Goal: Transaction & Acquisition: Book appointment/travel/reservation

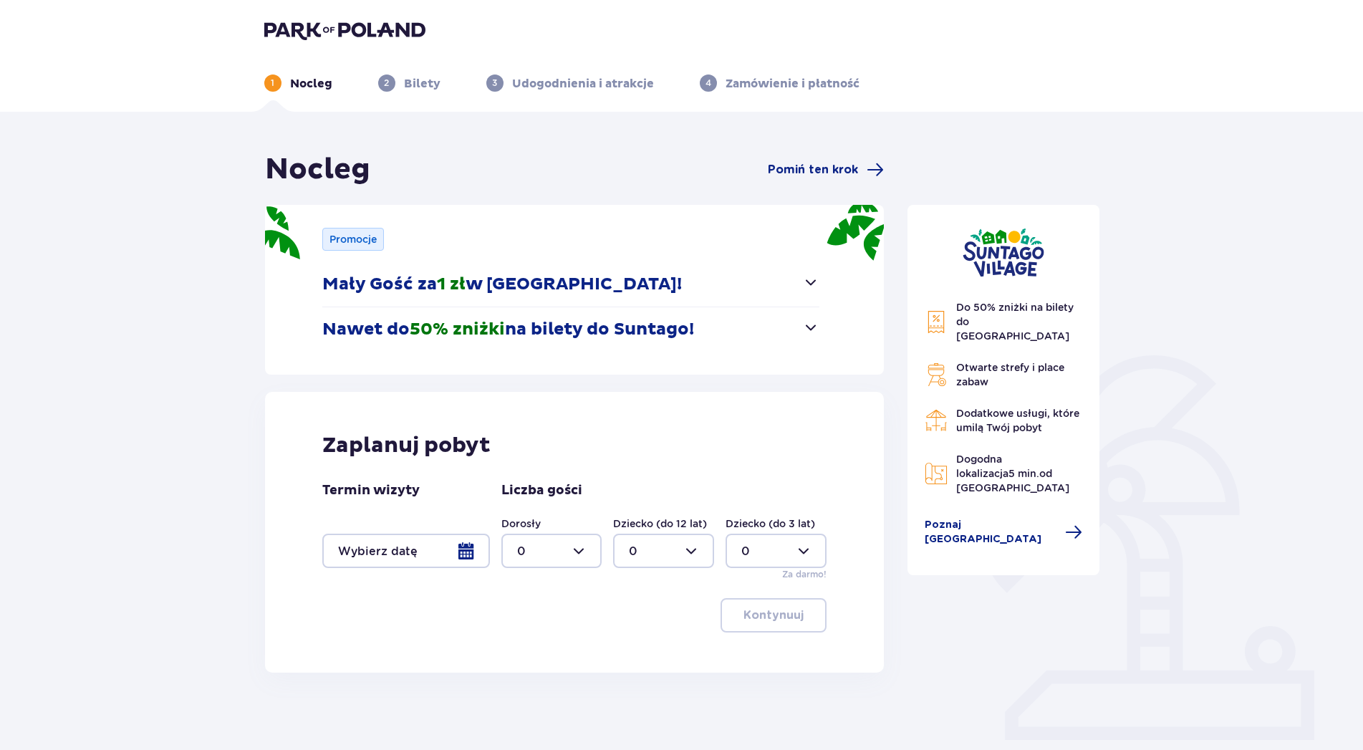
click at [461, 562] on div at bounding box center [406, 551] width 168 height 34
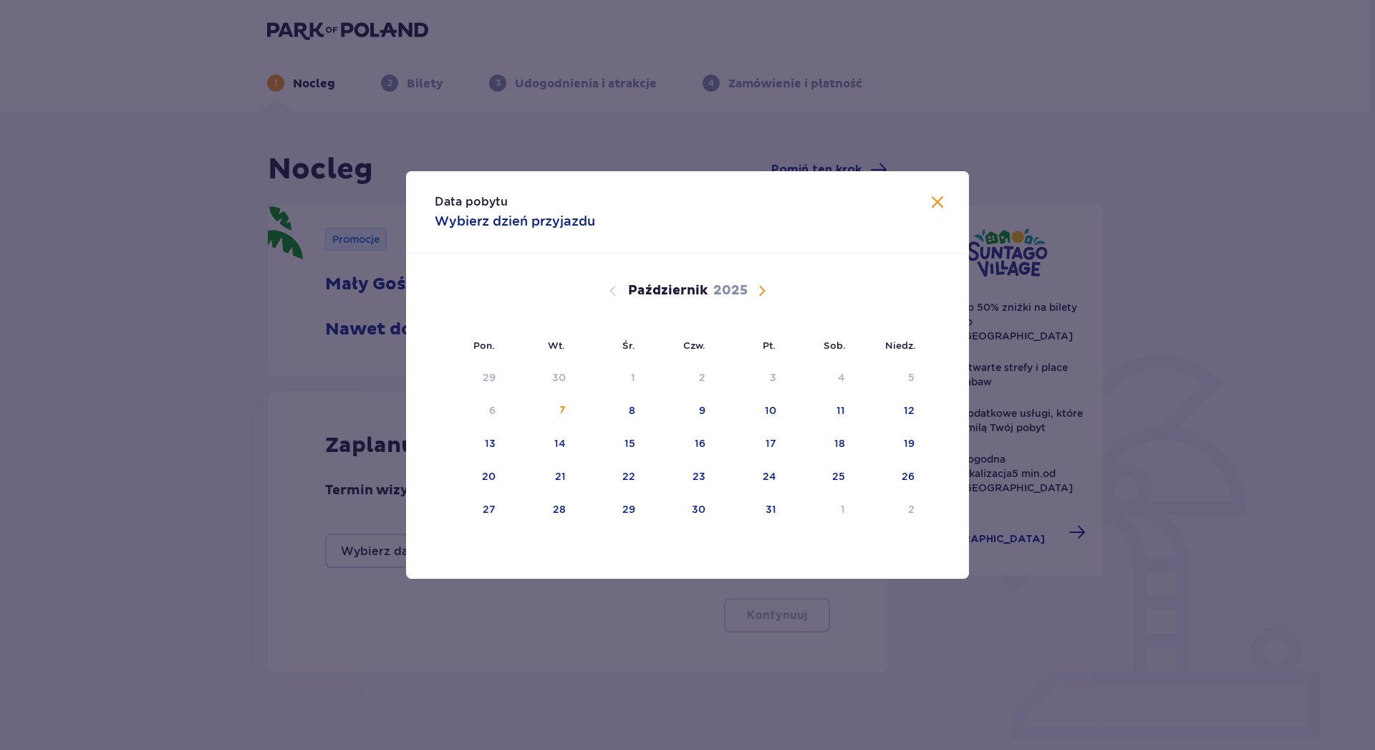
drag, startPoint x: 732, startPoint y: 216, endPoint x: 792, endPoint y: 234, distance: 62.6
click at [792, 234] on div "Data pobytu Wybierz dzień przyjazdu" at bounding box center [687, 212] width 563 height 82
click at [756, 294] on span "Następny miesiąc" at bounding box center [762, 290] width 17 height 17
click at [840, 417] on div "8" at bounding box center [840, 410] width 6 height 14
click at [488, 436] on div "10" at bounding box center [470, 444] width 71 height 32
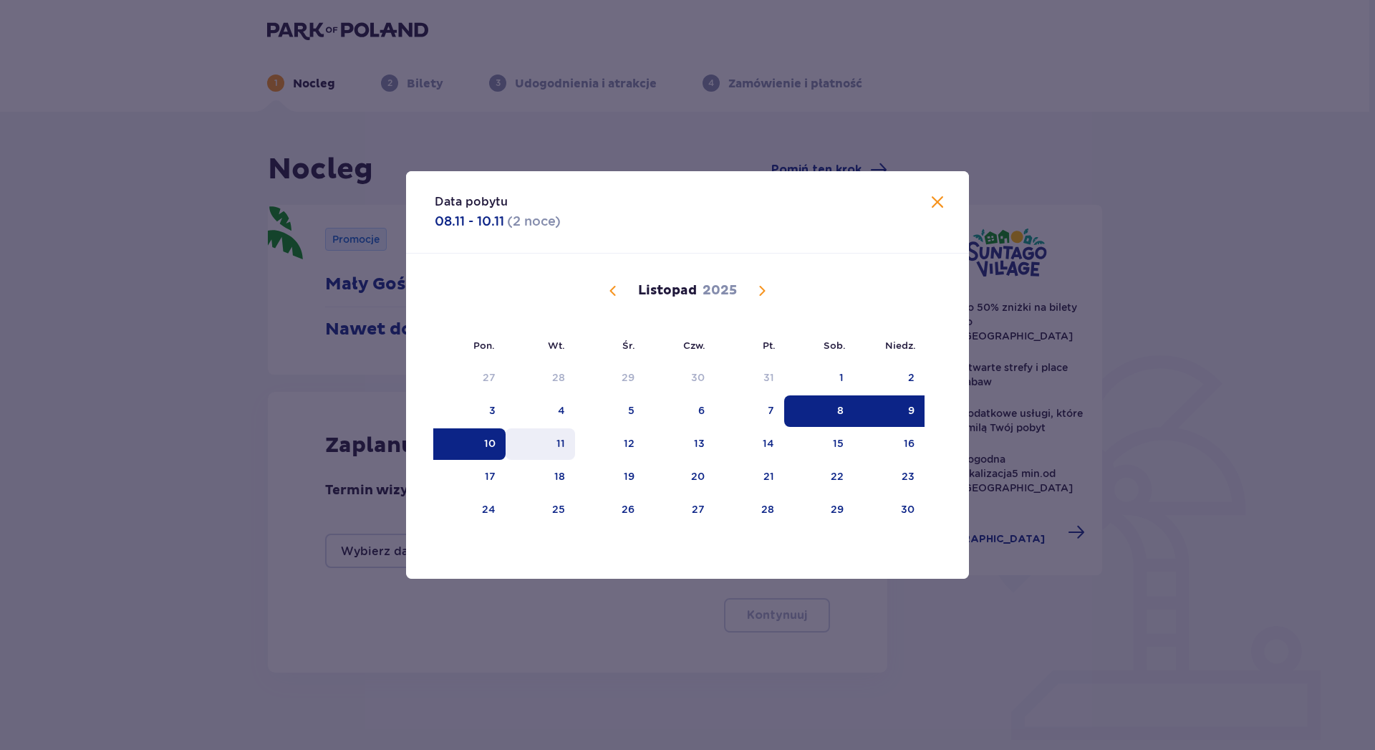
type input "[DATE] - [DATE]"
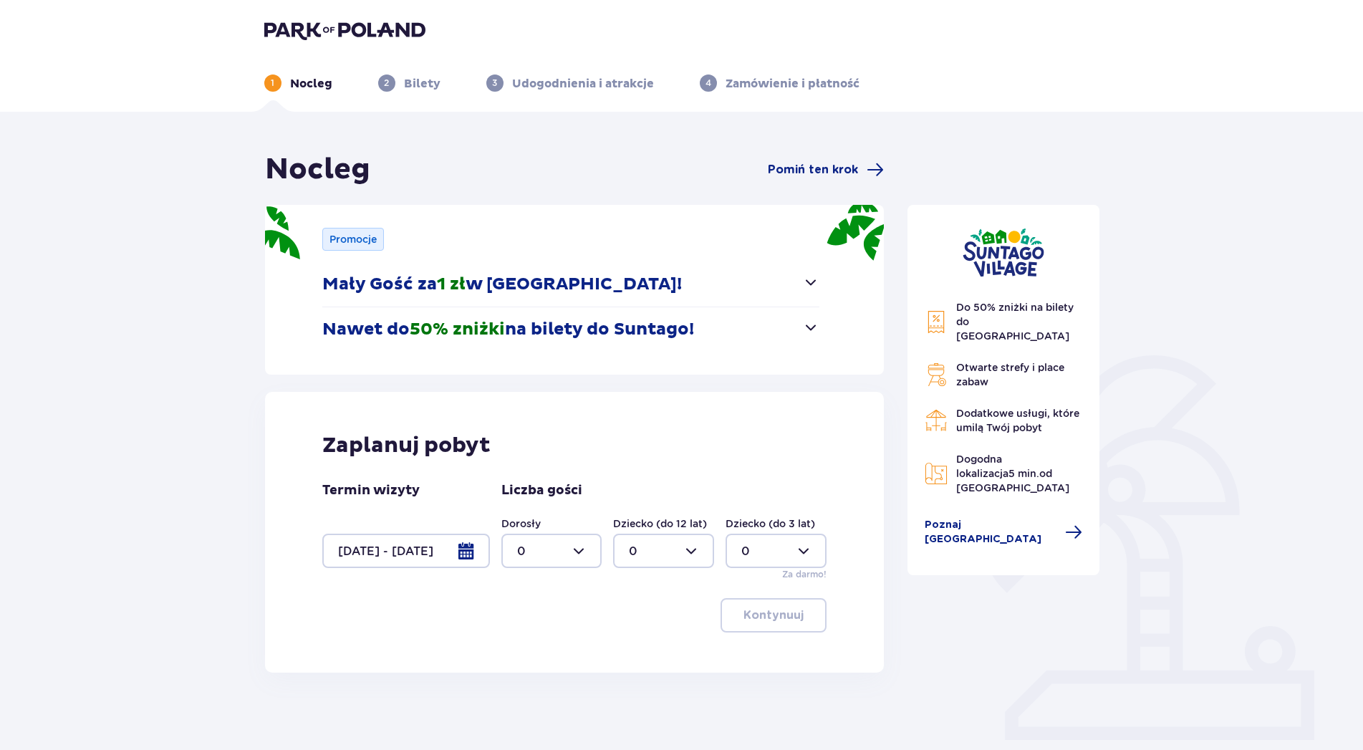
click at [580, 548] on div at bounding box center [551, 551] width 101 height 34
click at [519, 625] on p "4" at bounding box center [521, 618] width 8 height 16
type input "4"
click at [778, 612] on p "Kontynuuj" at bounding box center [774, 615] width 60 height 16
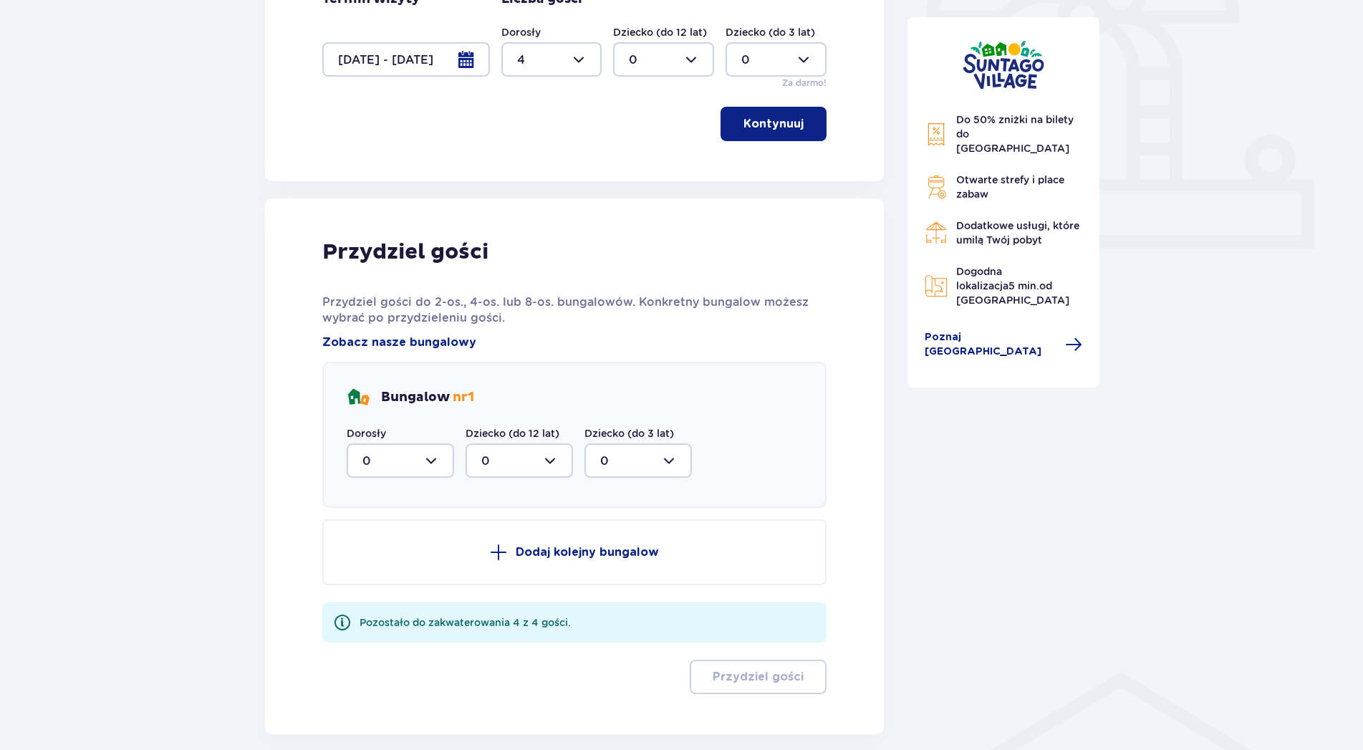
scroll to position [562, 0]
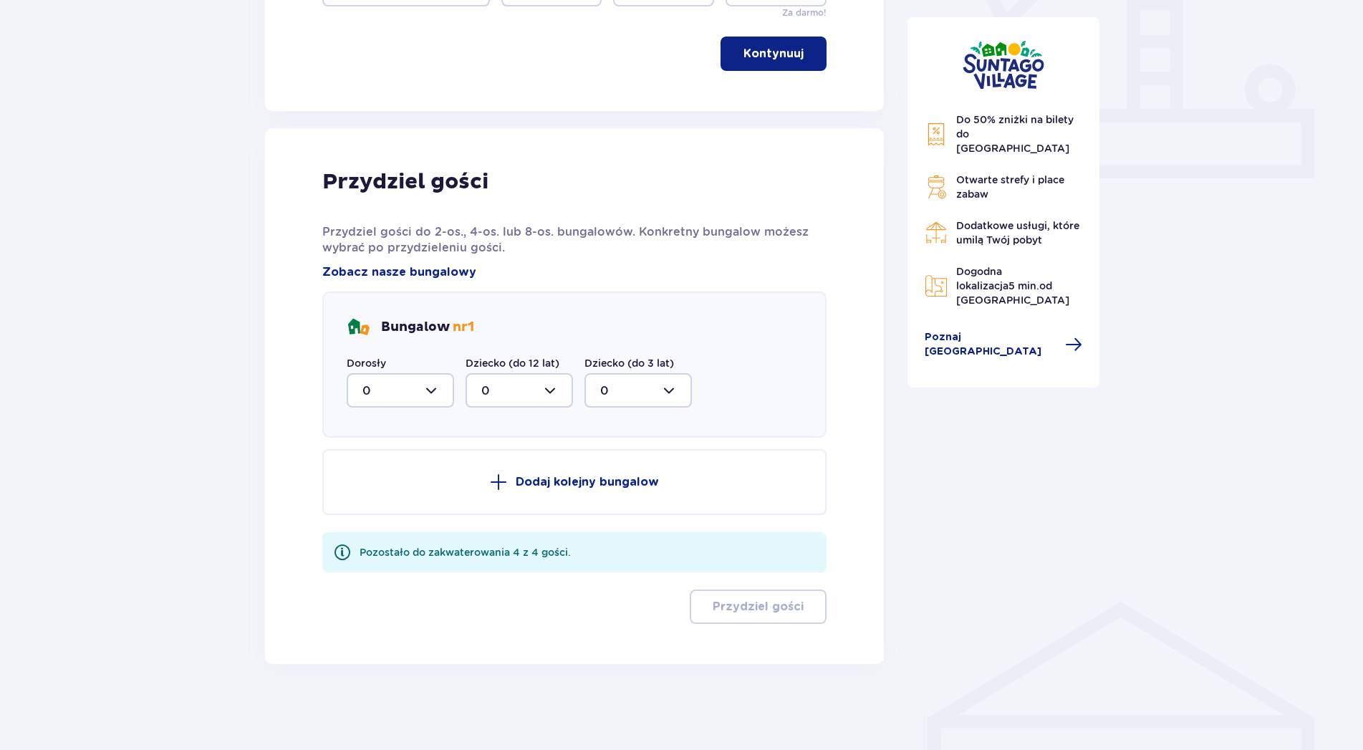
click at [433, 393] on div at bounding box center [400, 390] width 107 height 34
click at [387, 525] on div "4" at bounding box center [400, 530] width 76 height 16
type input "4"
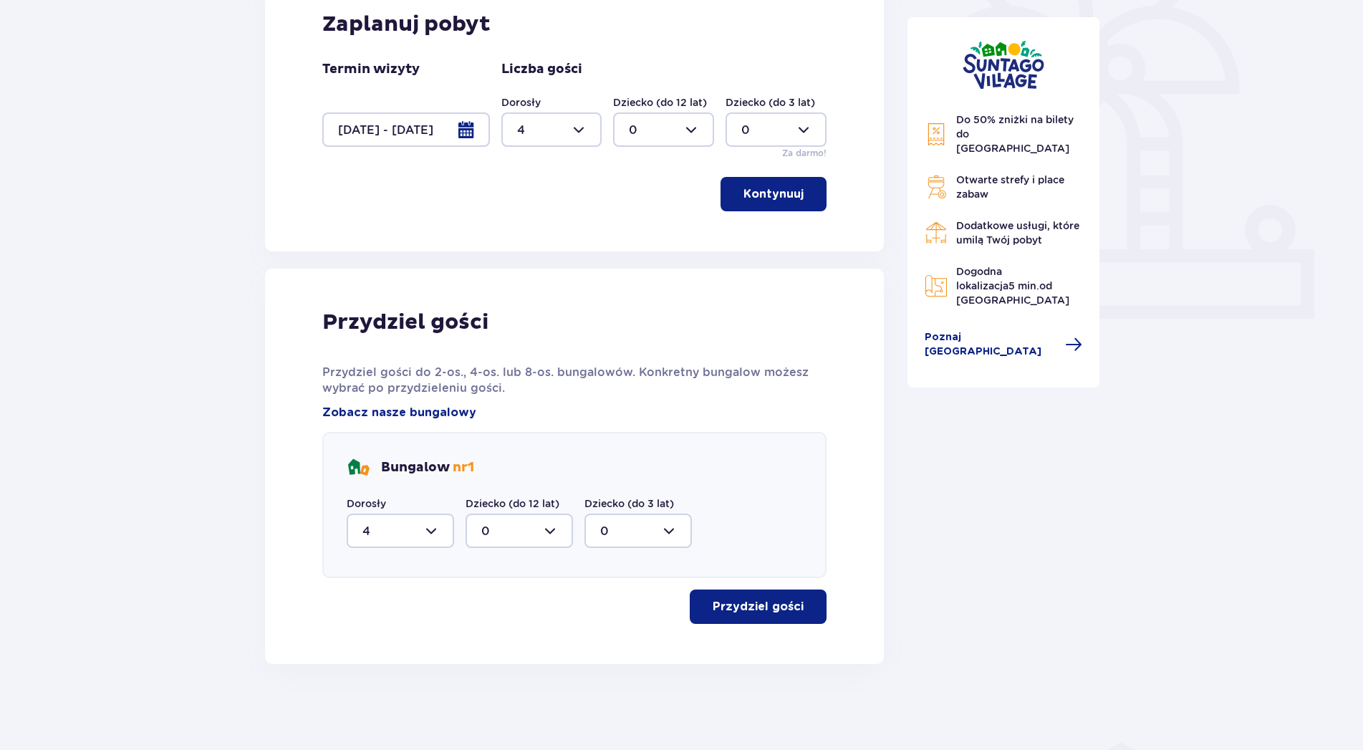
scroll to position [421, 0]
click at [747, 604] on p "Przydziel gości" at bounding box center [758, 607] width 91 height 16
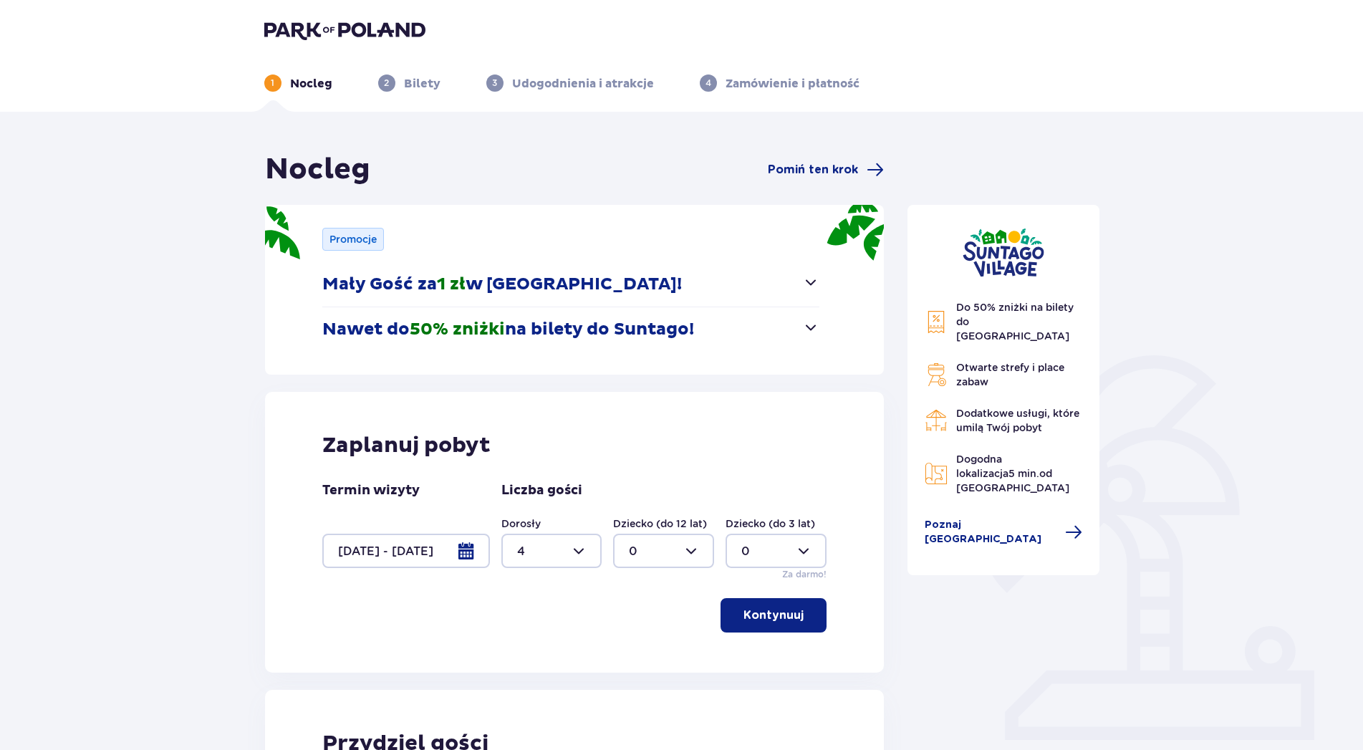
scroll to position [365, 0]
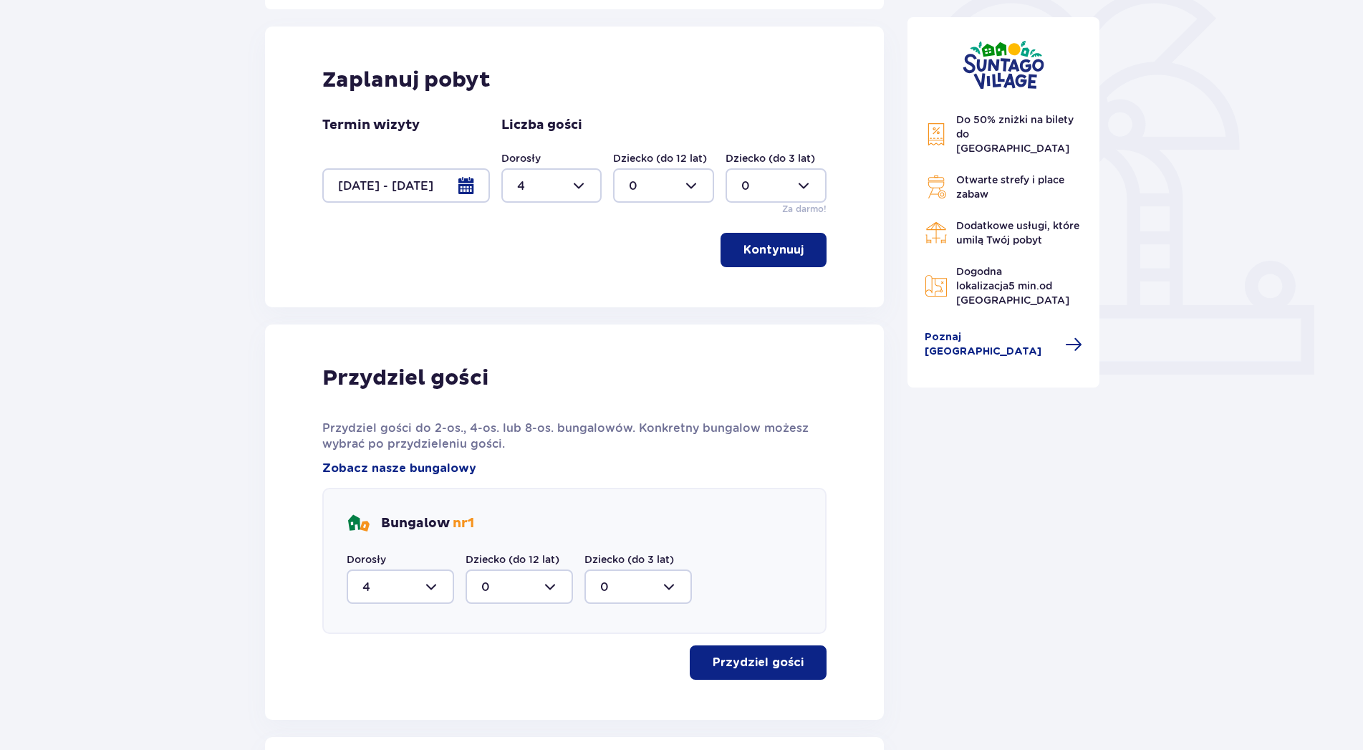
click at [789, 258] on button "Kontynuuj" at bounding box center [774, 250] width 106 height 34
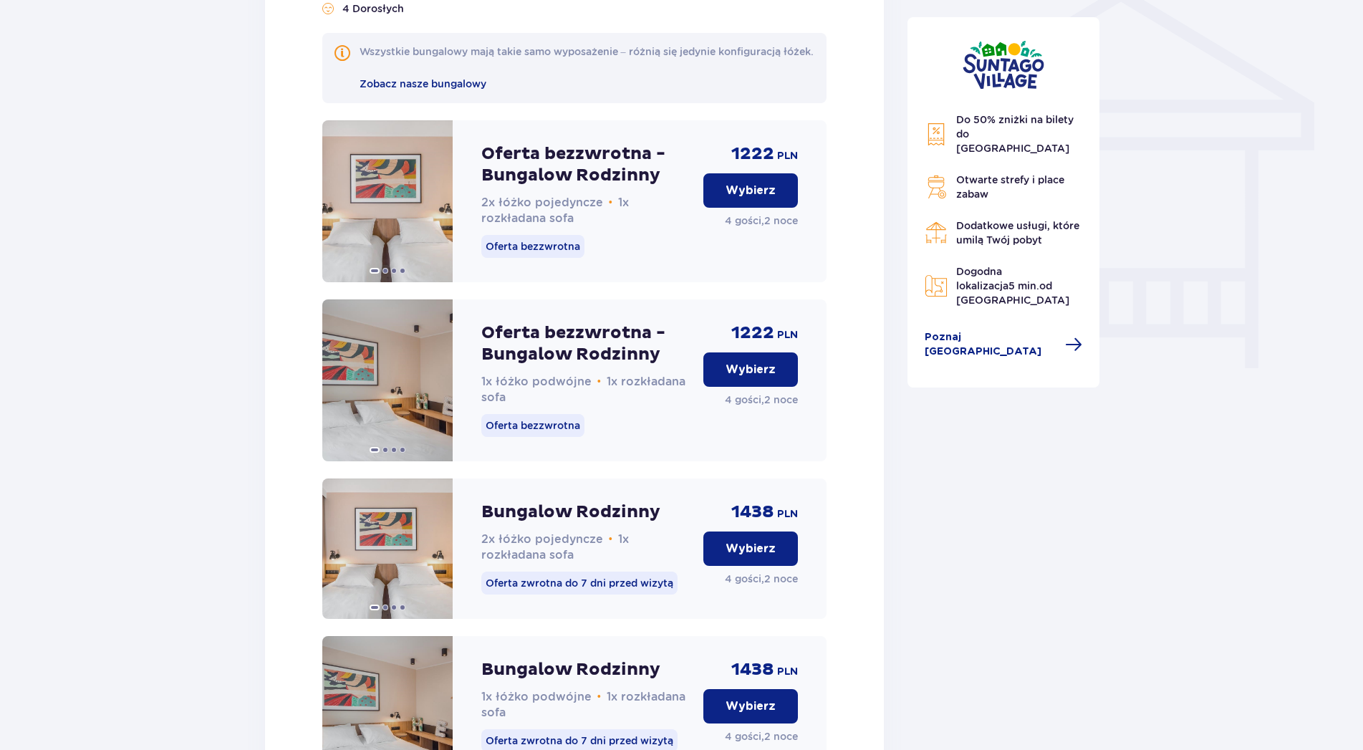
scroll to position [1184, 0]
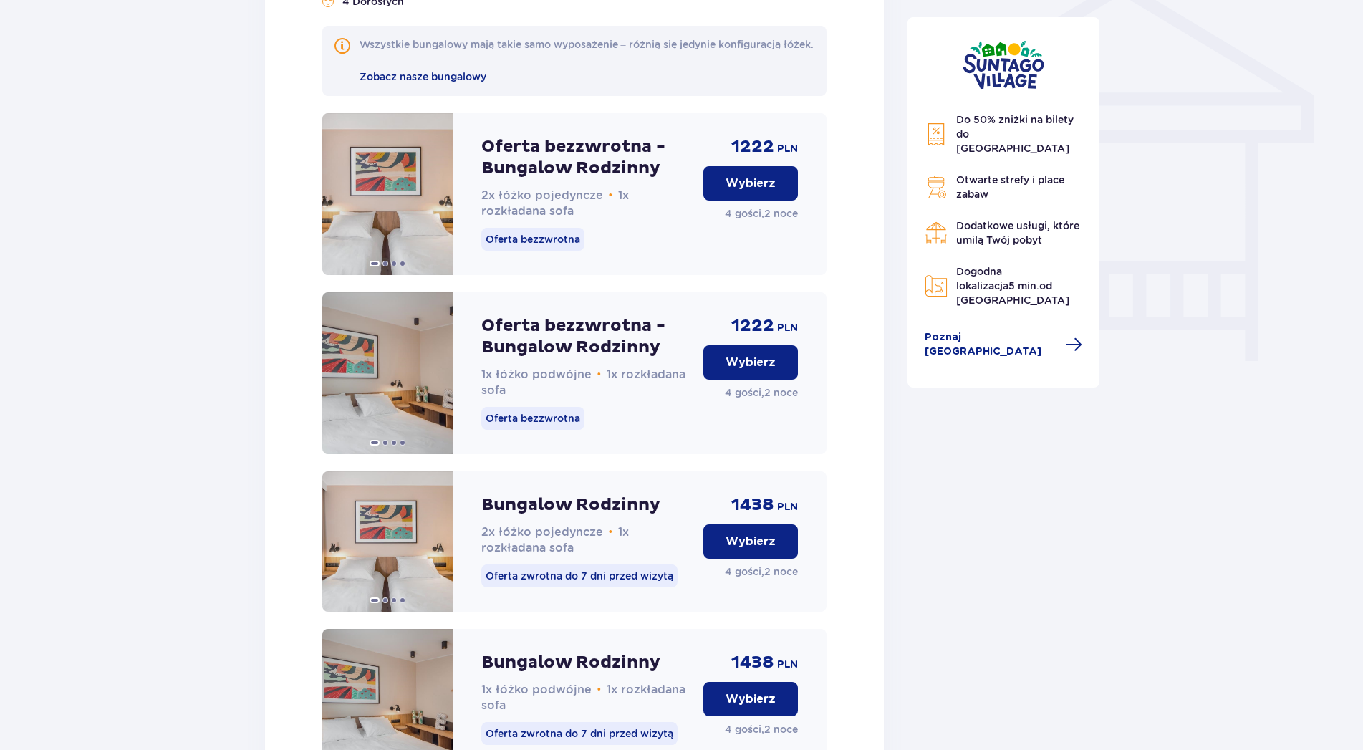
click at [731, 370] on p "Wybierz" at bounding box center [751, 363] width 50 height 16
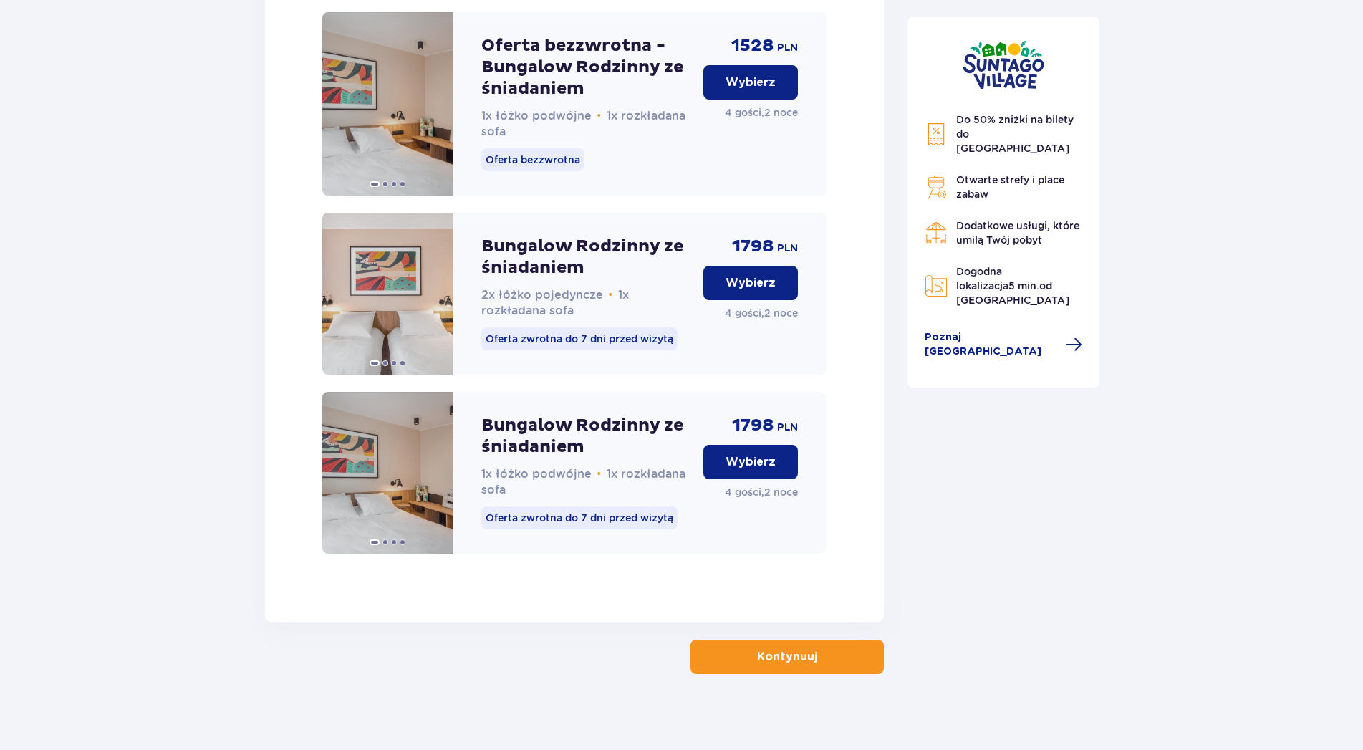
scroll to position [2186, 0]
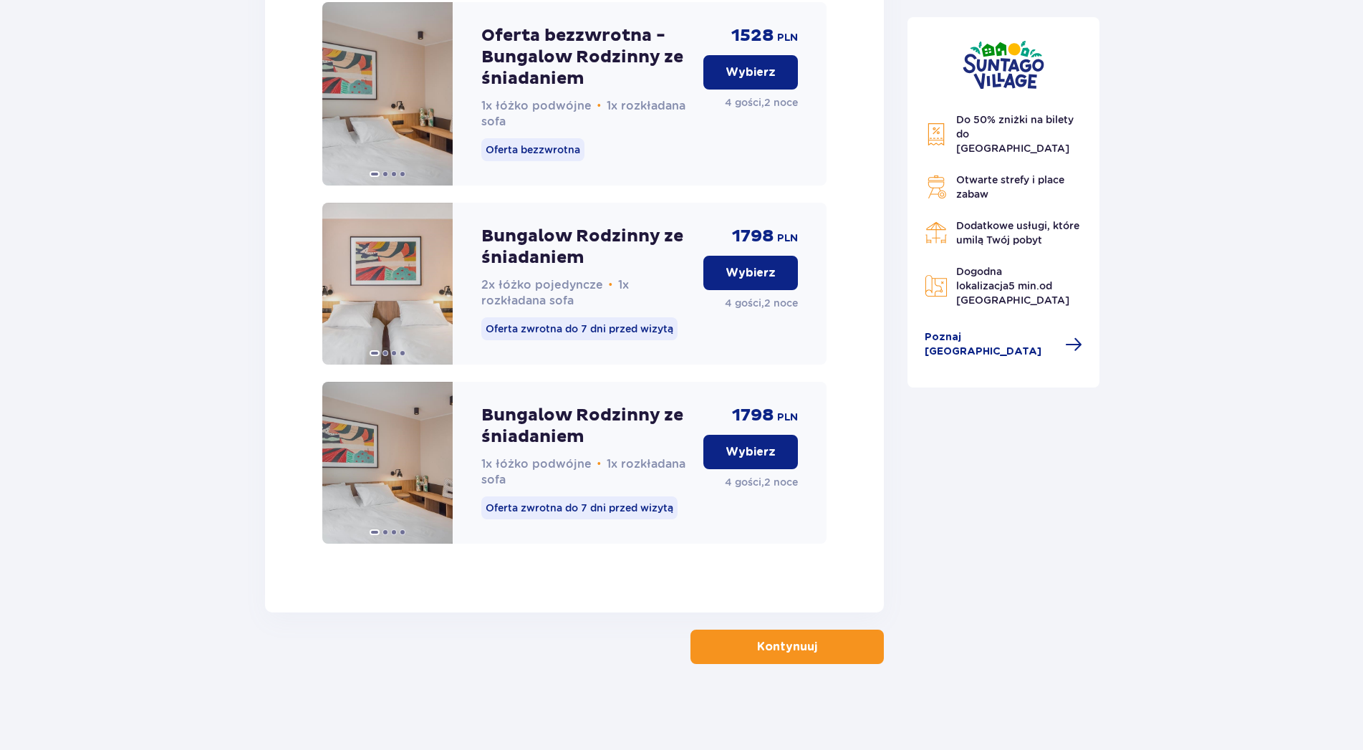
click at [819, 643] on span "button" at bounding box center [820, 646] width 17 height 17
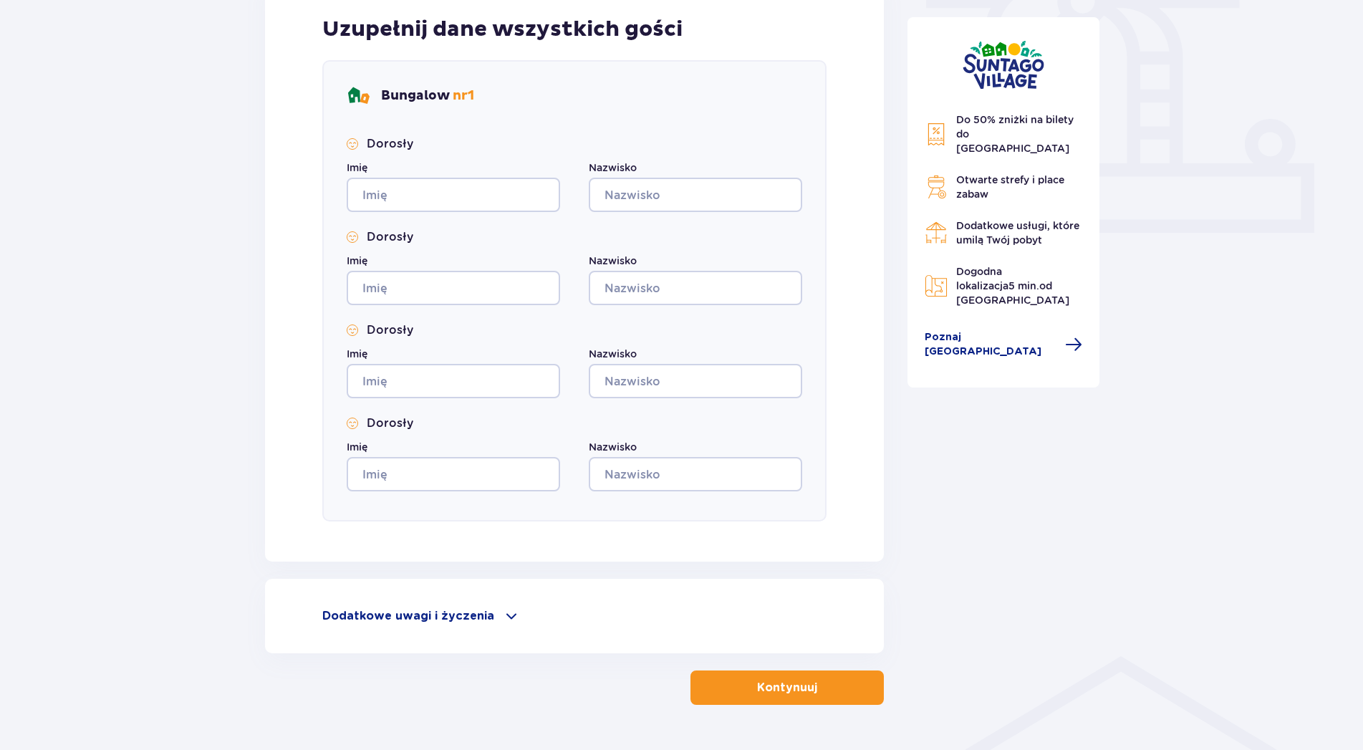
scroll to position [511, 0]
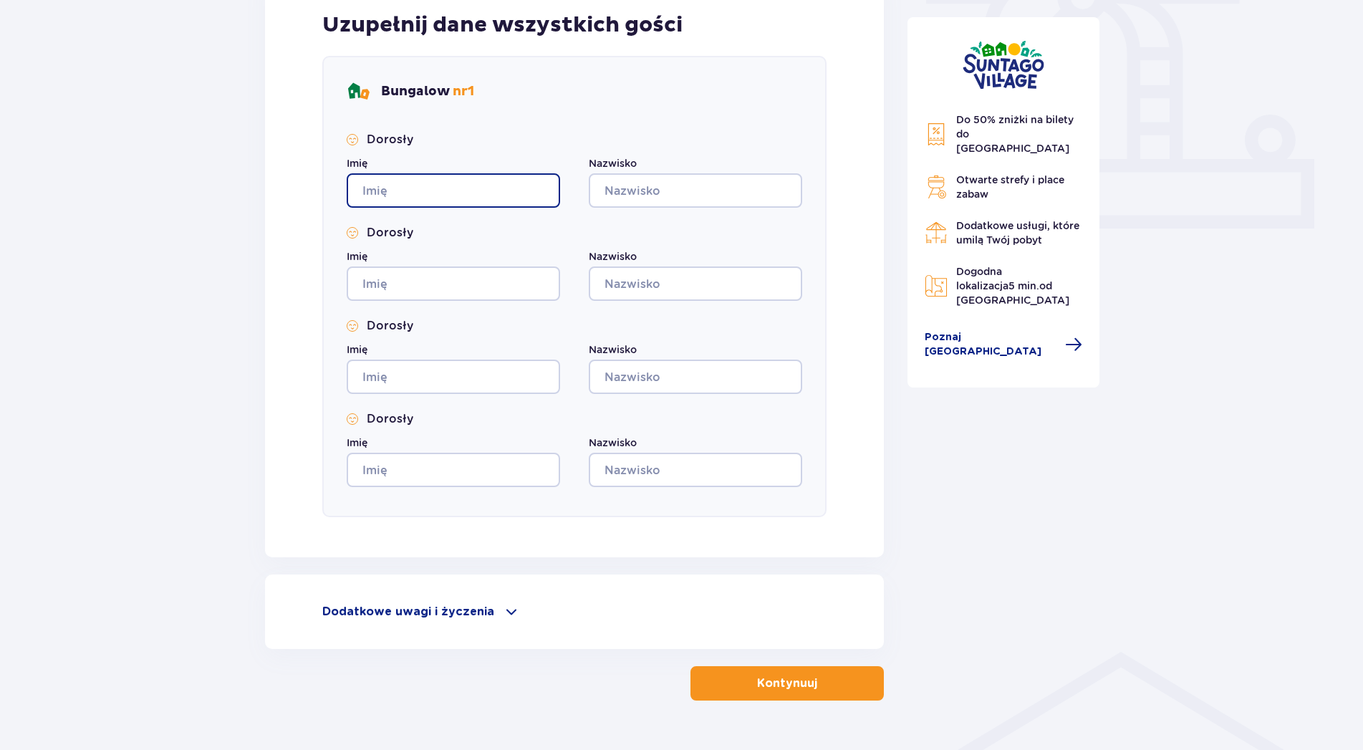
click at [438, 194] on input "Imię" at bounding box center [453, 190] width 213 height 34
type input "[PERSON_NAME]"
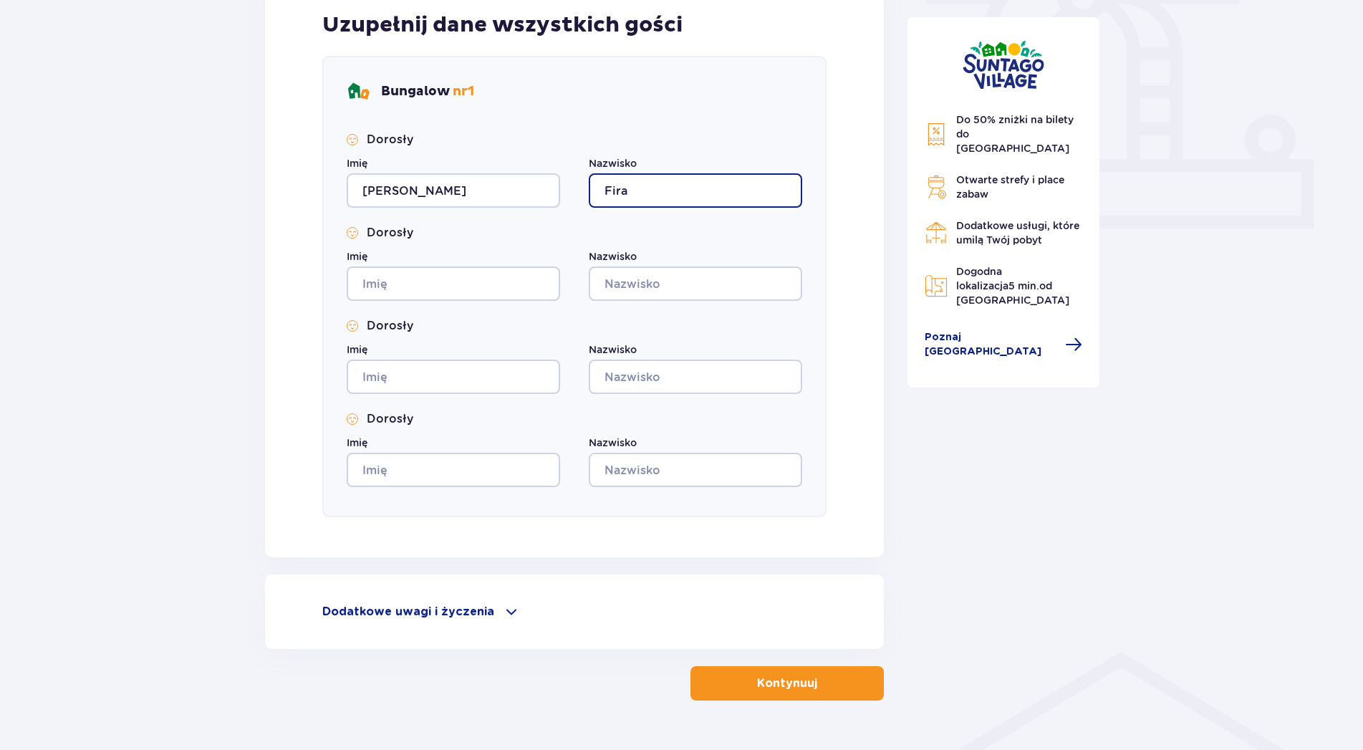
type input "Fira"
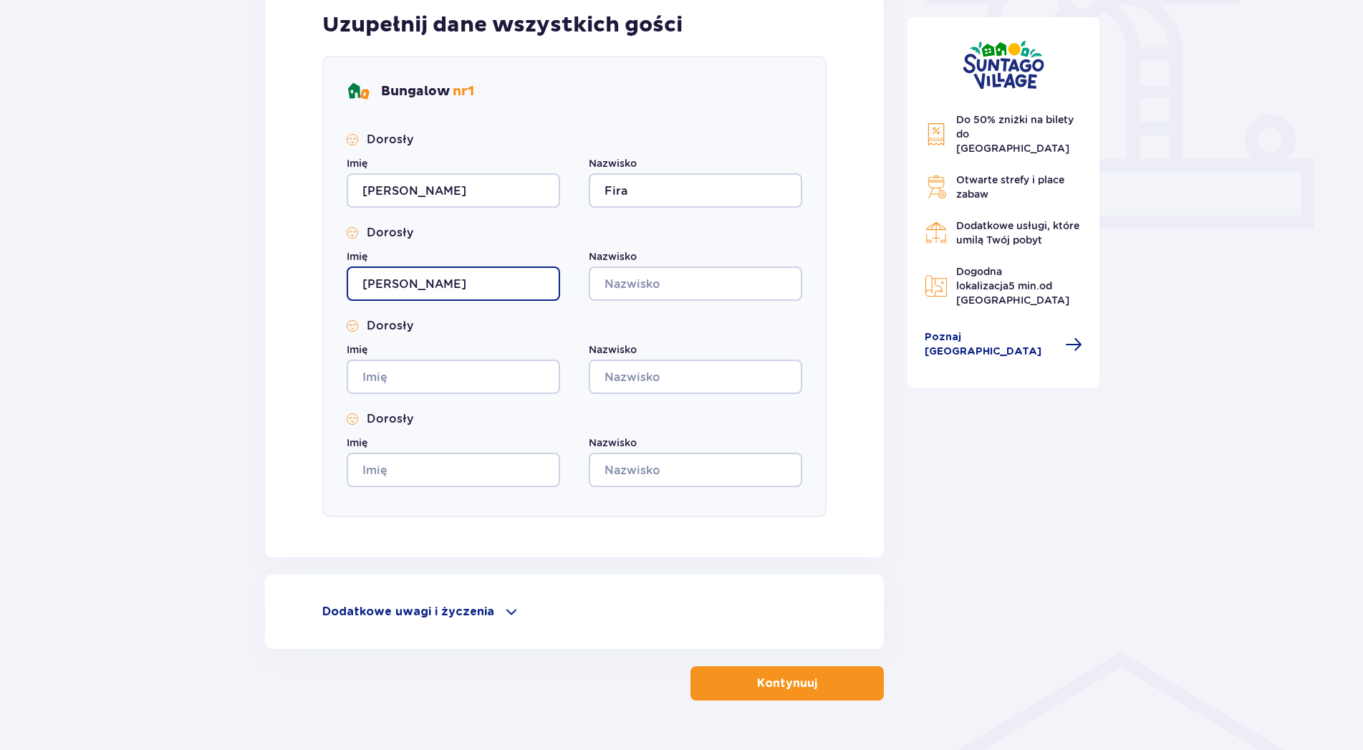
type input "[PERSON_NAME]"
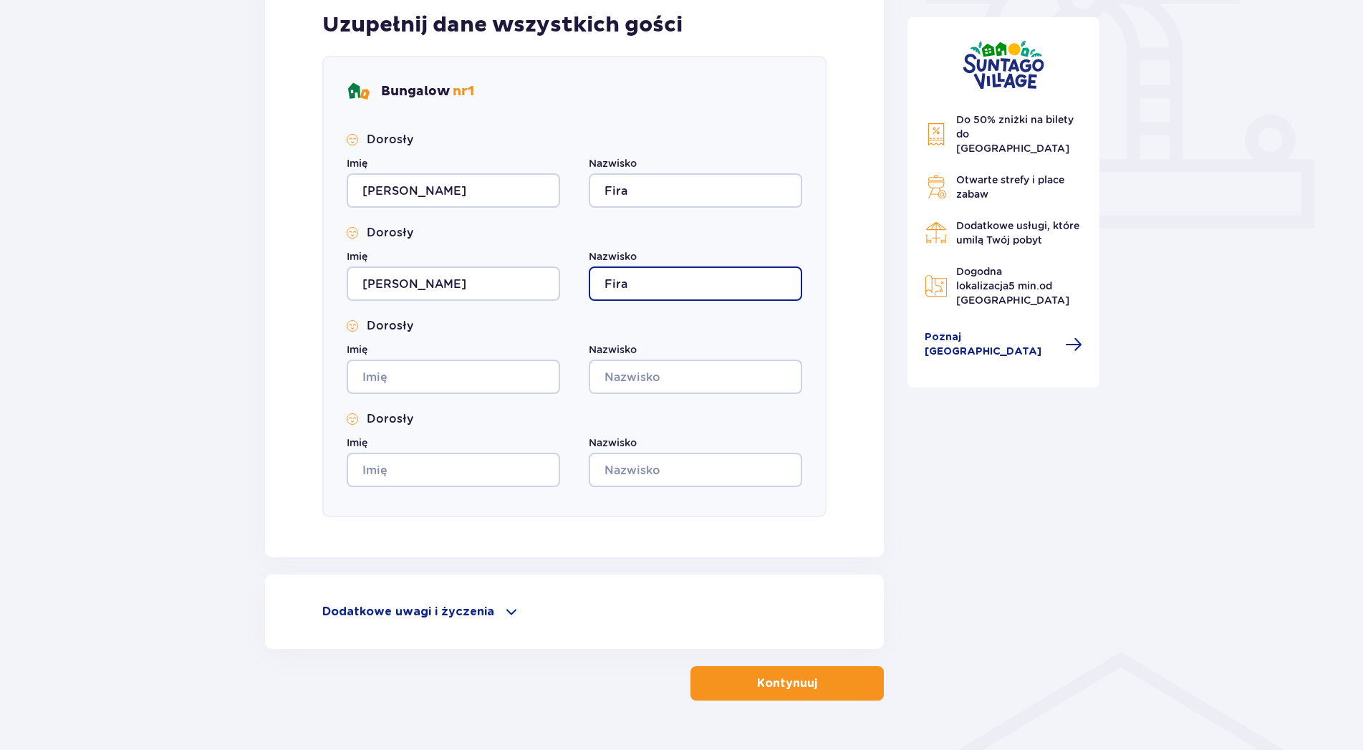
type input "Fira"
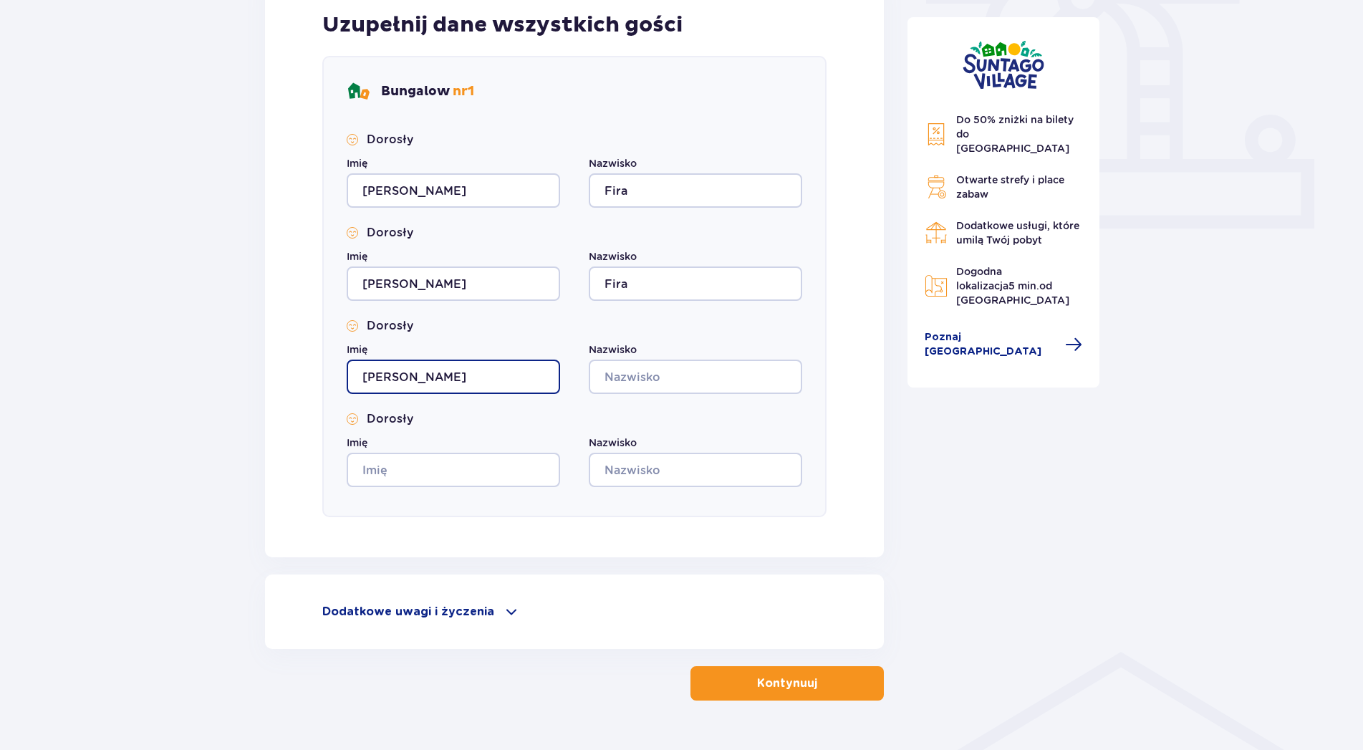
type input "[PERSON_NAME]"
type input "Fira"
type input "KOrnelia"
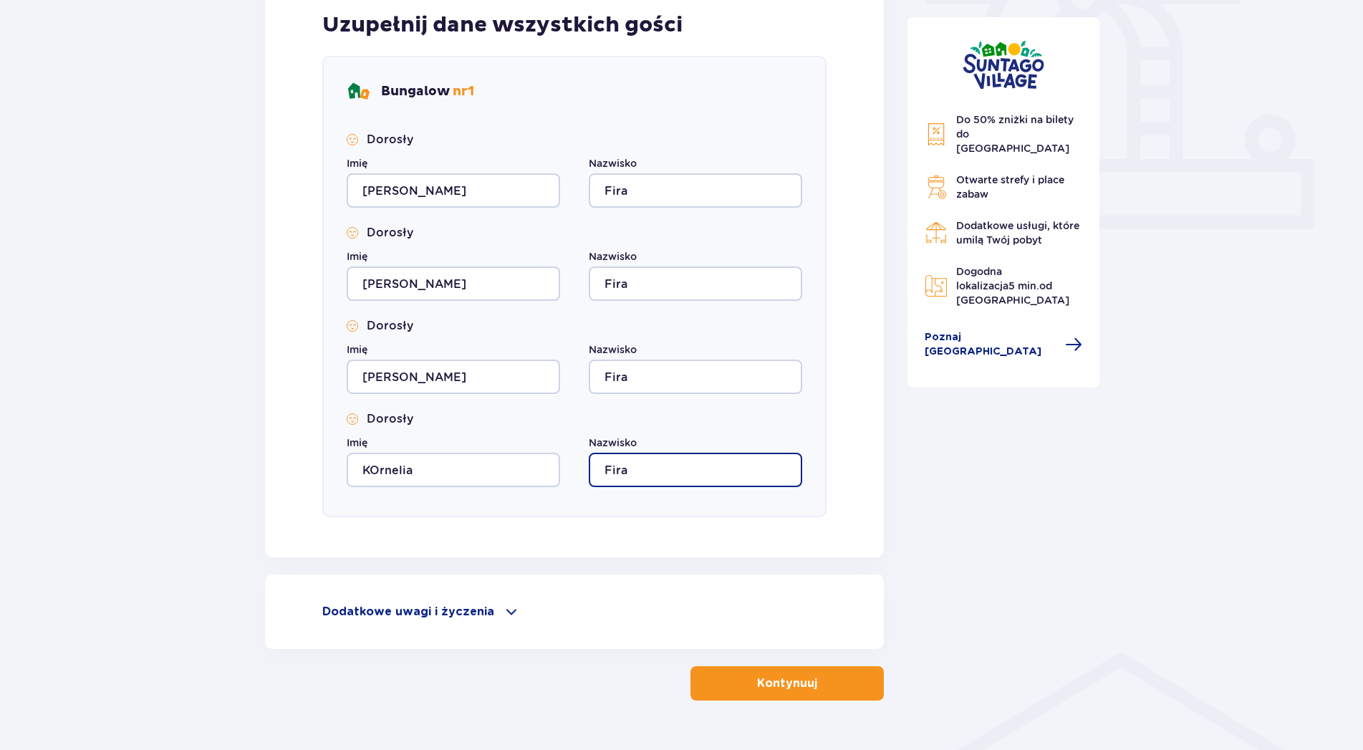
type input "Fira"
click at [790, 685] on p "Kontynuuj" at bounding box center [787, 683] width 60 height 16
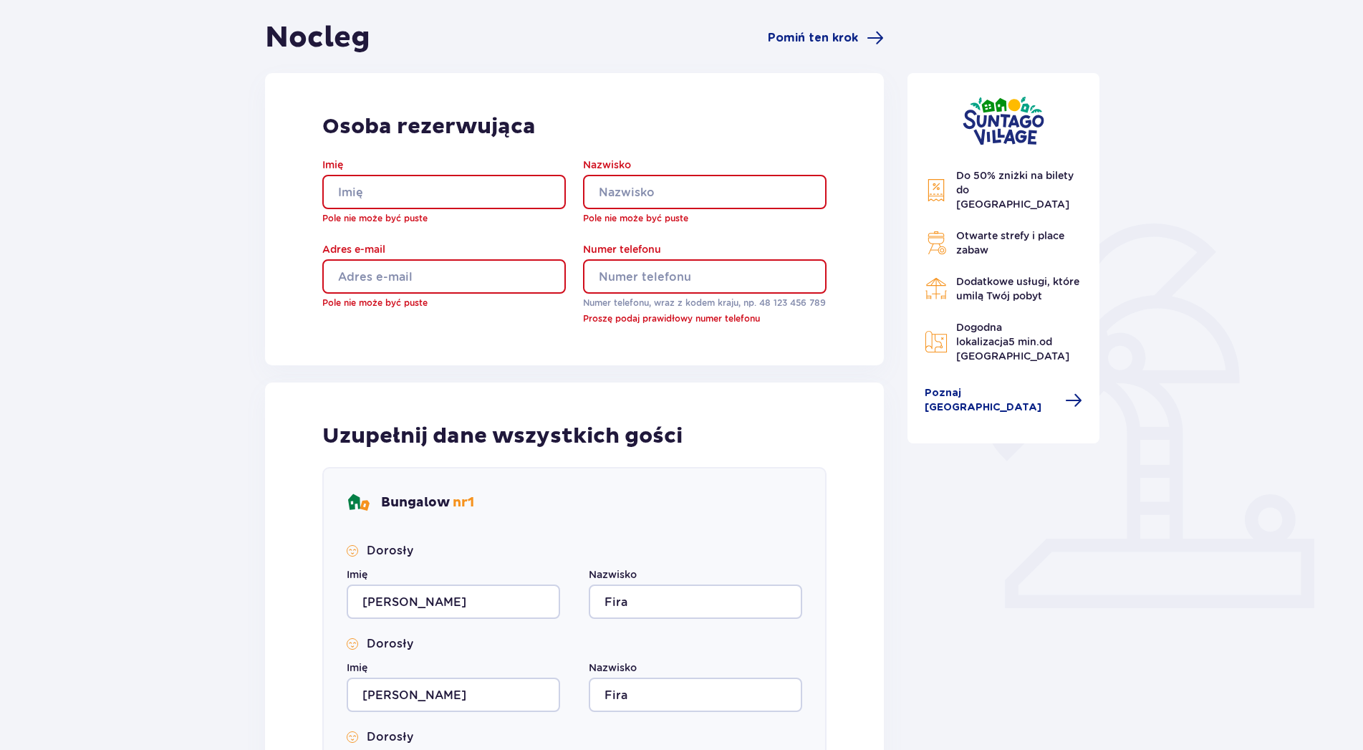
scroll to position [27, 0]
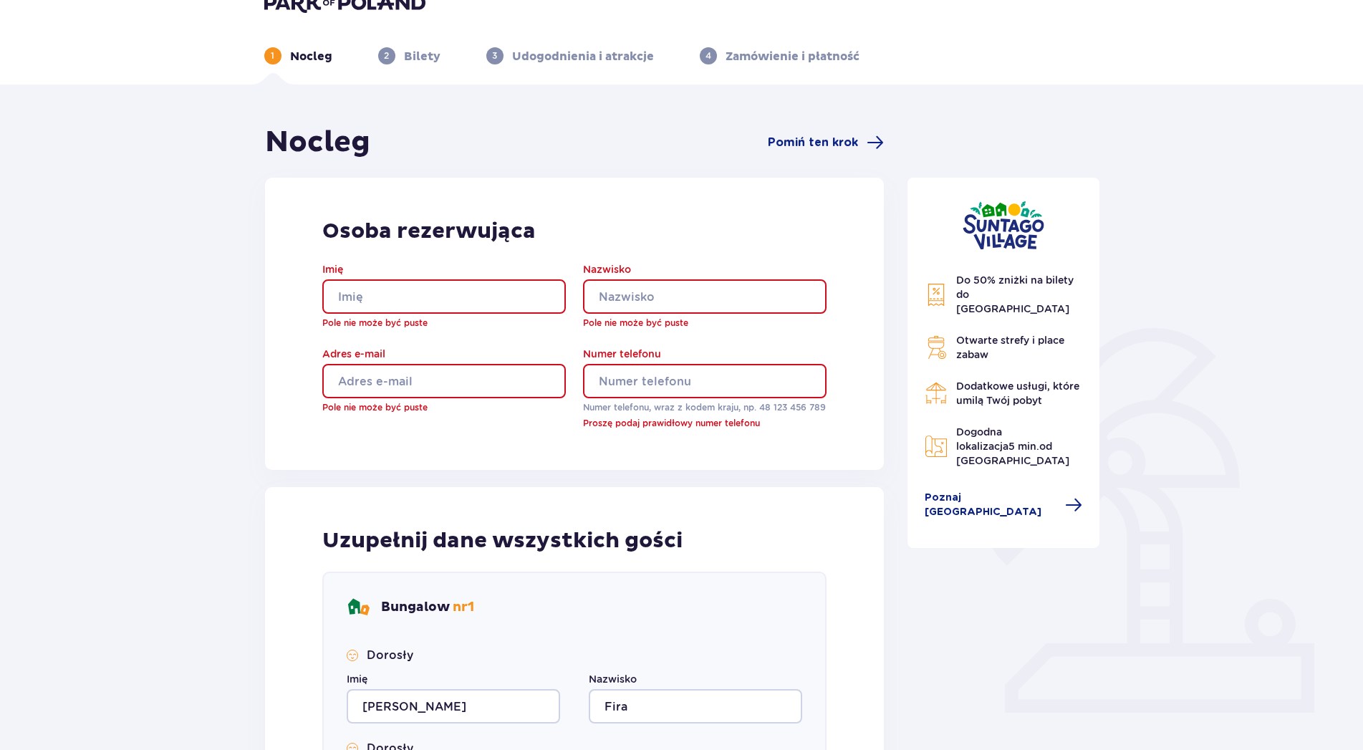
click at [462, 299] on input "Imię" at bounding box center [444, 296] width 244 height 34
type input "[PERSON_NAME]"
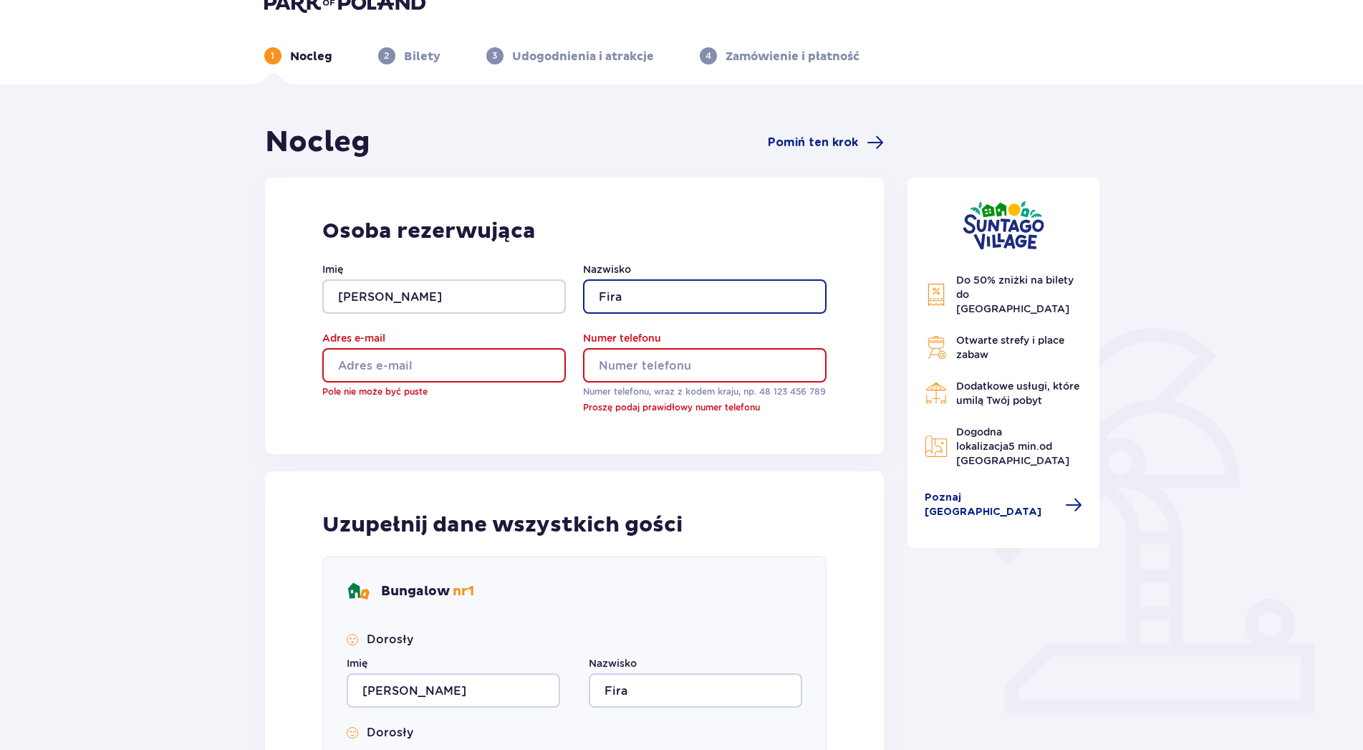
type input "Fira"
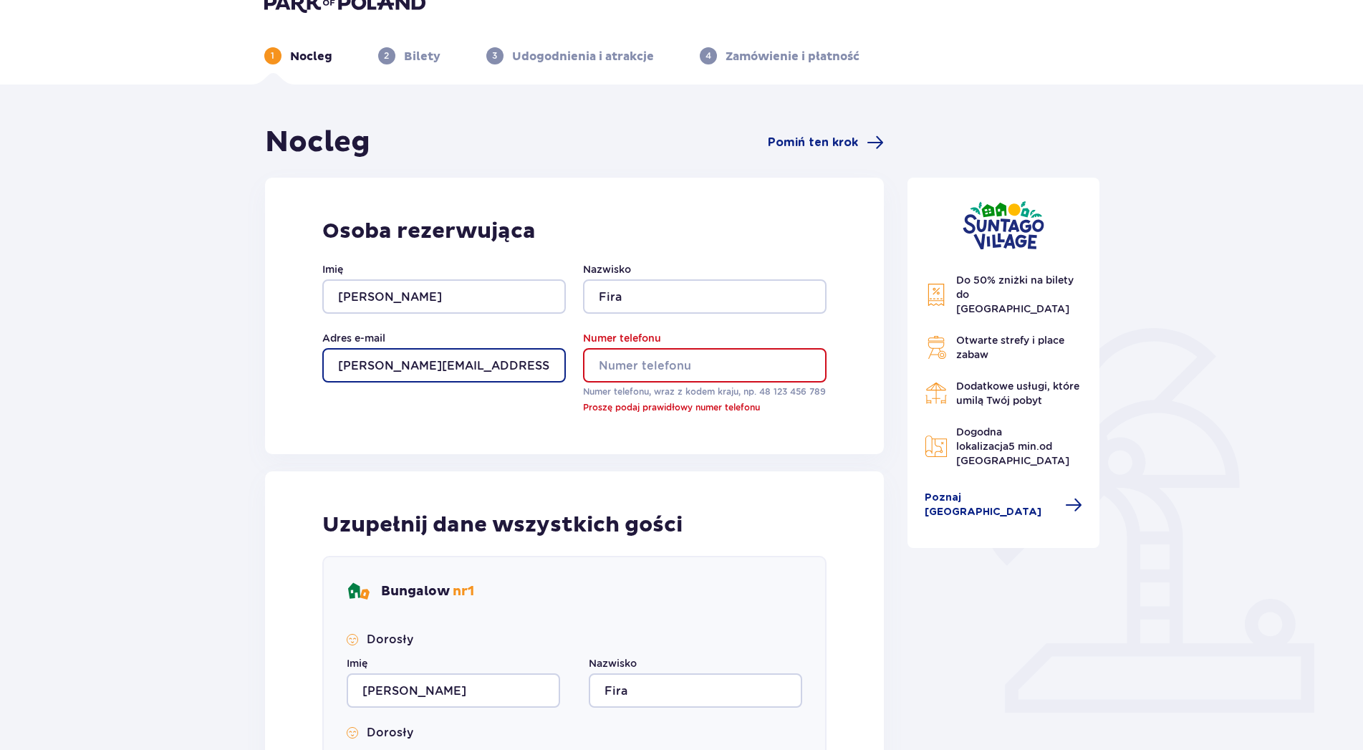
type input "magdalena@fira.pl"
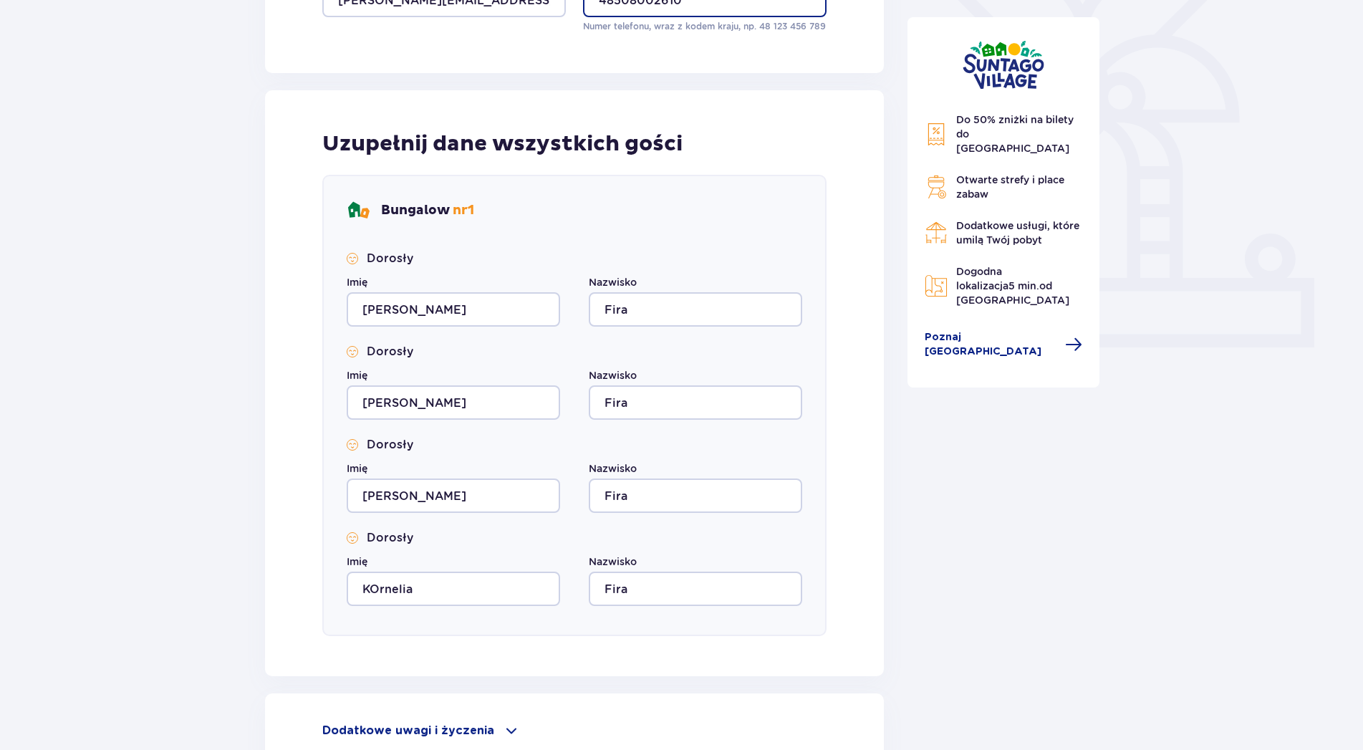
scroll to position [548, 0]
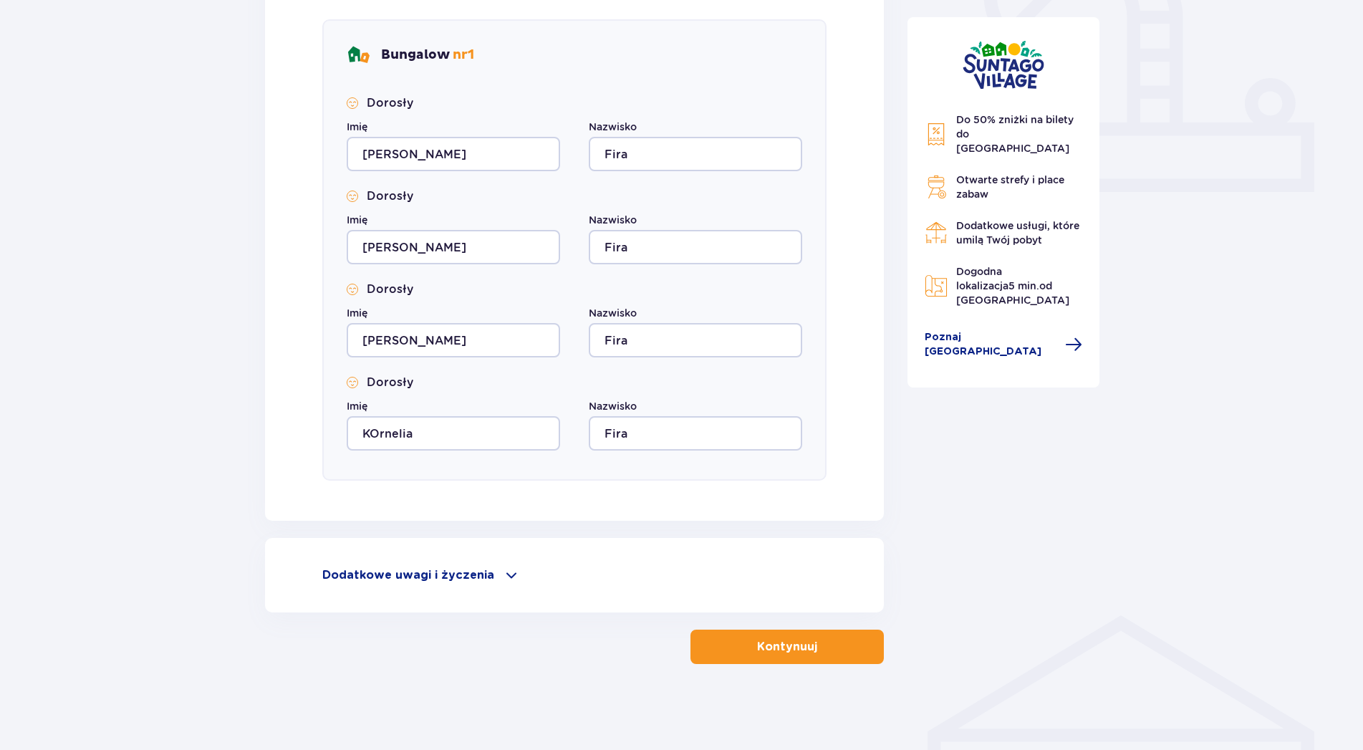
type input "48508002610"
click at [802, 659] on button "Kontynuuj" at bounding box center [787, 647] width 193 height 34
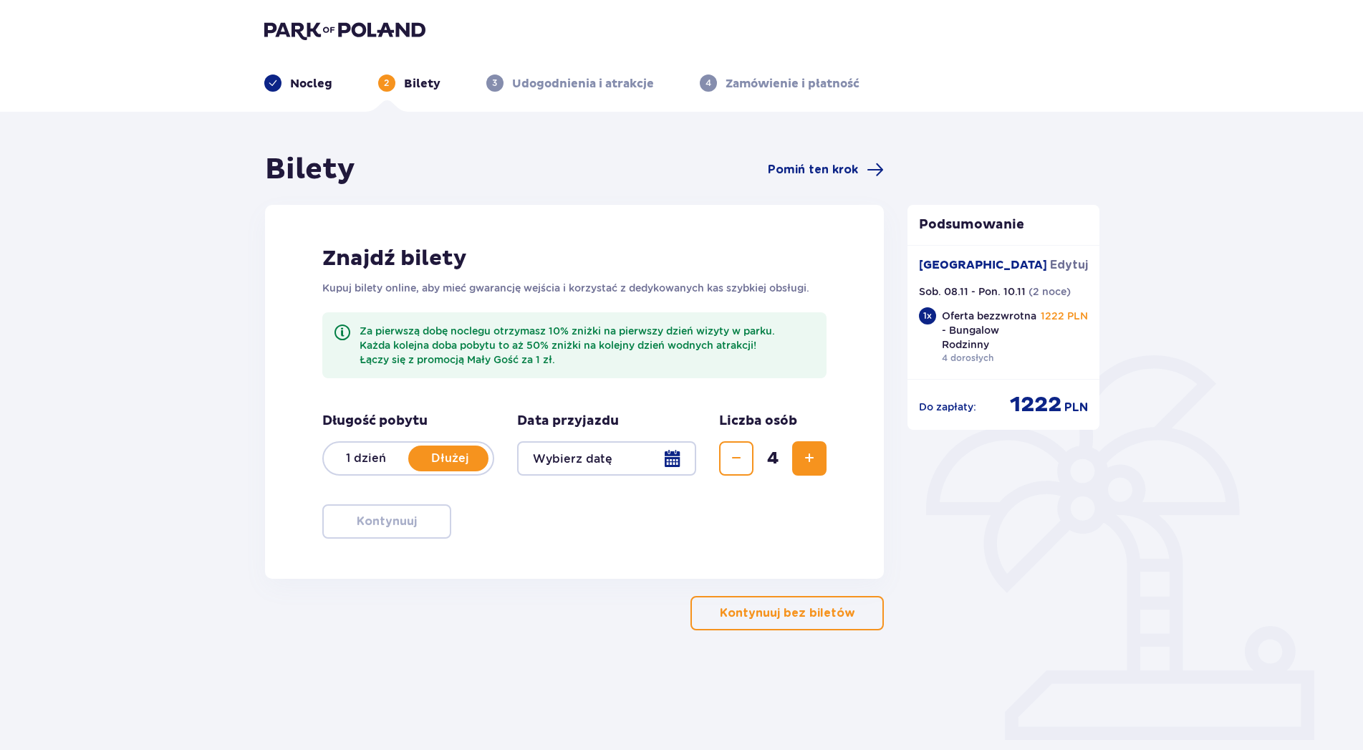
click at [438, 460] on p "Dłużej" at bounding box center [450, 459] width 85 height 16
click at [443, 461] on p "Dłużej" at bounding box center [450, 459] width 85 height 16
click at [678, 456] on div at bounding box center [607, 458] width 180 height 34
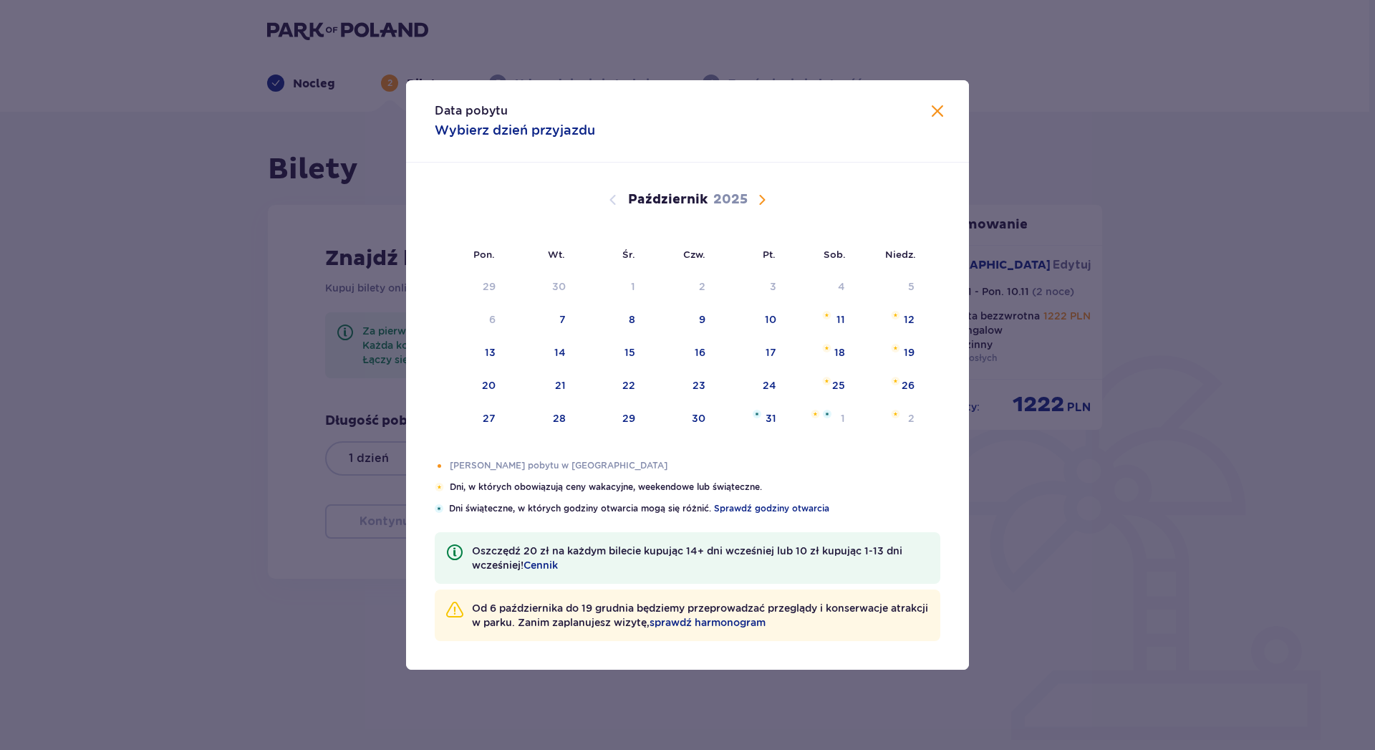
click at [759, 201] on span "Następny miesiąc" at bounding box center [762, 199] width 17 height 17
click at [900, 317] on img at bounding box center [895, 315] width 9 height 9
click at [829, 322] on div "Pomarańczowa kropka" at bounding box center [824, 323] width 9 height 9
click at [840, 321] on div "8" at bounding box center [840, 319] width 6 height 14
click at [1086, 472] on div "Data pobytu Wybierz dzień przyjazdu Pon. Wt. Śr. Czw. Pt. Sob. Niedz. Październ…" at bounding box center [687, 375] width 1375 height 750
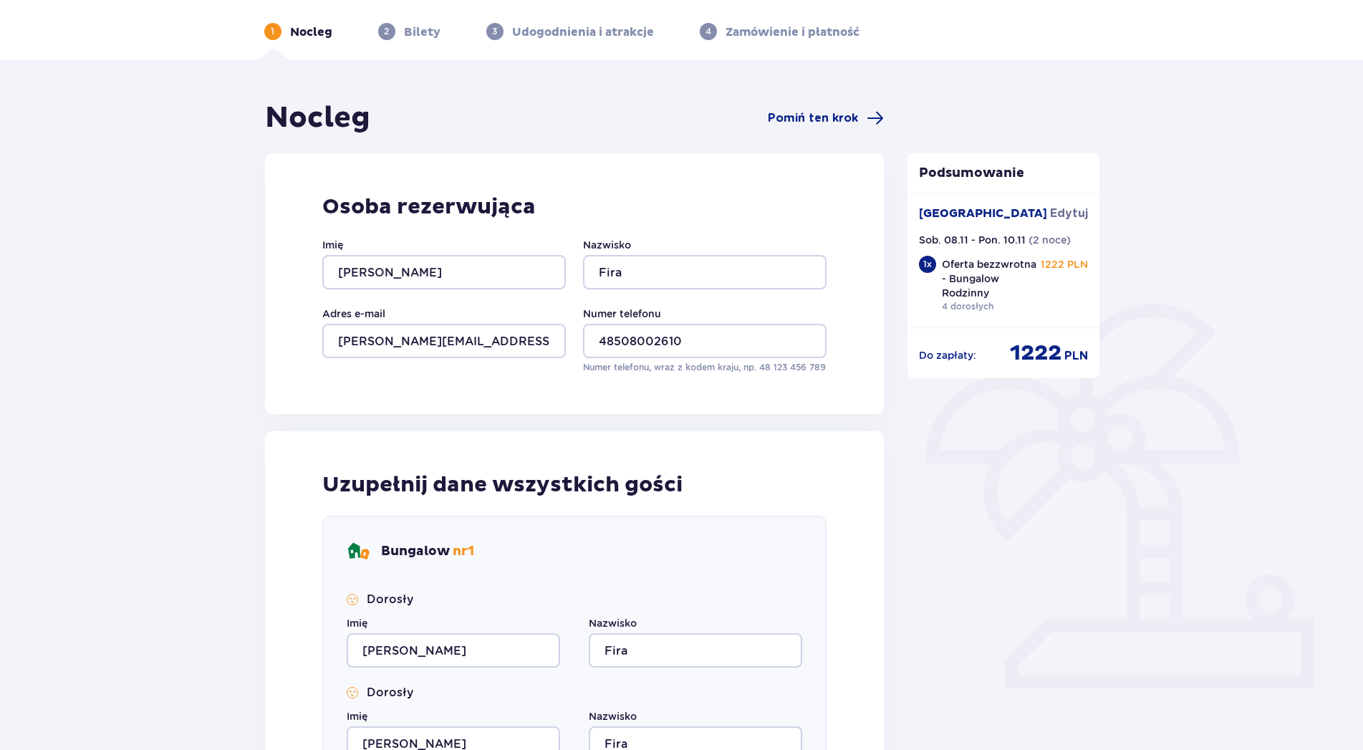
scroll to position [548, 0]
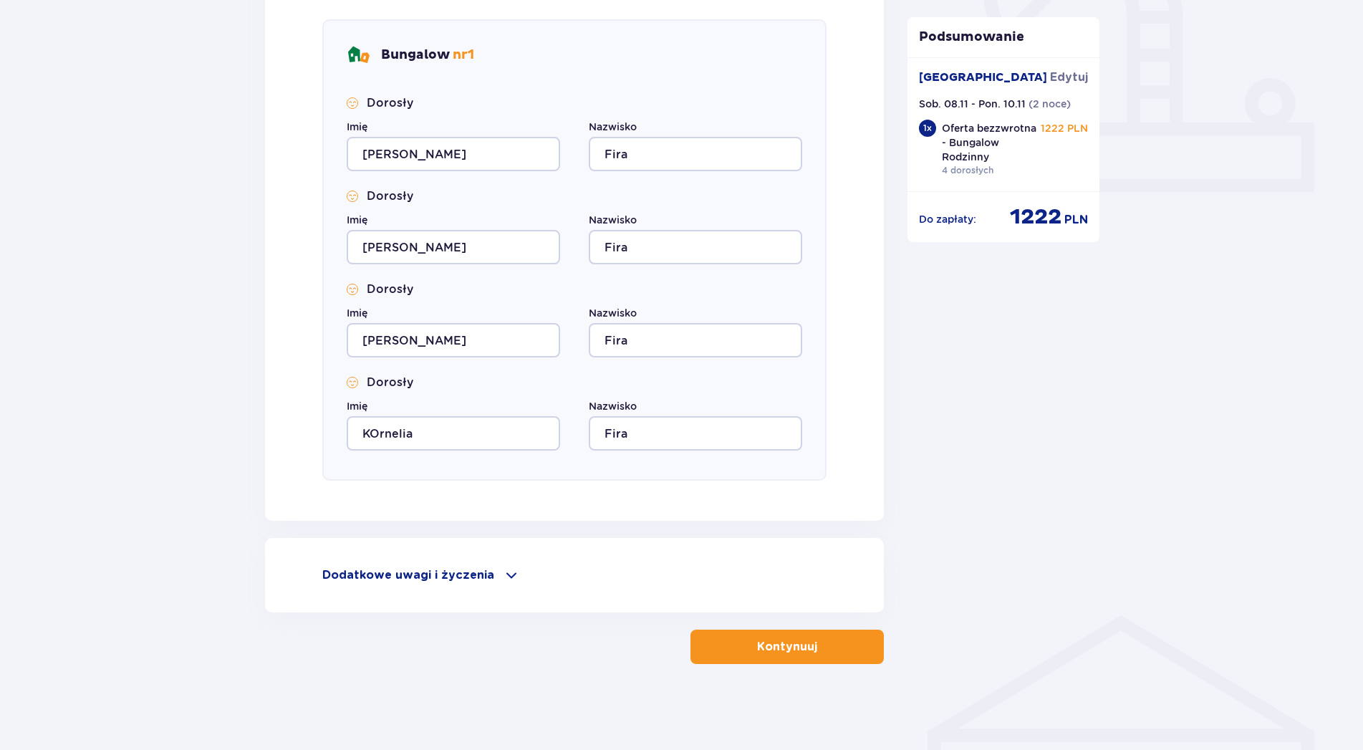
click at [808, 636] on button "Kontynuuj" at bounding box center [787, 647] width 193 height 34
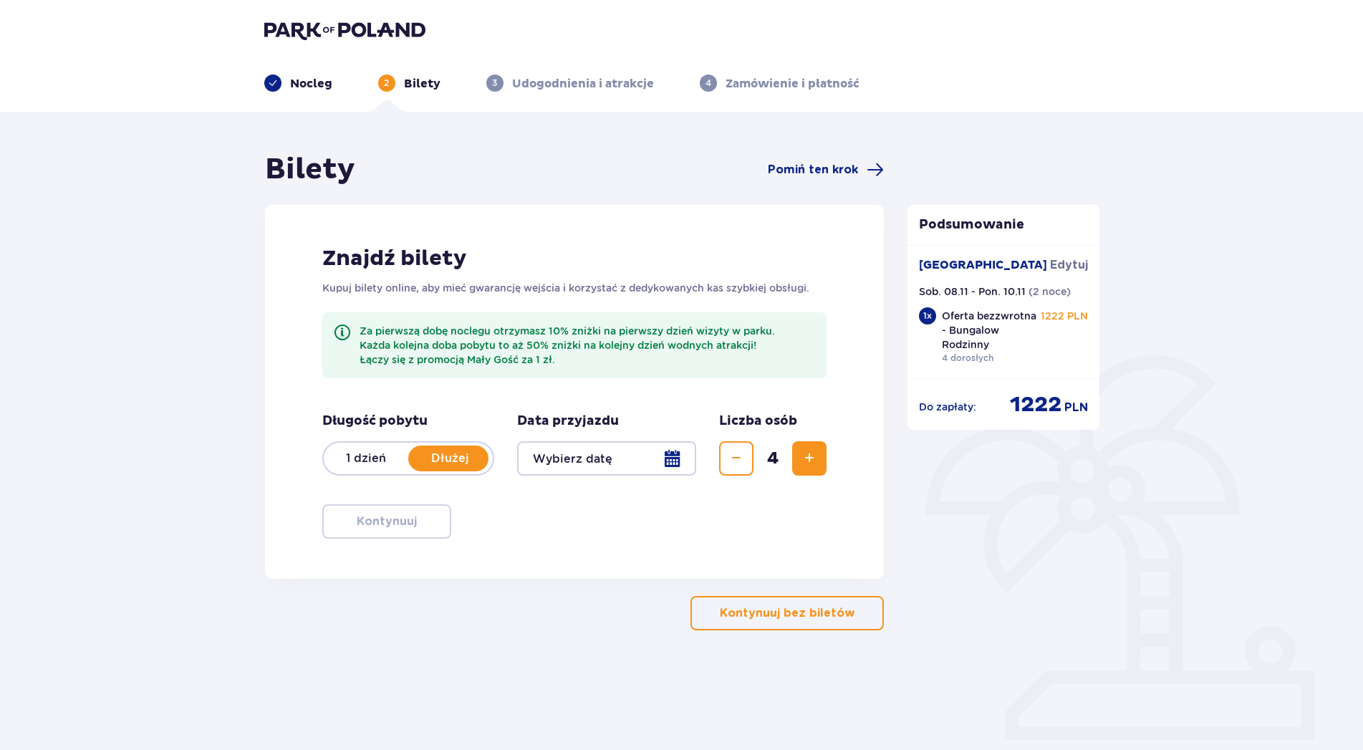
click at [652, 462] on div at bounding box center [607, 458] width 180 height 34
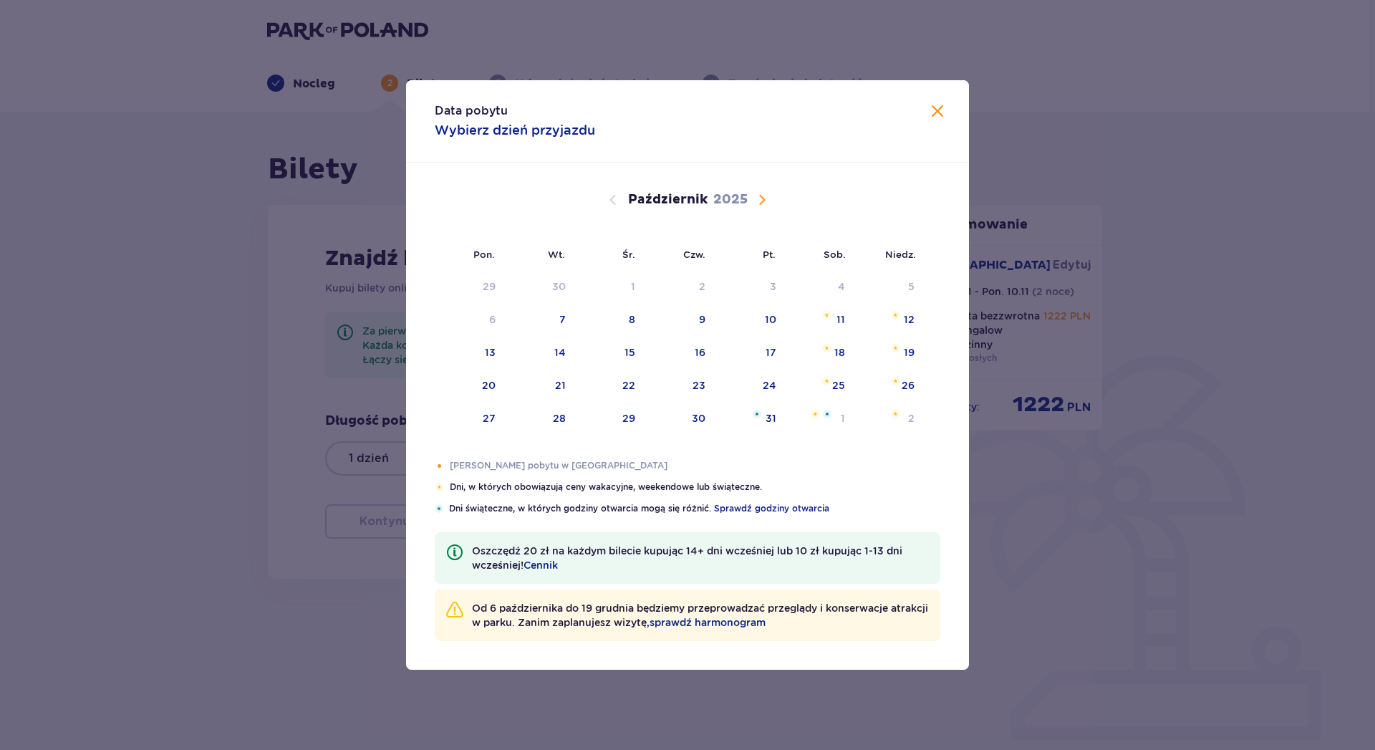
click at [766, 198] on span "Następny miesiąc" at bounding box center [762, 199] width 17 height 17
click at [834, 311] on div "8" at bounding box center [818, 320] width 69 height 32
click at [931, 114] on span "Zamknij" at bounding box center [937, 111] width 17 height 17
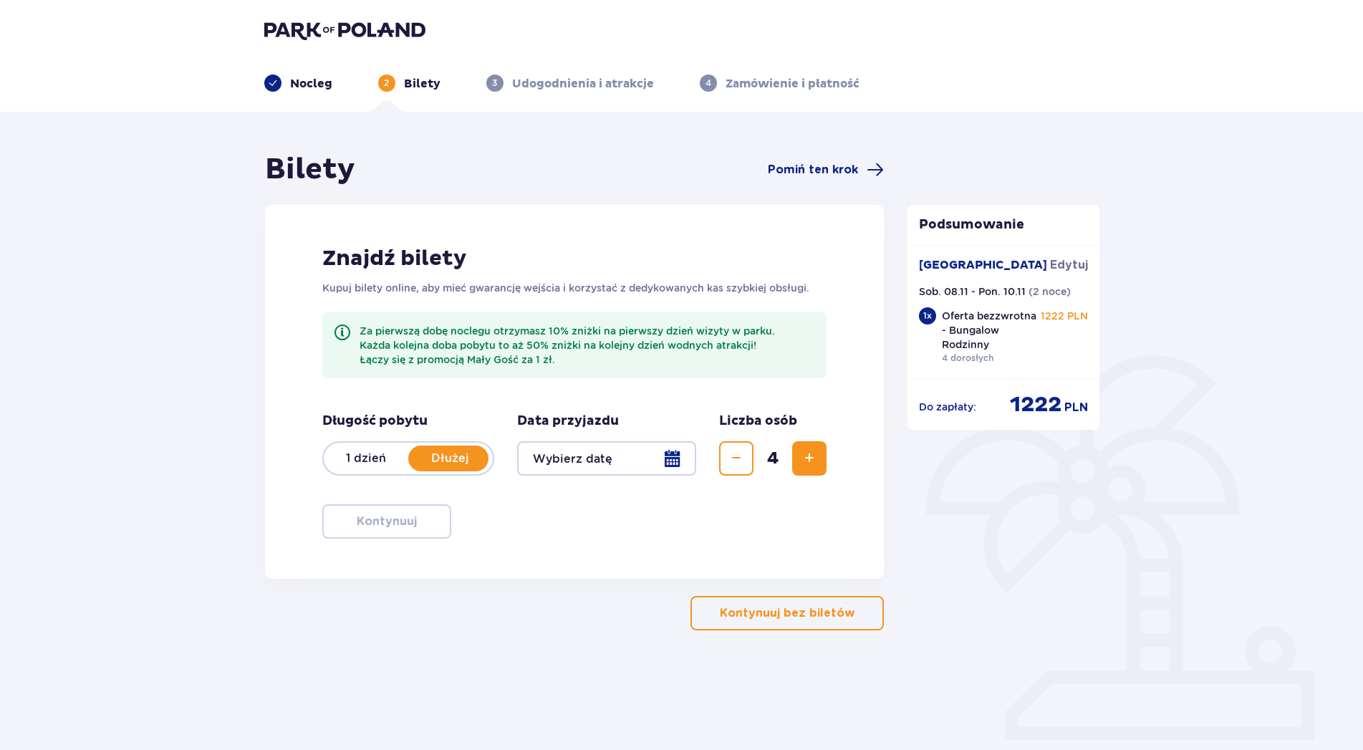
click at [601, 457] on div at bounding box center [607, 458] width 180 height 34
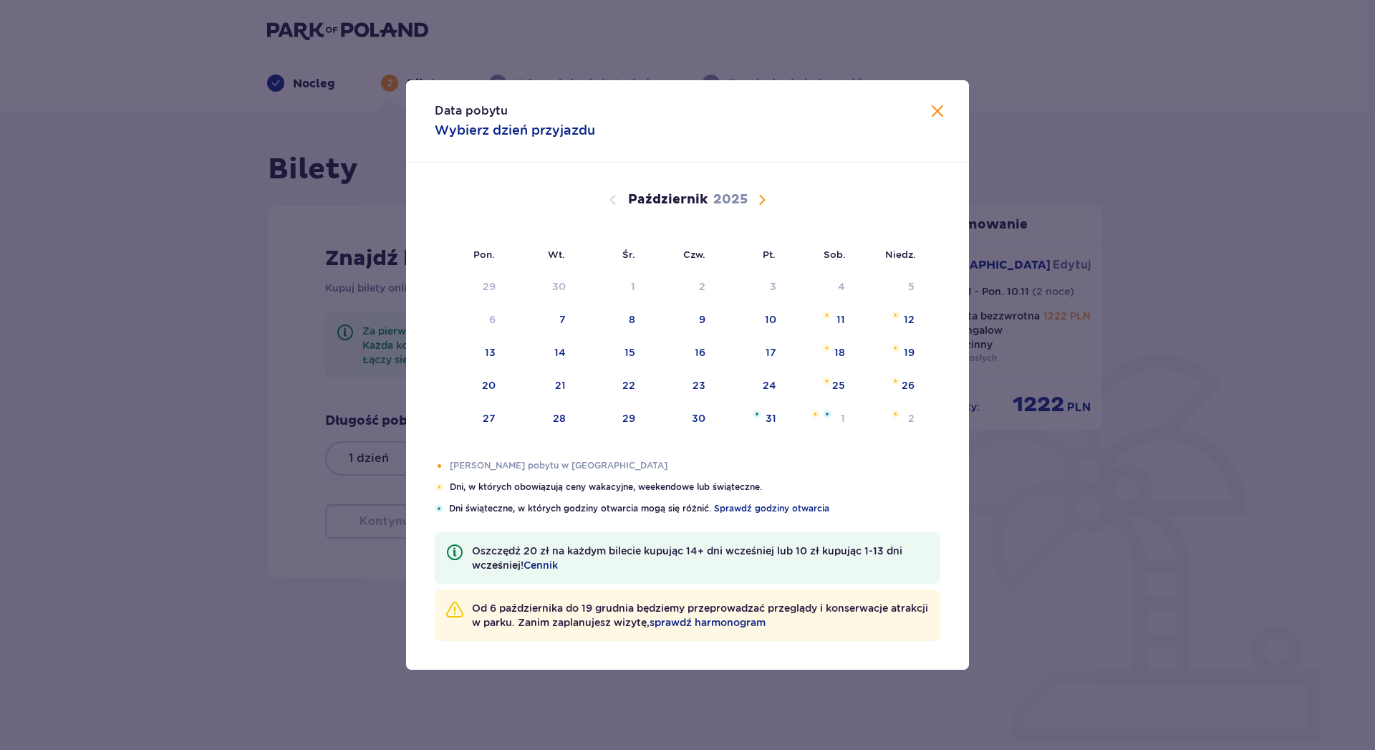
click at [761, 198] on span "Następny miesiąc" at bounding box center [762, 199] width 17 height 17
click at [826, 327] on div "Pomarańczowa kropka" at bounding box center [824, 323] width 9 height 9
click at [826, 324] on div "Pomarańczowa kropka" at bounding box center [824, 323] width 9 height 9
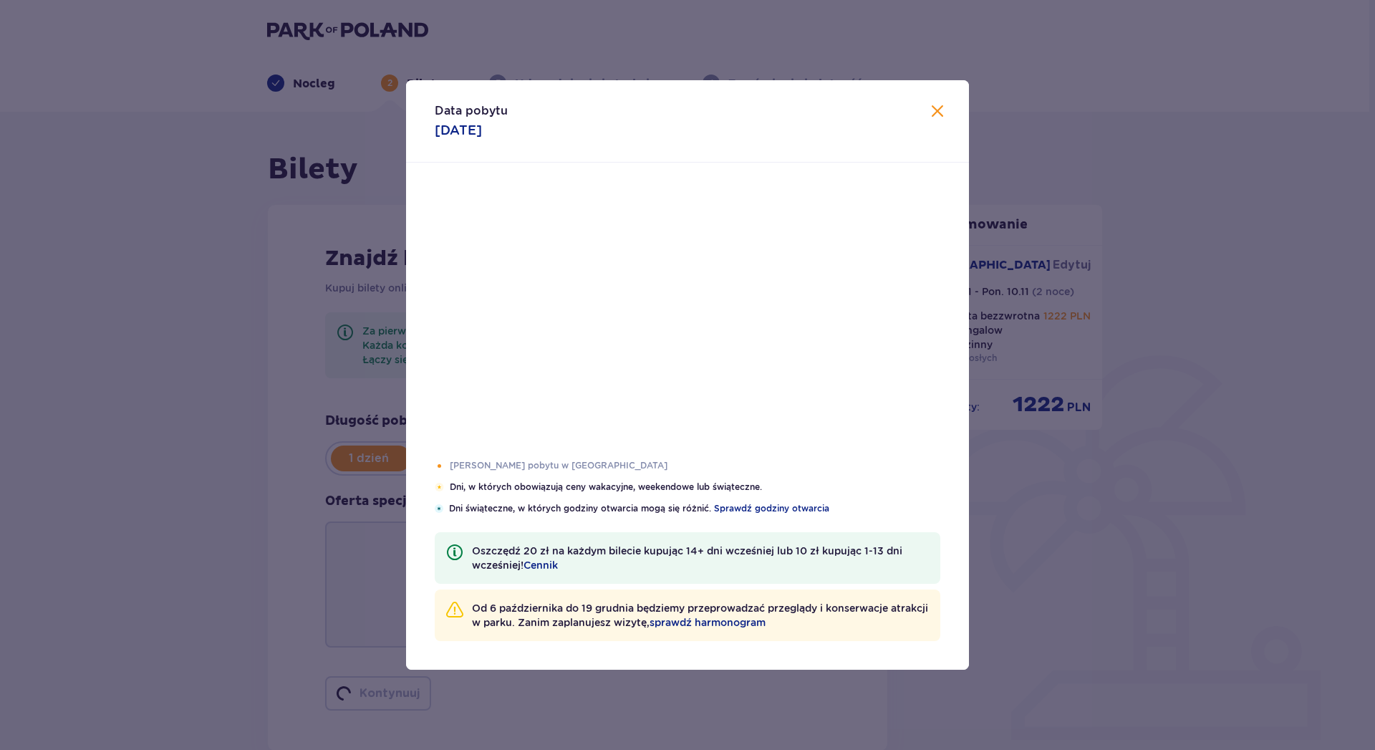
click at [827, 323] on div "Pon. Wt. Śr. Czw. Pt. Sob. Niedz. Październik 2025 29 30 1 2 3 4 5 6 7 8 9 10 1…" at bounding box center [687, 311] width 563 height 297
click at [829, 323] on div "Pon. Wt. Śr. Czw. Pt. Sob. Niedz. Październik 2025 29 30 1 2 3 4 5 6 7 8 9 10 1…" at bounding box center [687, 311] width 563 height 297
type input "[DATE]"
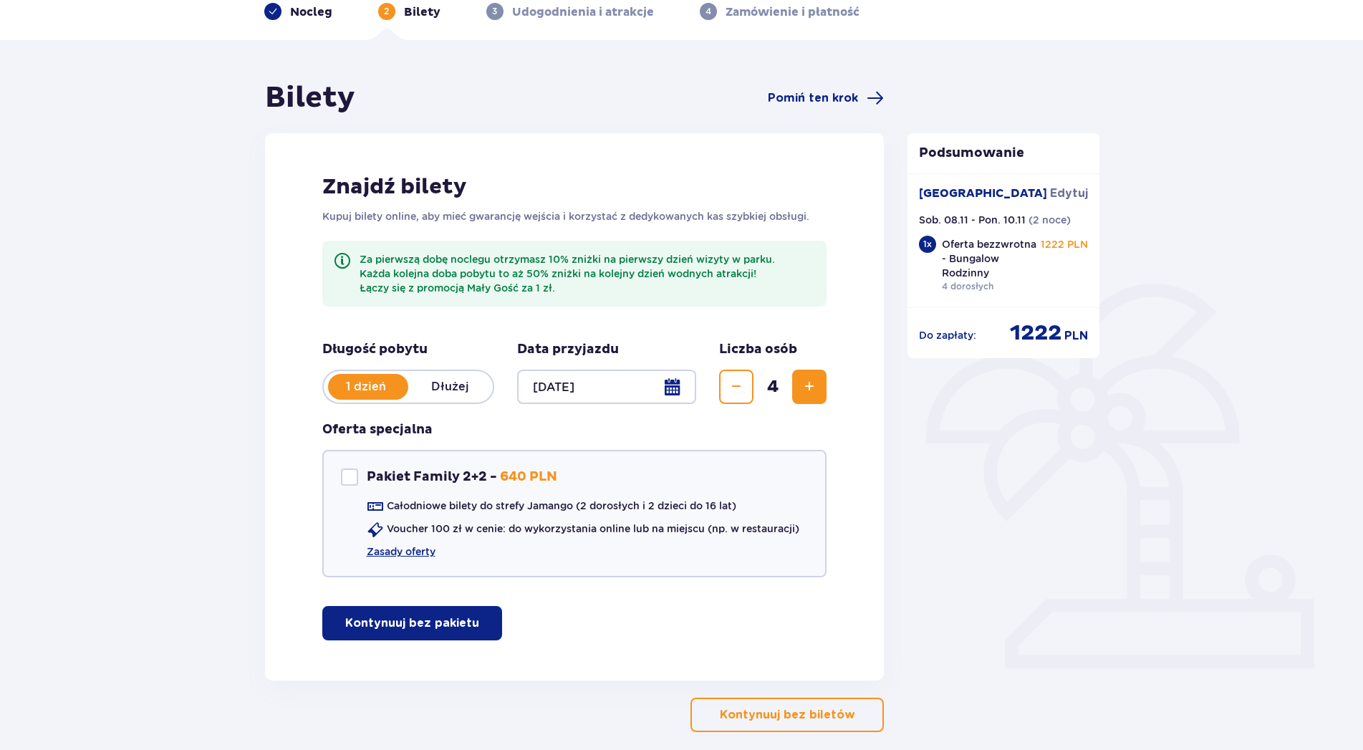
scroll to position [73, 0]
click at [353, 477] on div "Pakiet Family 2+2" at bounding box center [349, 475] width 17 height 17
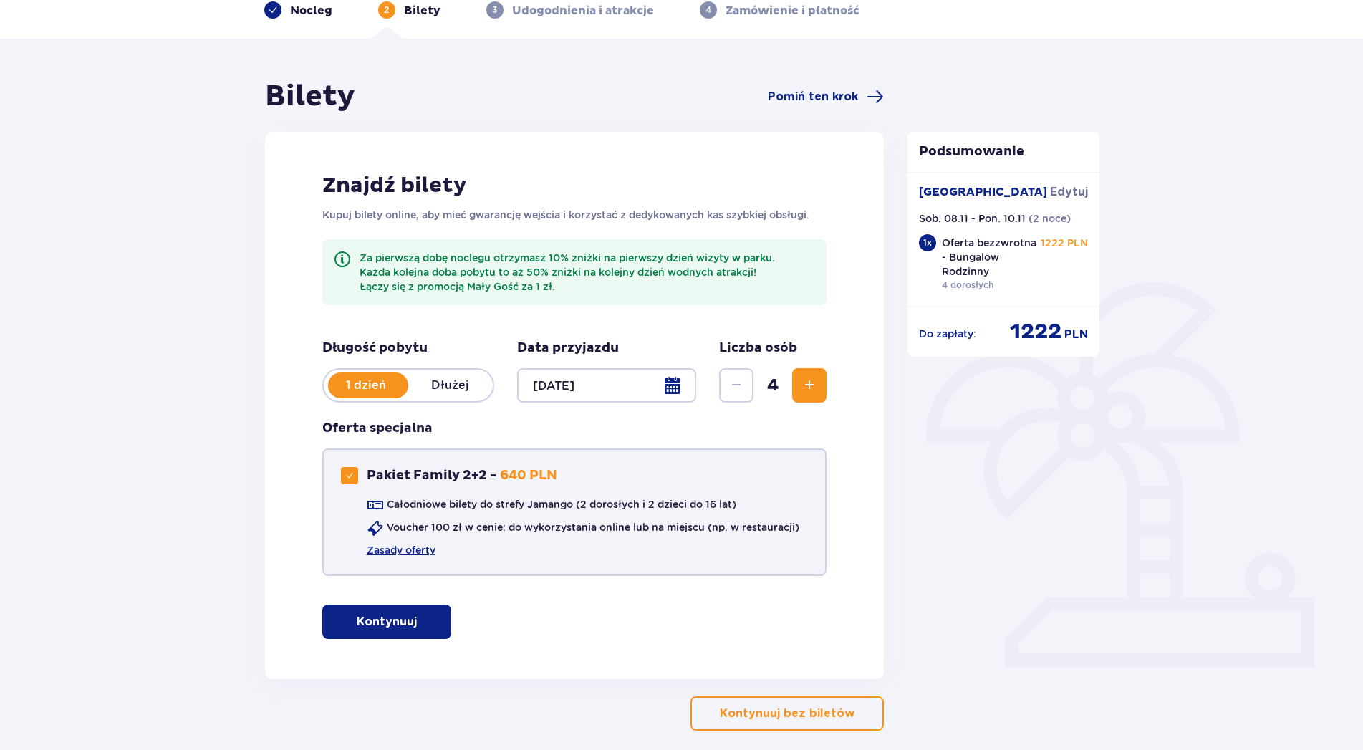
checkbox input "true"
click at [410, 552] on link "Zasady oferty" at bounding box center [401, 550] width 69 height 14
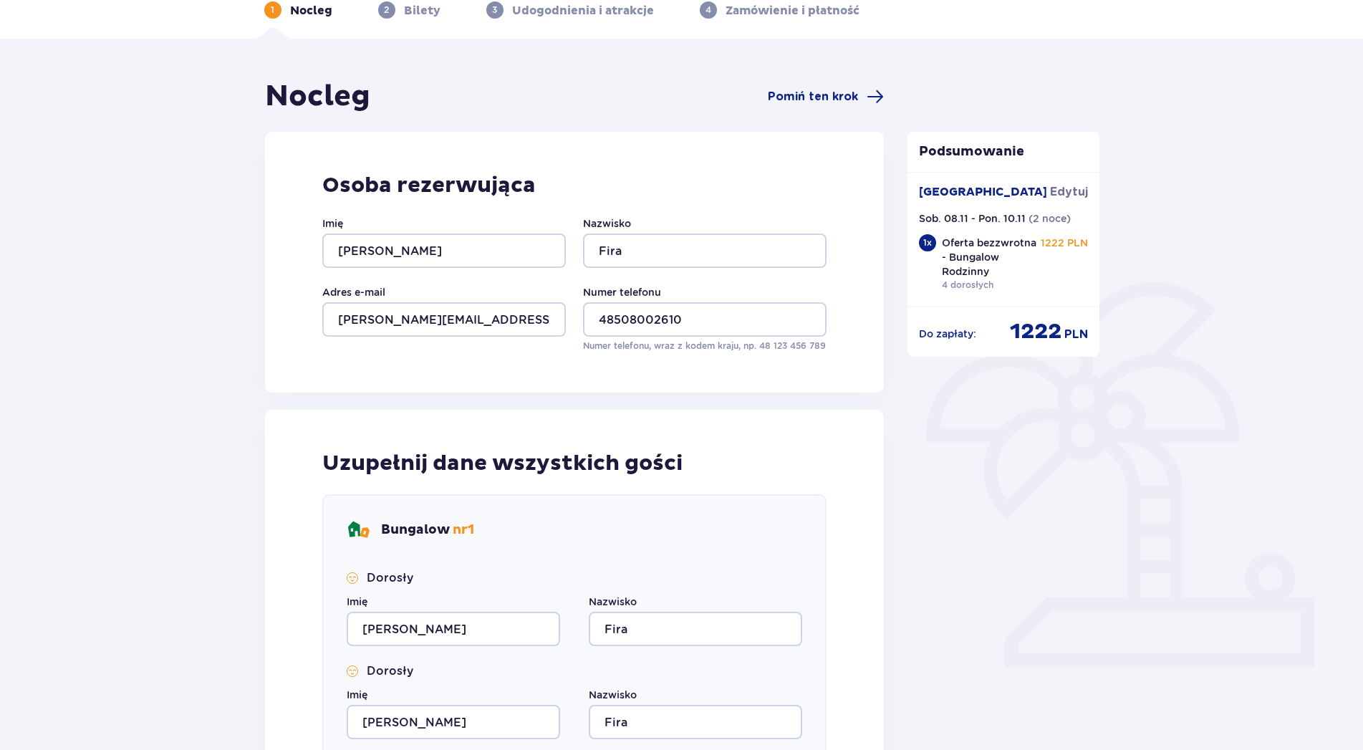
scroll to position [140, 0]
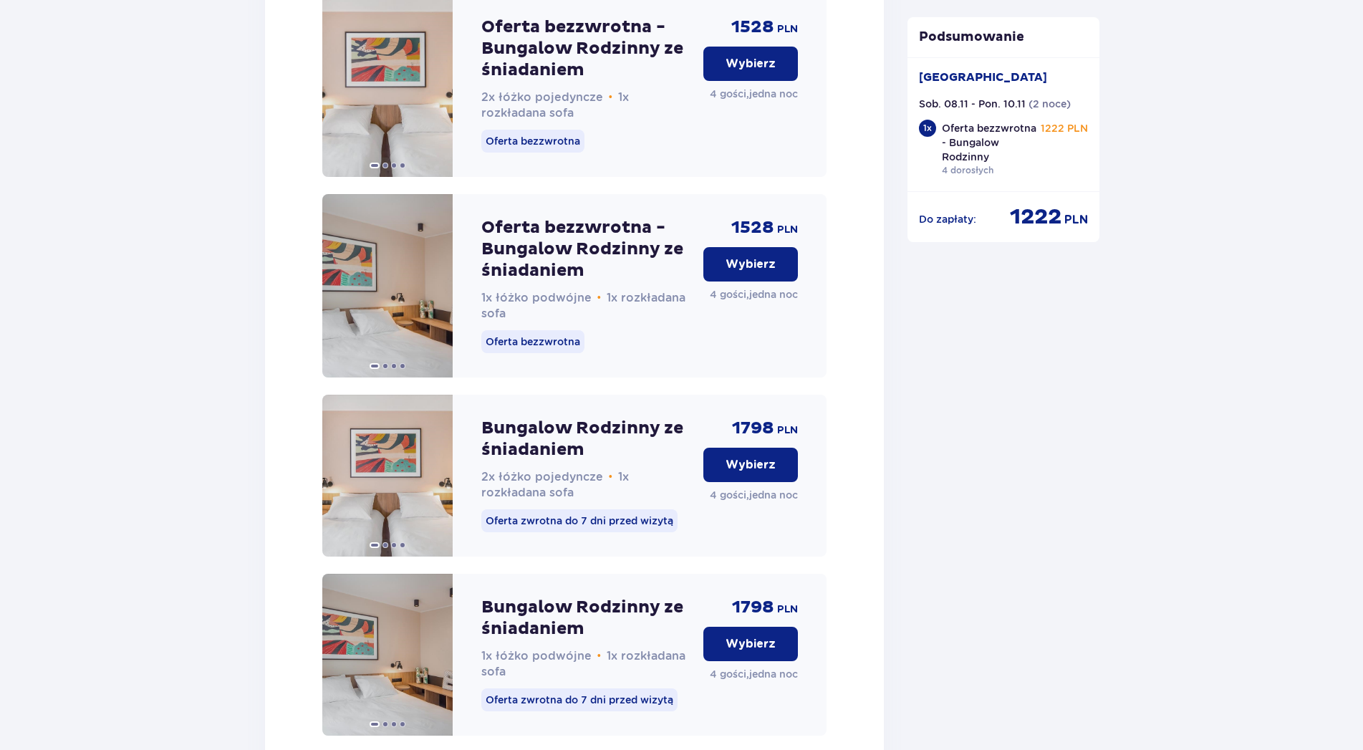
scroll to position [2186, 0]
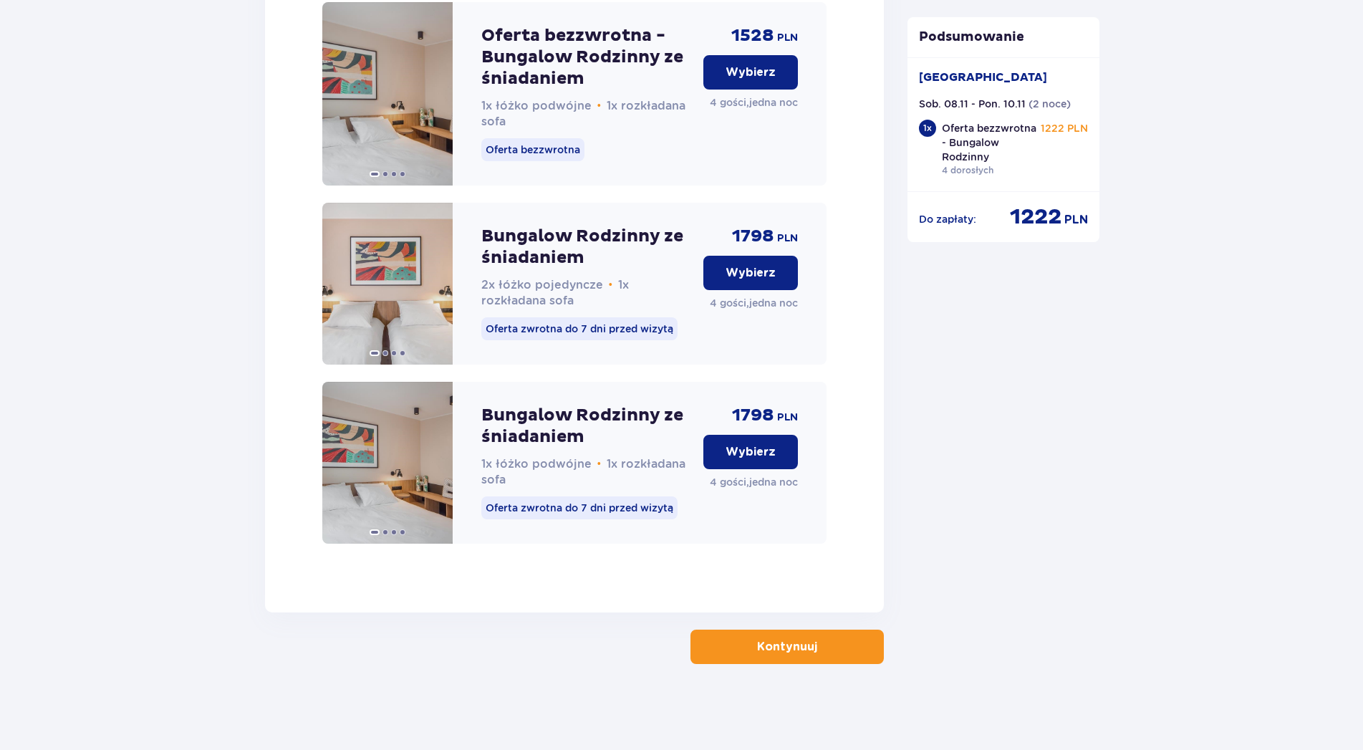
click at [821, 654] on button "Kontynuuj" at bounding box center [787, 647] width 193 height 34
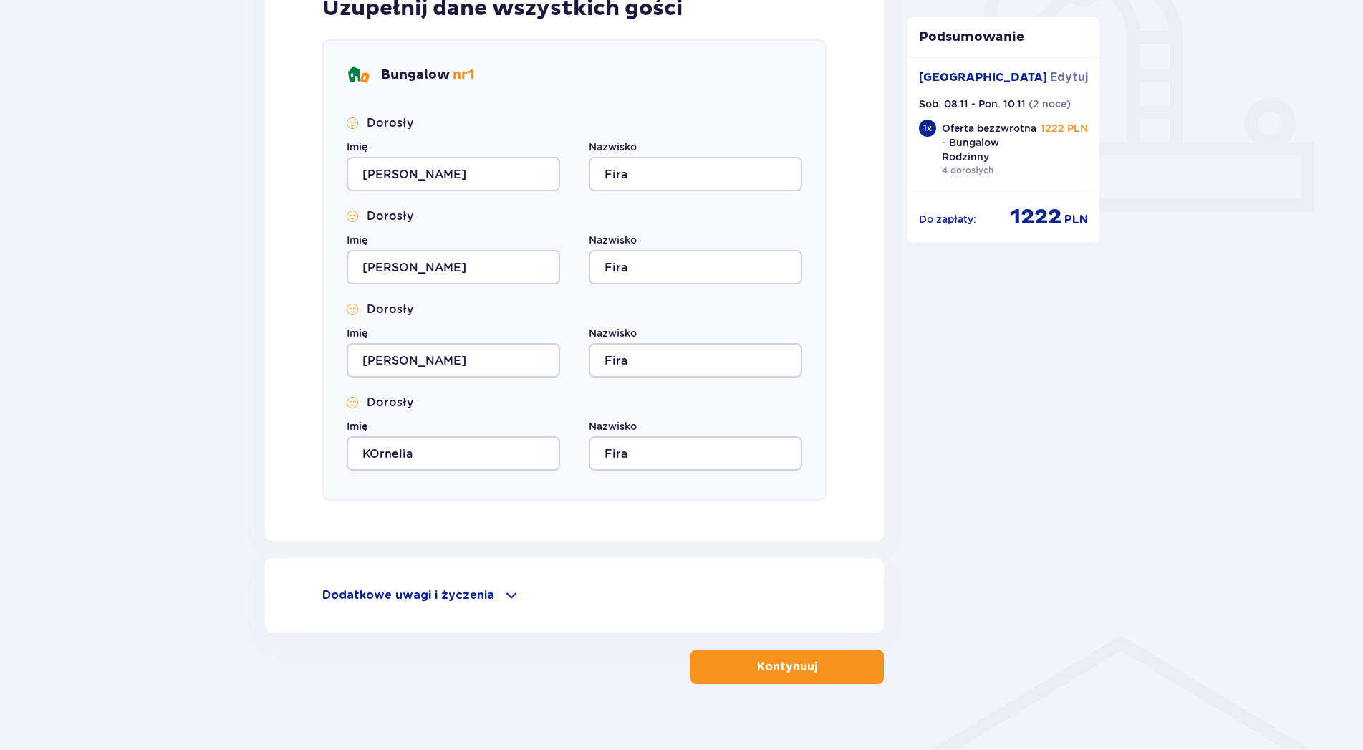
scroll to position [548, 0]
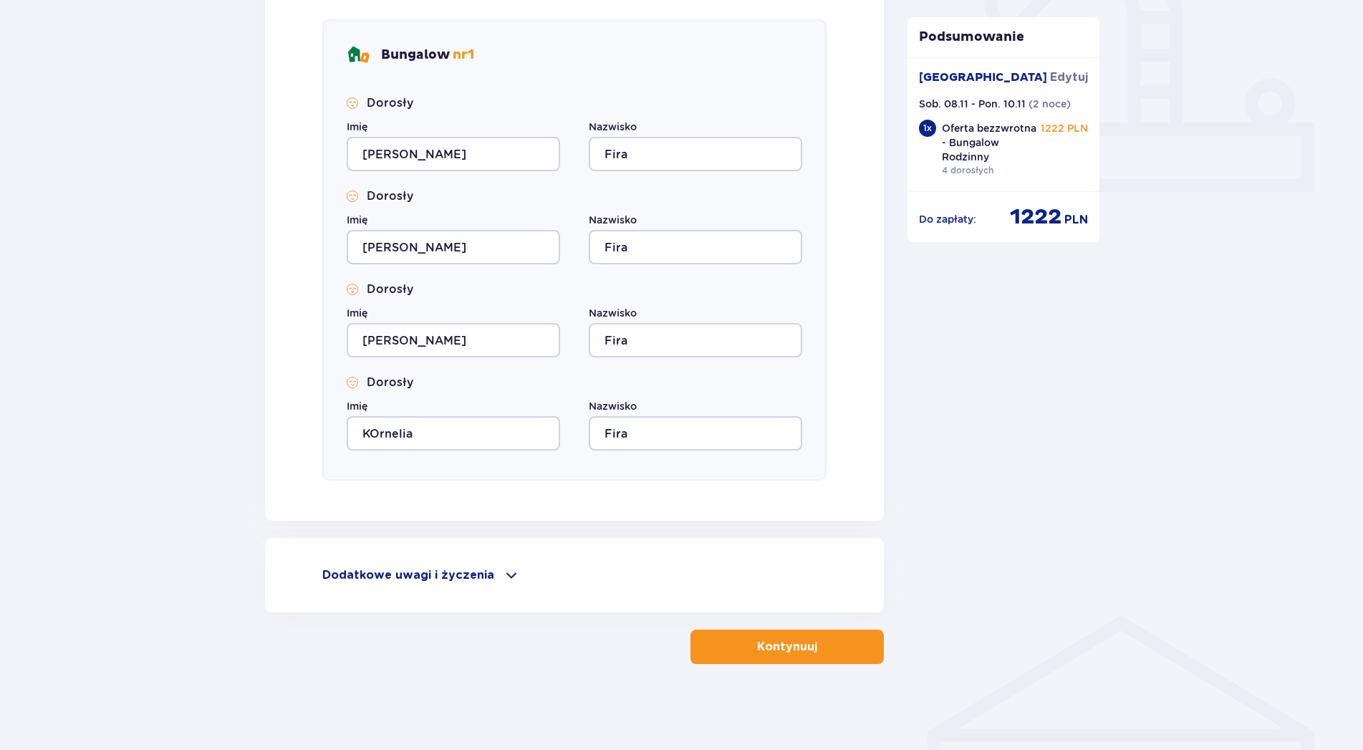
click at [832, 649] on button "Kontynuuj" at bounding box center [787, 647] width 193 height 34
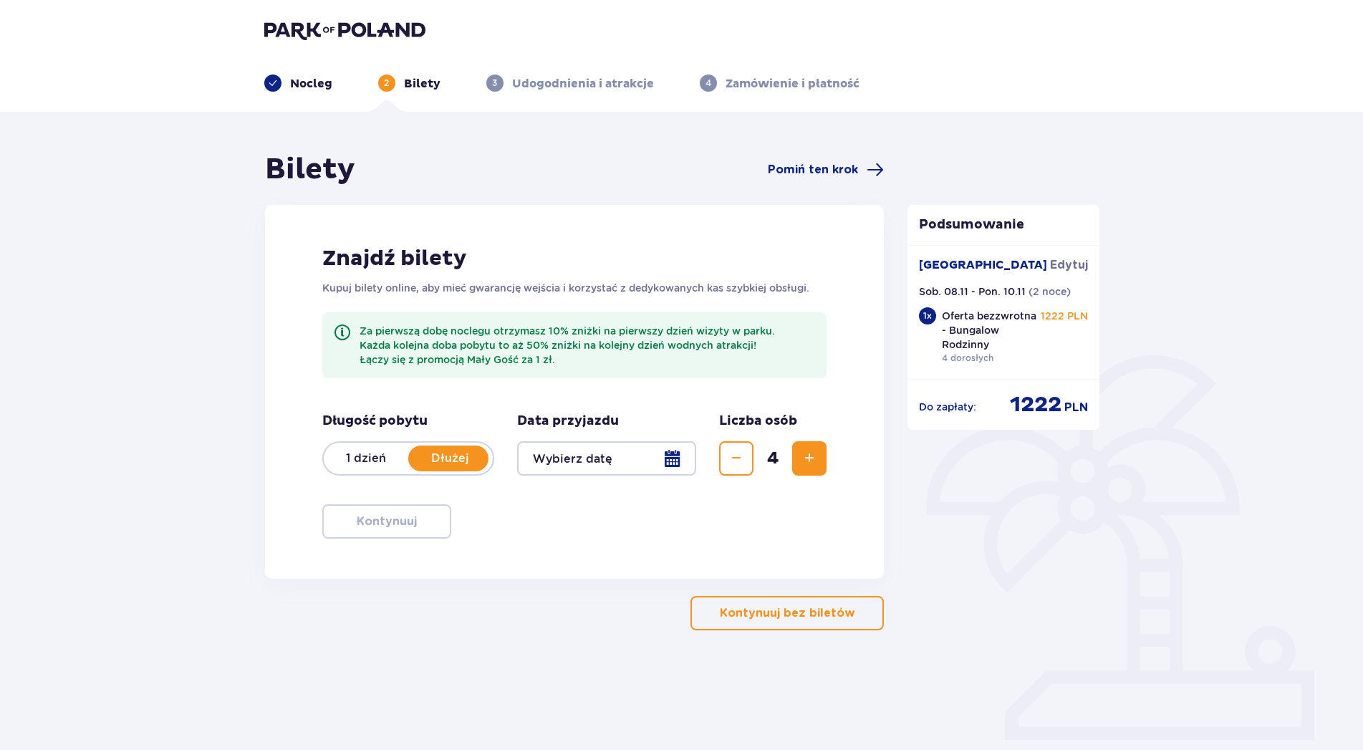
click at [671, 461] on div at bounding box center [607, 458] width 180 height 34
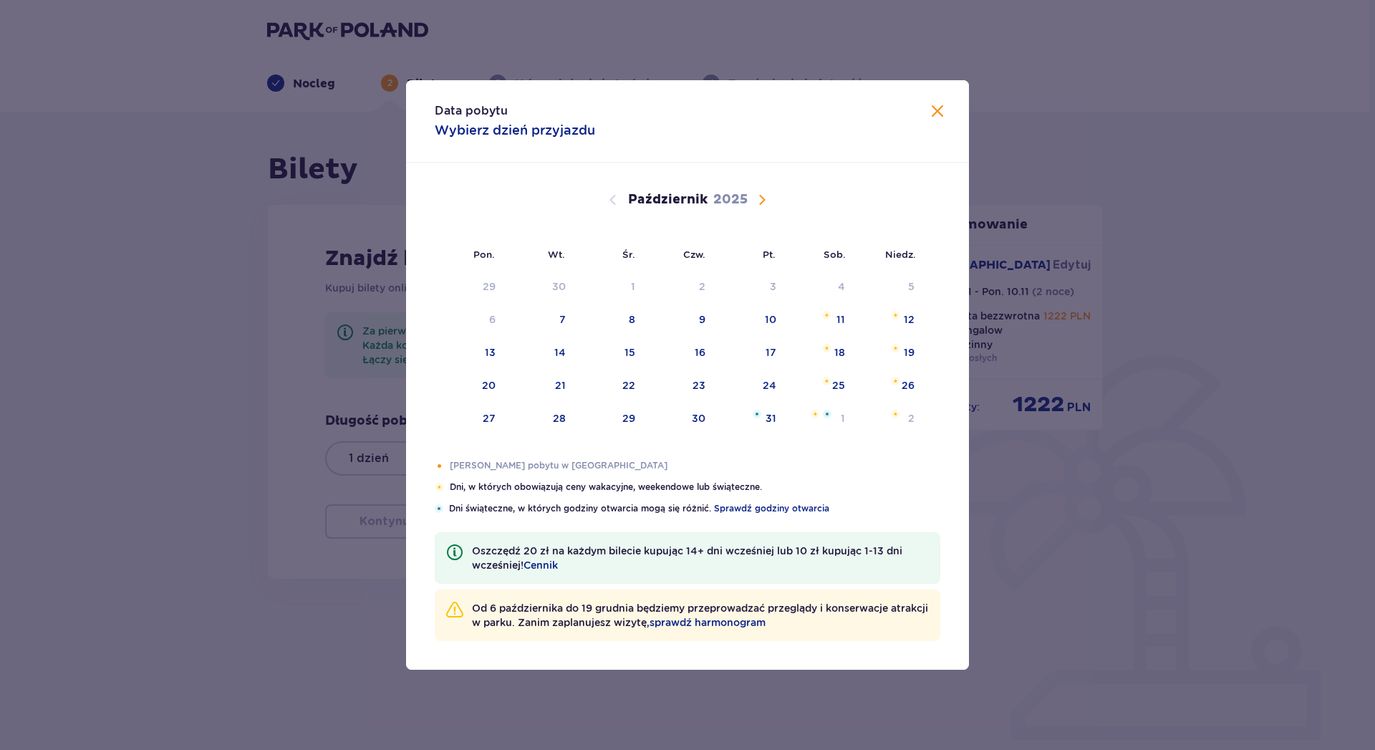
click at [756, 198] on span "Następny miesiąc" at bounding box center [762, 199] width 17 height 17
click at [842, 317] on div "8" at bounding box center [840, 319] width 6 height 14
click at [910, 316] on div "9" at bounding box center [911, 319] width 6 height 14
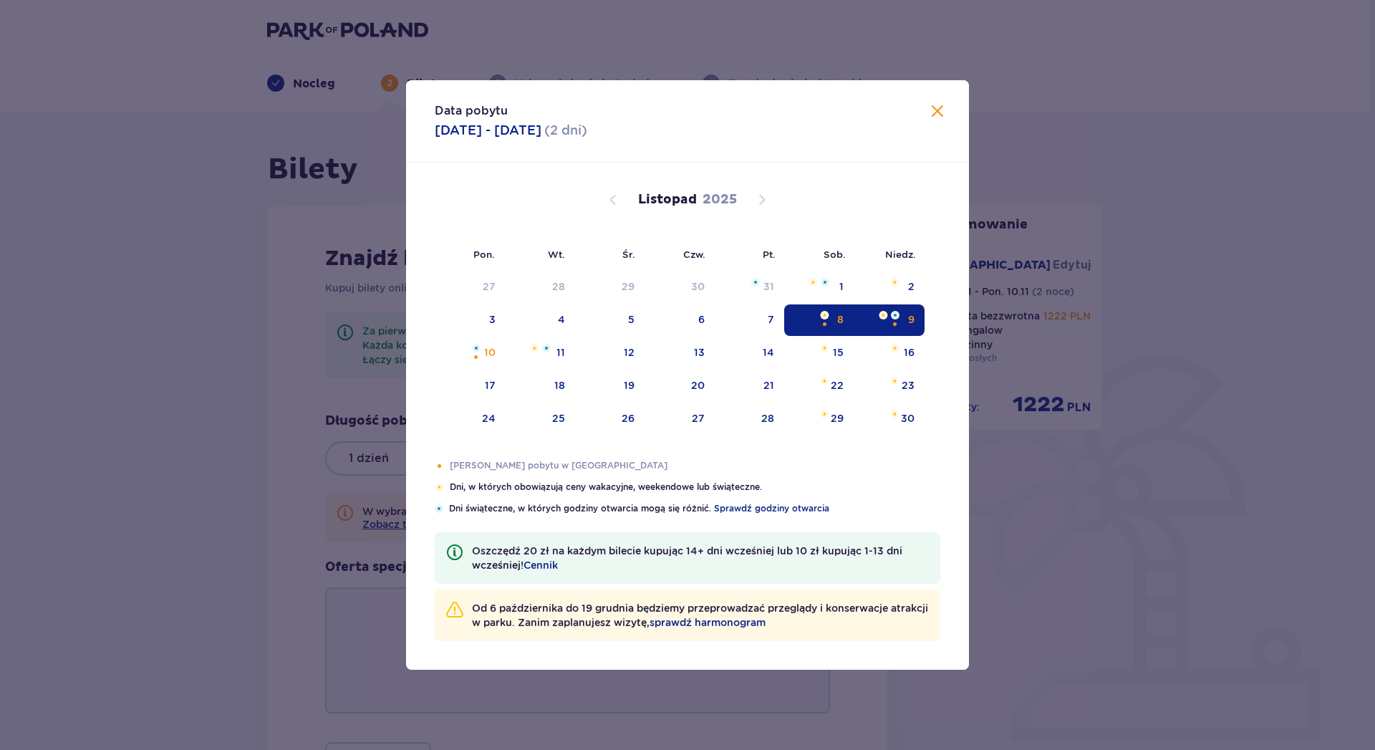
type input "[DATE] - [DATE]"
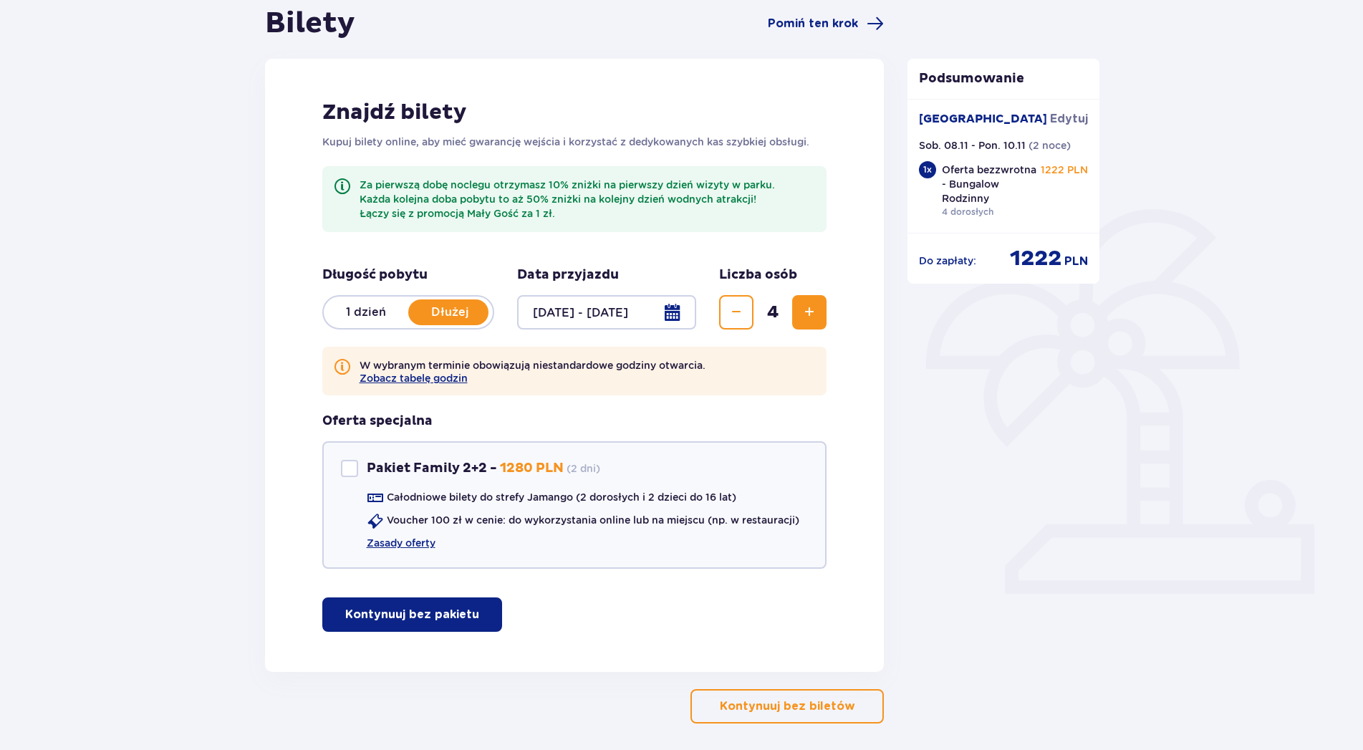
scroll to position [206, 0]
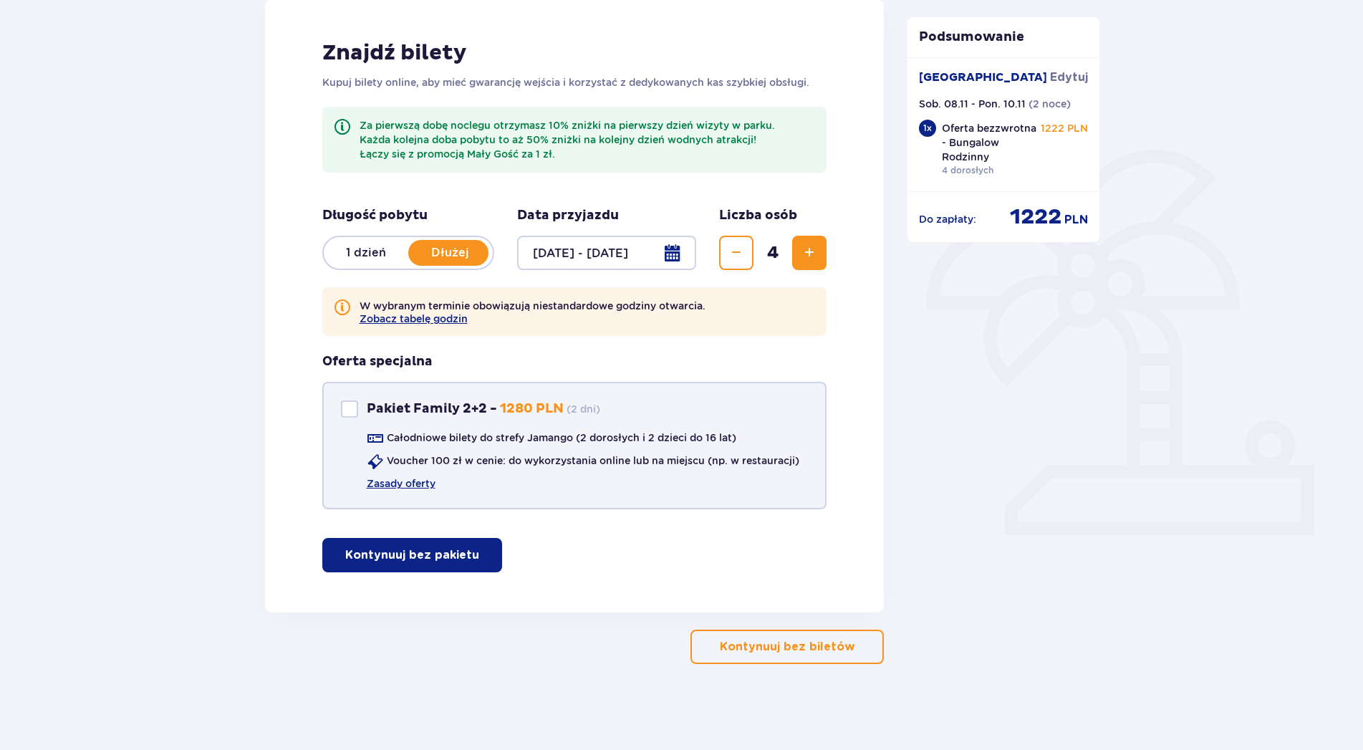
click at [352, 411] on div "Pakiet Family 2+2" at bounding box center [349, 408] width 17 height 17
checkbox input "true"
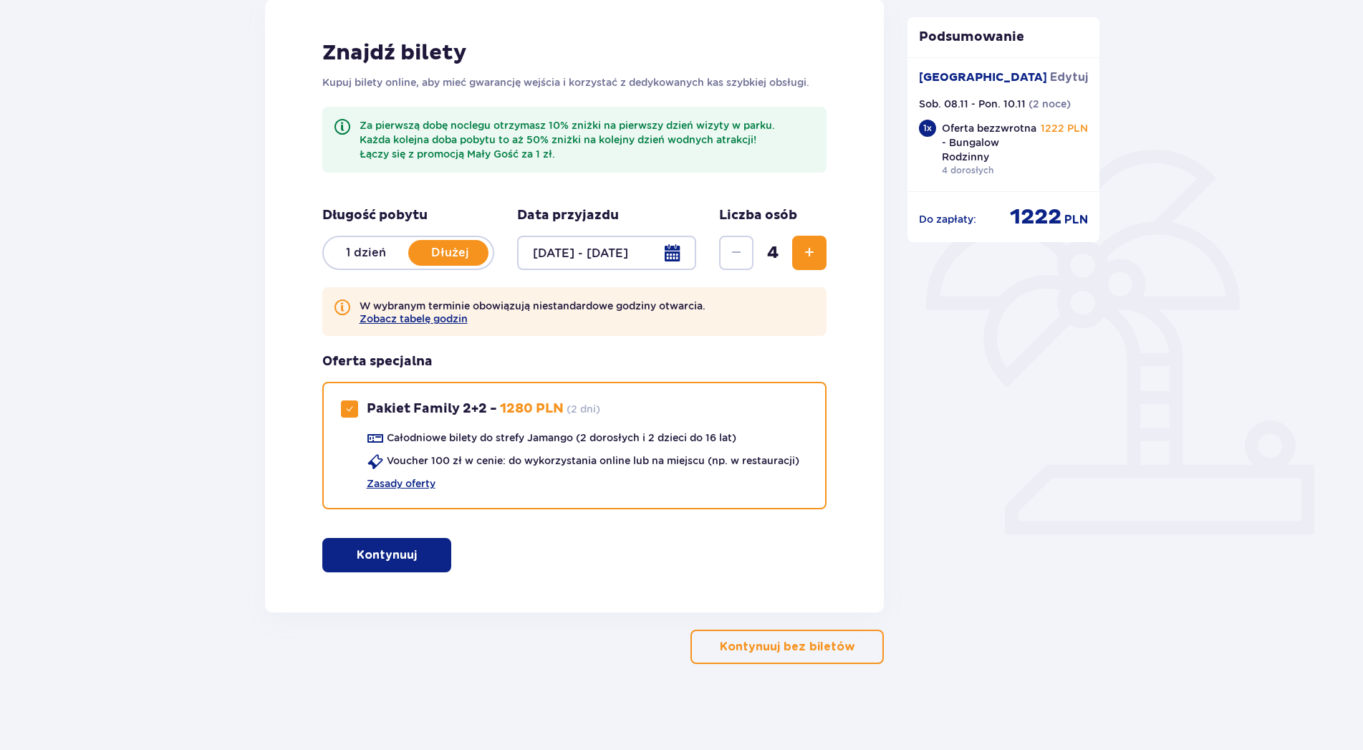
click at [430, 548] on button "Kontynuuj" at bounding box center [386, 555] width 129 height 34
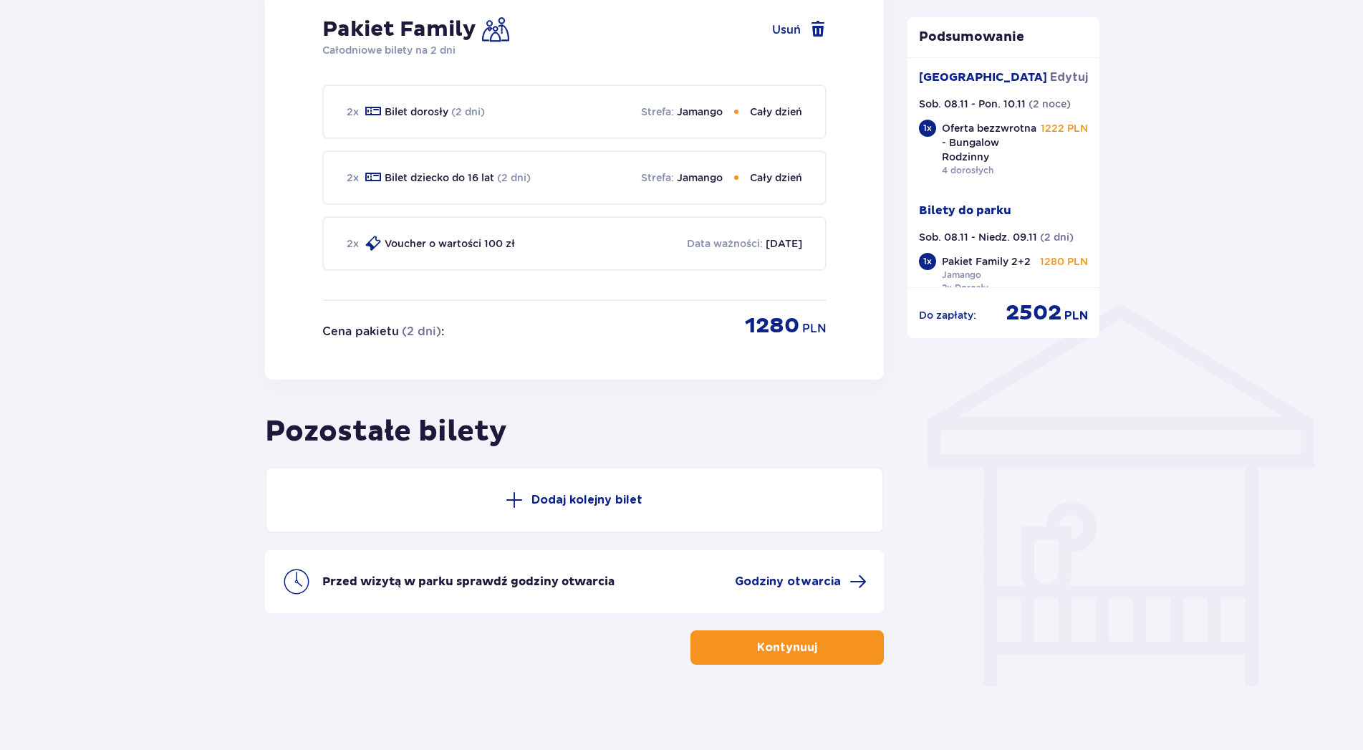
scroll to position [860, 0]
click at [837, 653] on button "Kontynuuj" at bounding box center [787, 647] width 193 height 34
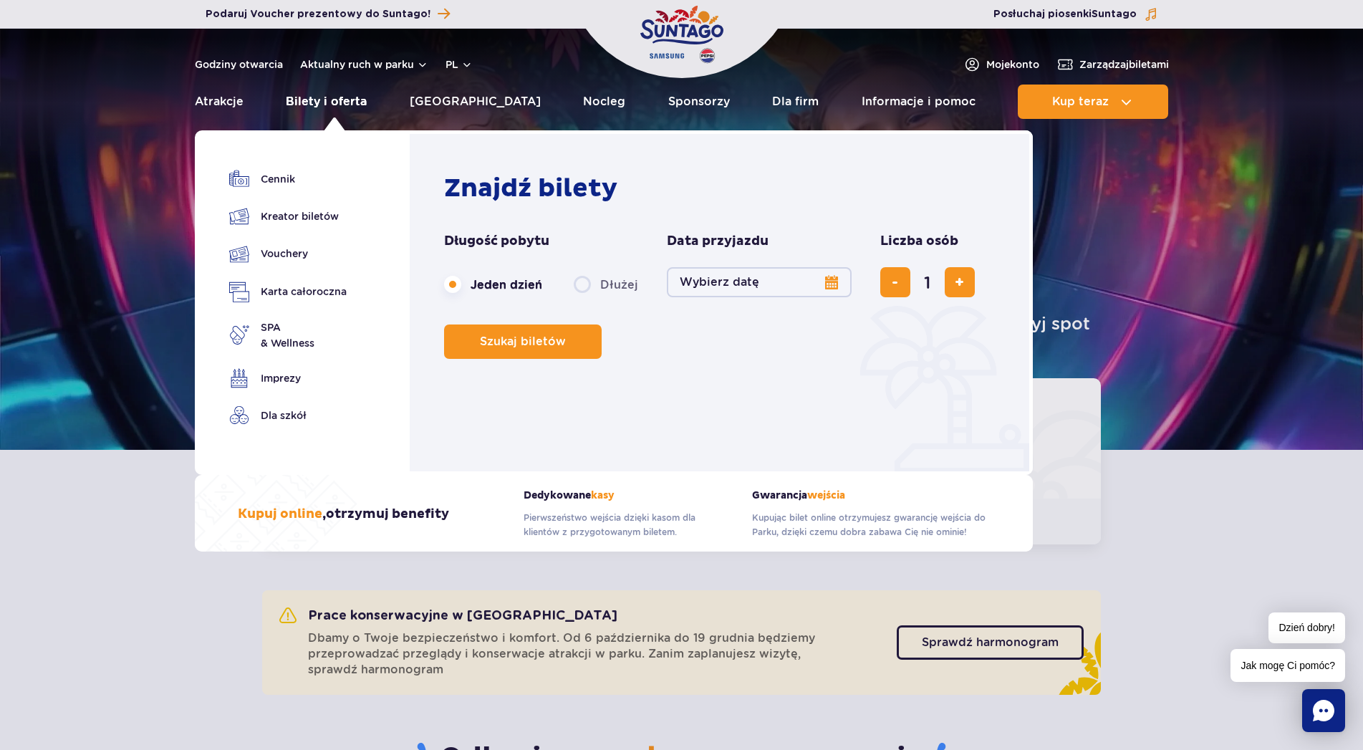
click at [362, 105] on link "Bilety i oferta" at bounding box center [326, 102] width 81 height 34
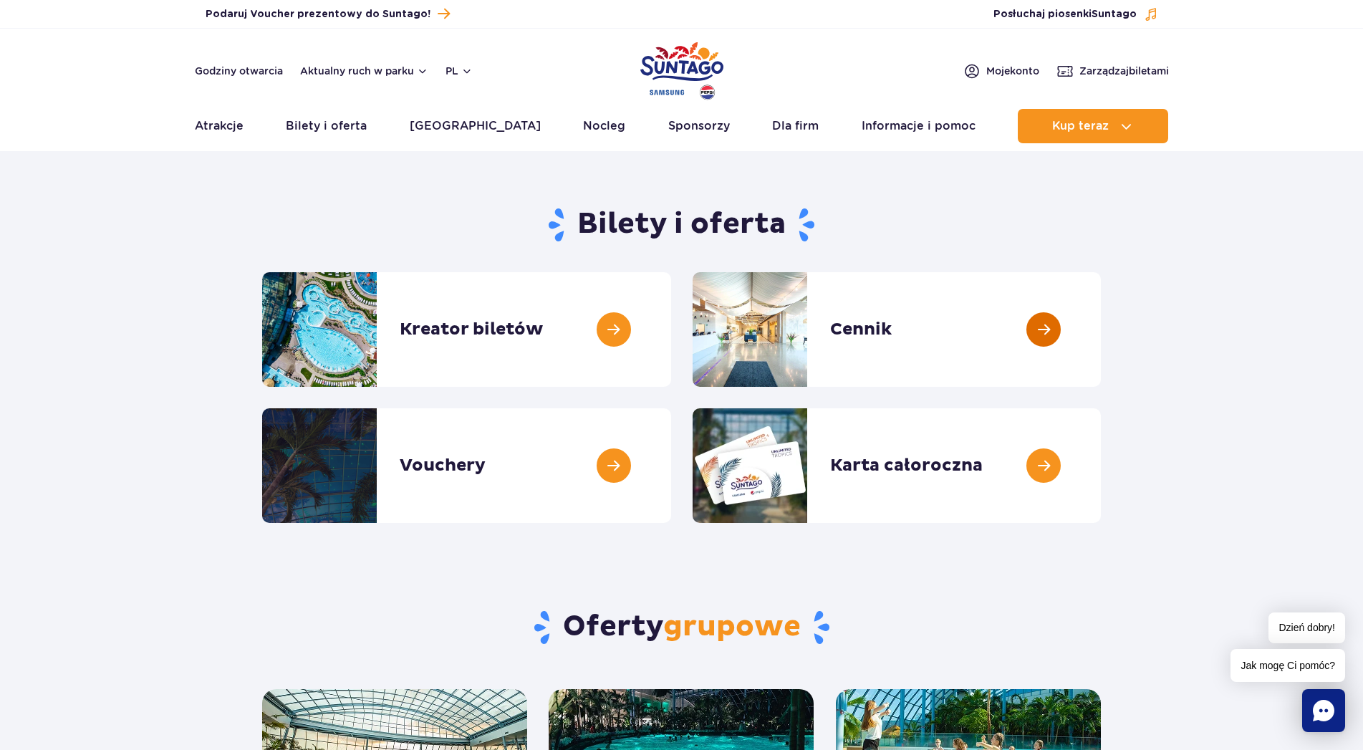
click at [1101, 326] on link at bounding box center [1101, 329] width 0 height 115
click at [671, 321] on link at bounding box center [671, 329] width 0 height 115
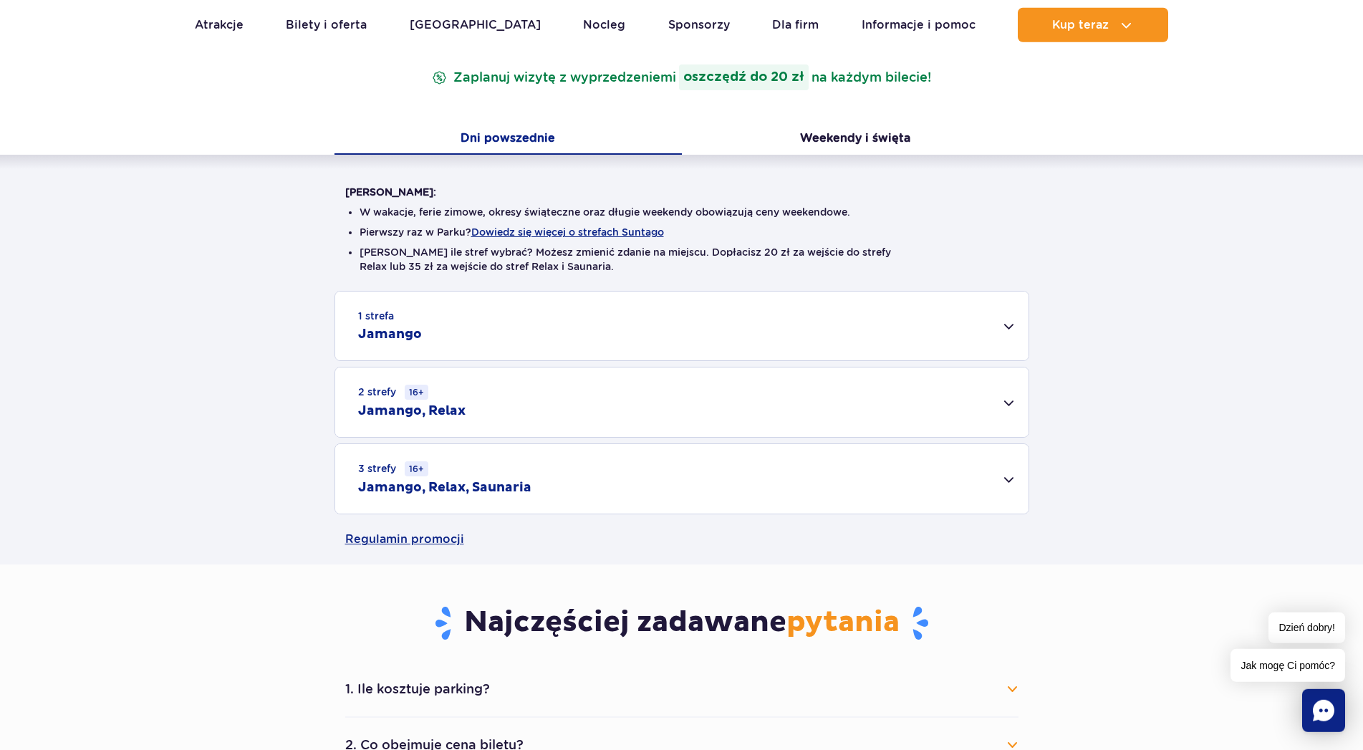
scroll to position [219, 0]
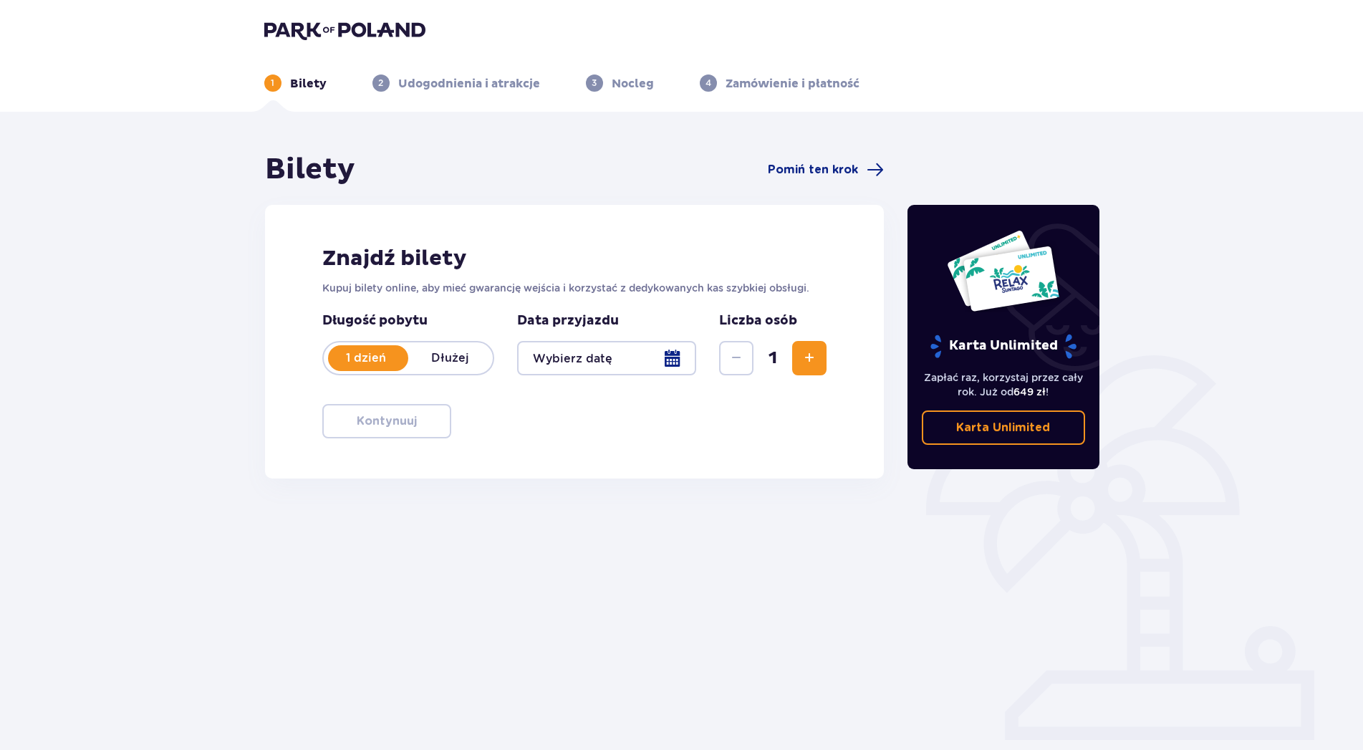
click at [684, 352] on div at bounding box center [607, 358] width 180 height 34
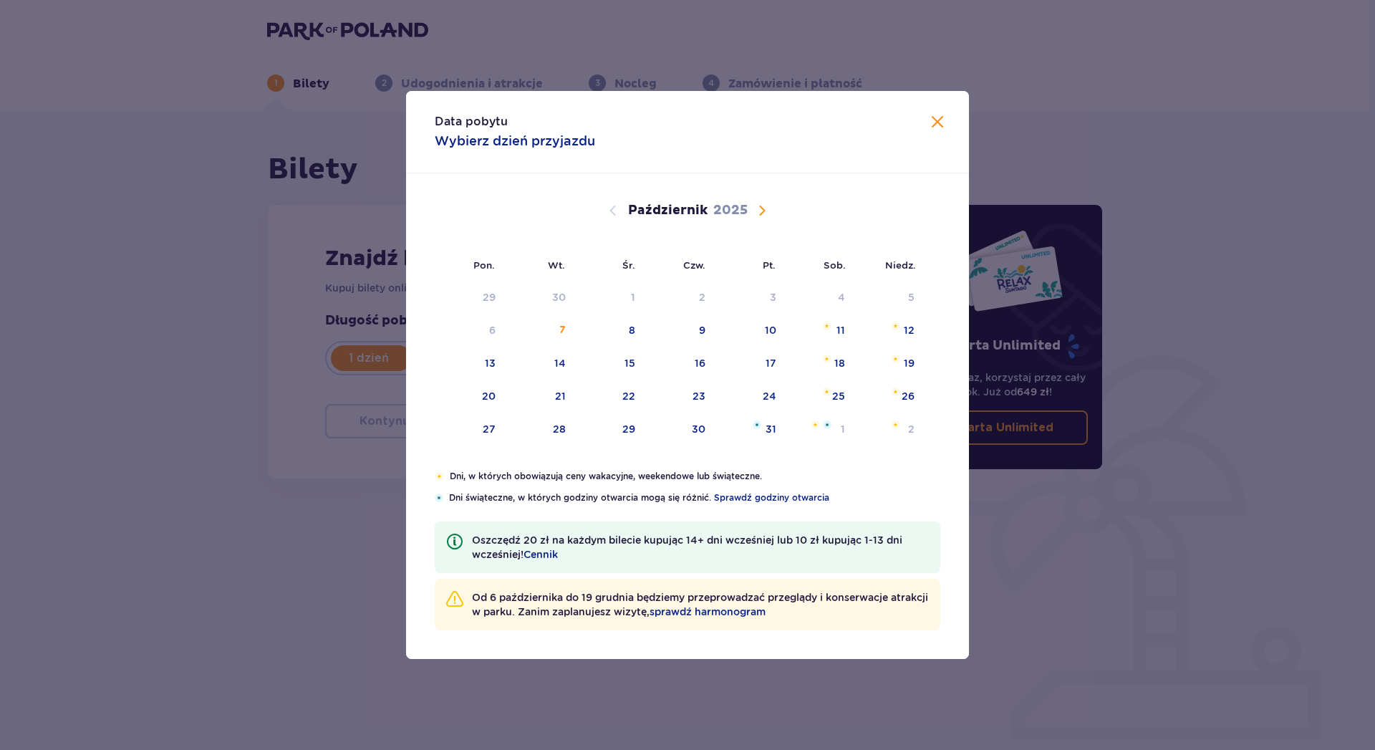
click at [761, 208] on span "Następny miesiąc" at bounding box center [762, 210] width 17 height 17
click at [834, 324] on div "8" at bounding box center [818, 331] width 69 height 32
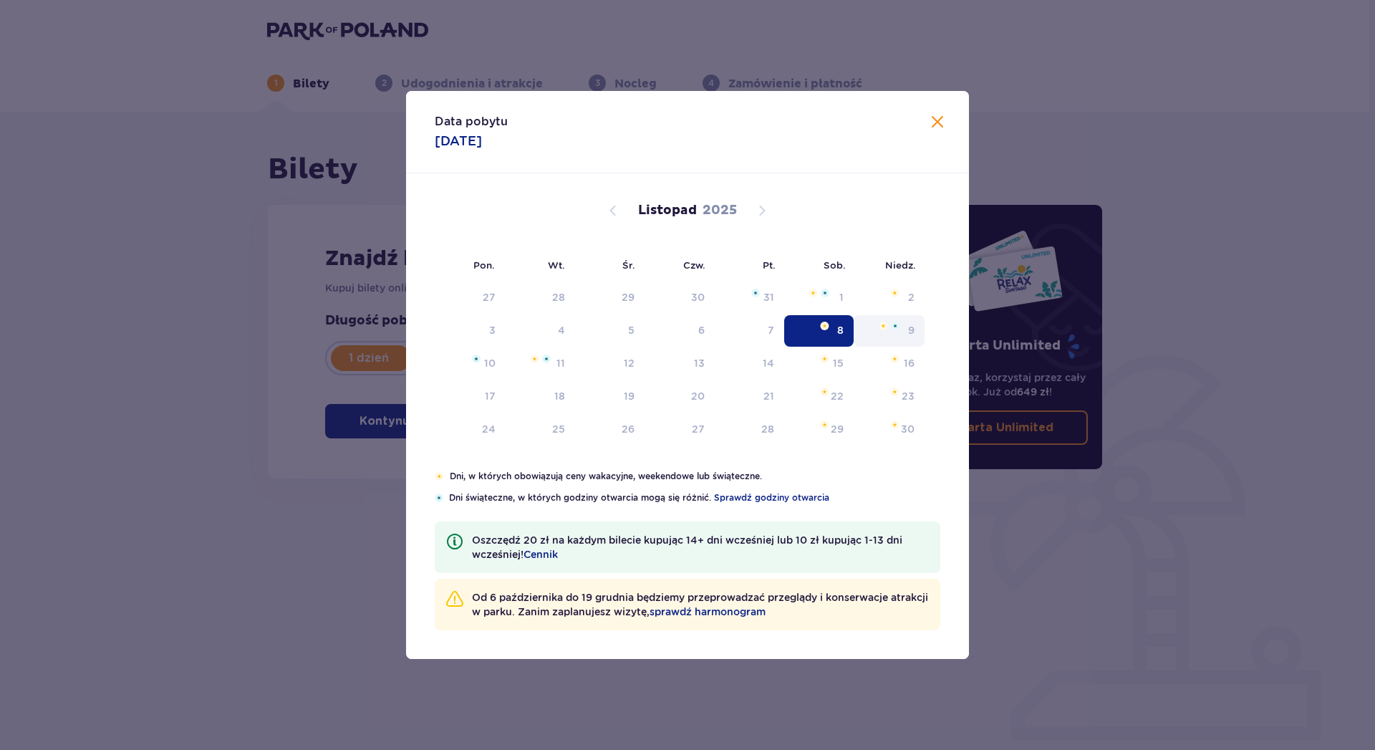
type input "[DATE]"
click at [910, 328] on div "9" at bounding box center [911, 330] width 6 height 14
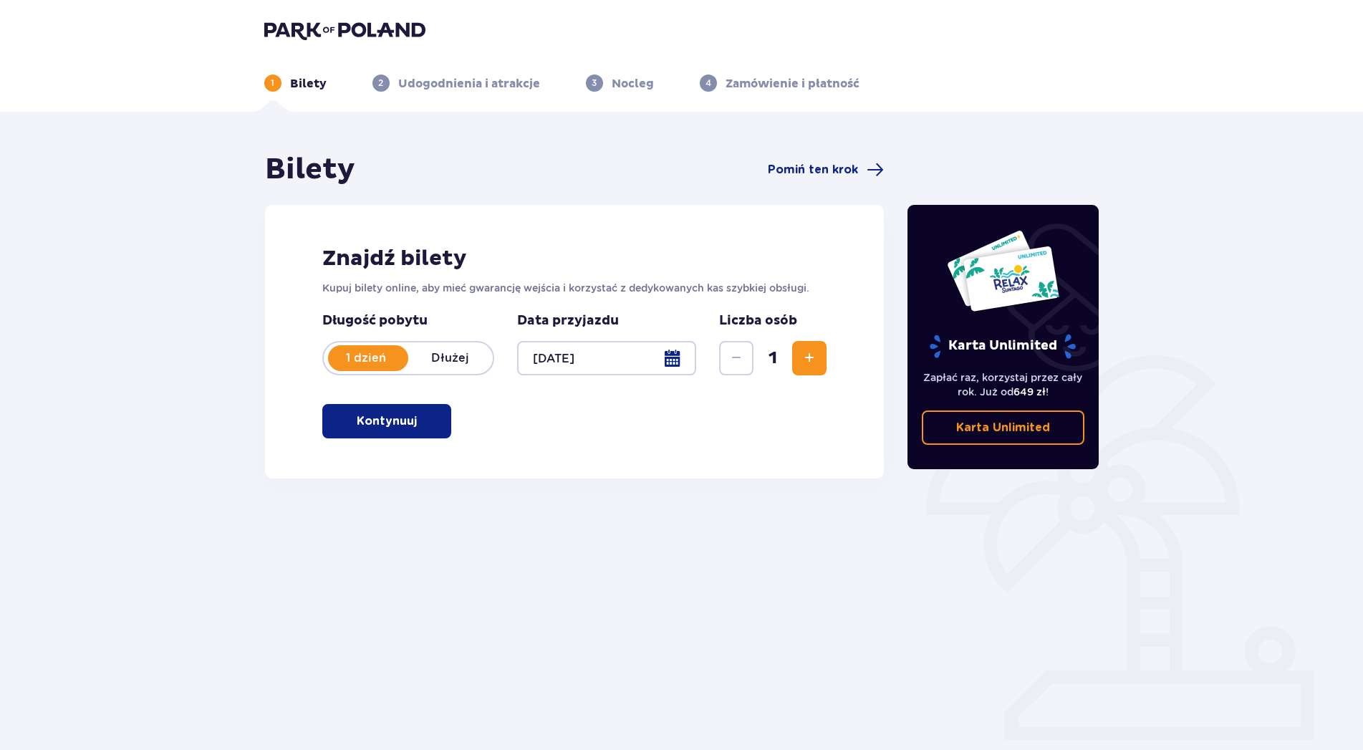
click at [914, 333] on div "Karta Unlimited Zapłać raz, korzystaj przez cały rok. Już od 649 zł ! Karta Unl…" at bounding box center [1004, 337] width 192 height 264
click at [433, 354] on p "Dłużej" at bounding box center [450, 358] width 85 height 16
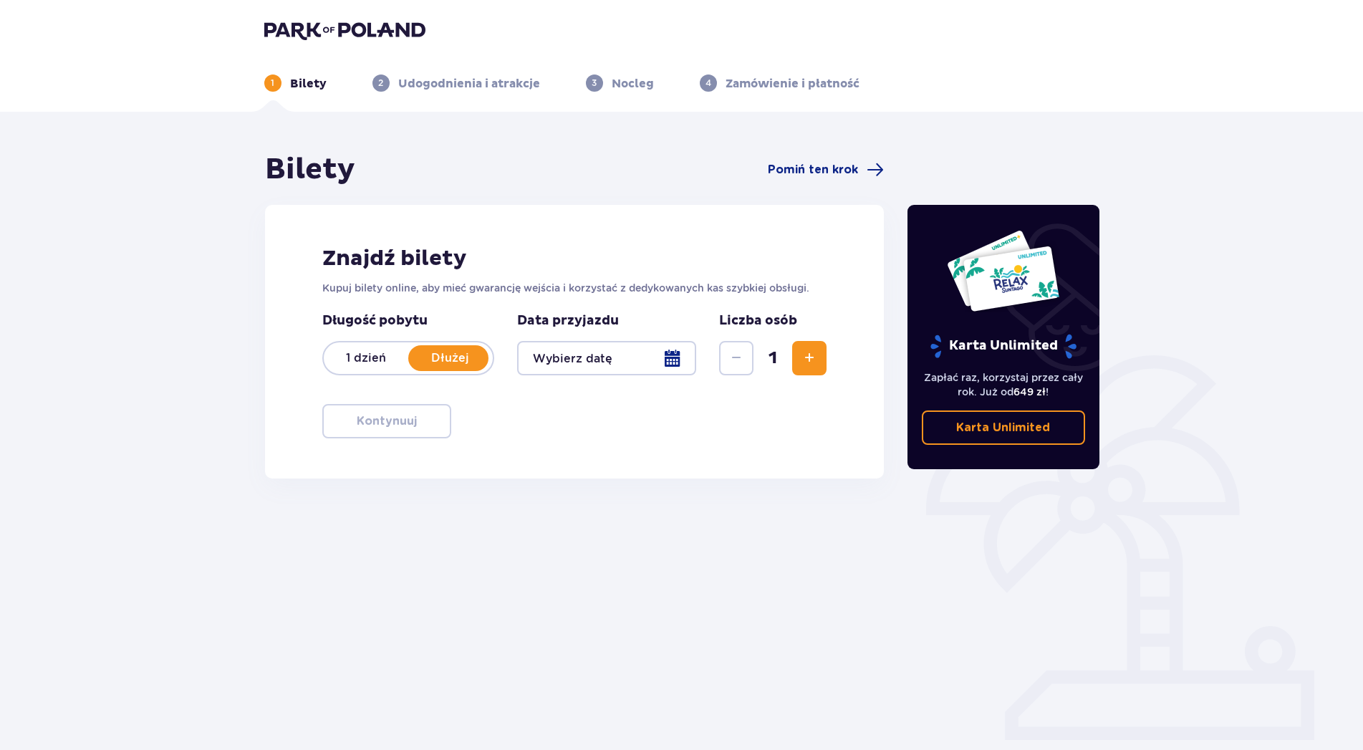
click at [446, 354] on p "Dłużej" at bounding box center [450, 358] width 85 height 16
click at [451, 353] on p "Dłużej" at bounding box center [450, 358] width 85 height 16
click at [672, 357] on div at bounding box center [607, 358] width 180 height 34
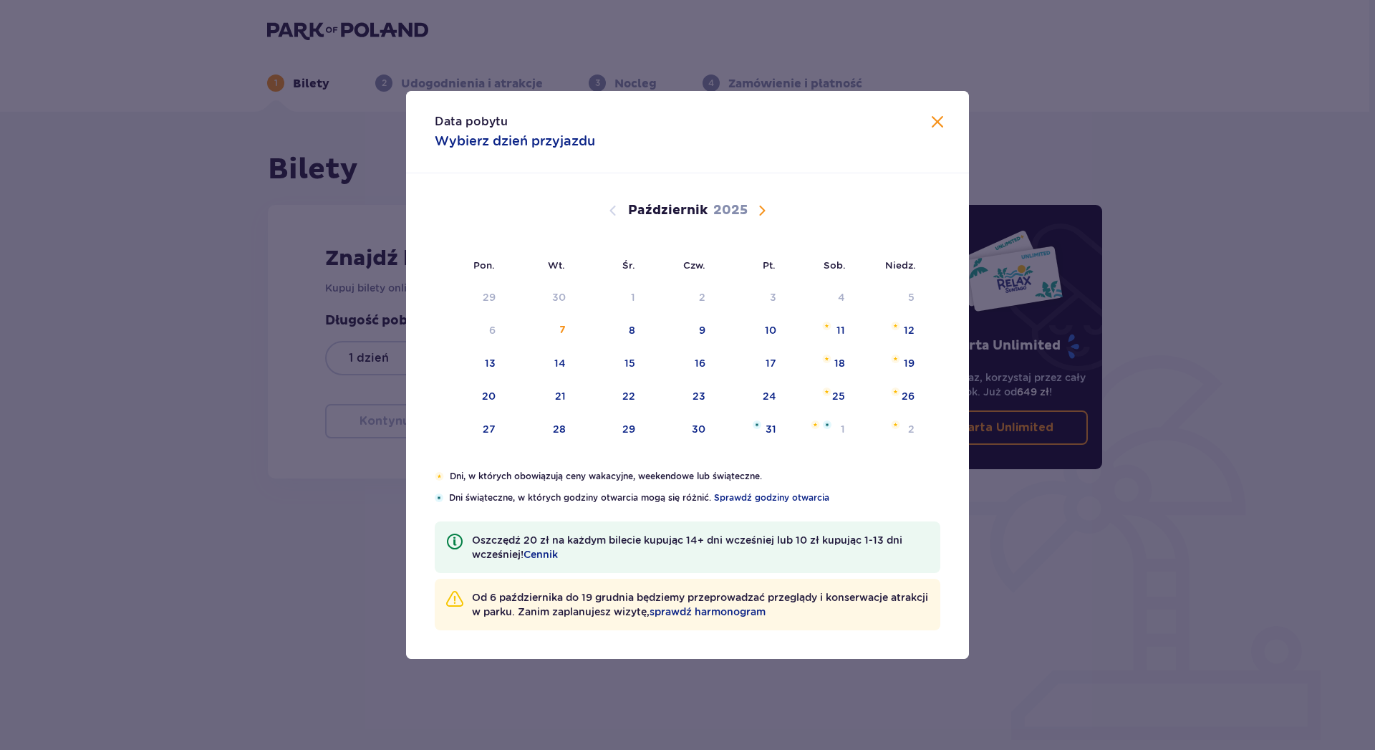
click at [765, 208] on span "Następny miesiąc" at bounding box center [762, 210] width 17 height 17
drag, startPoint x: 839, startPoint y: 329, endPoint x: 901, endPoint y: 327, distance: 62.4
click at [839, 328] on div "8" at bounding box center [840, 330] width 6 height 14
click at [901, 327] on div "9" at bounding box center [889, 331] width 71 height 32
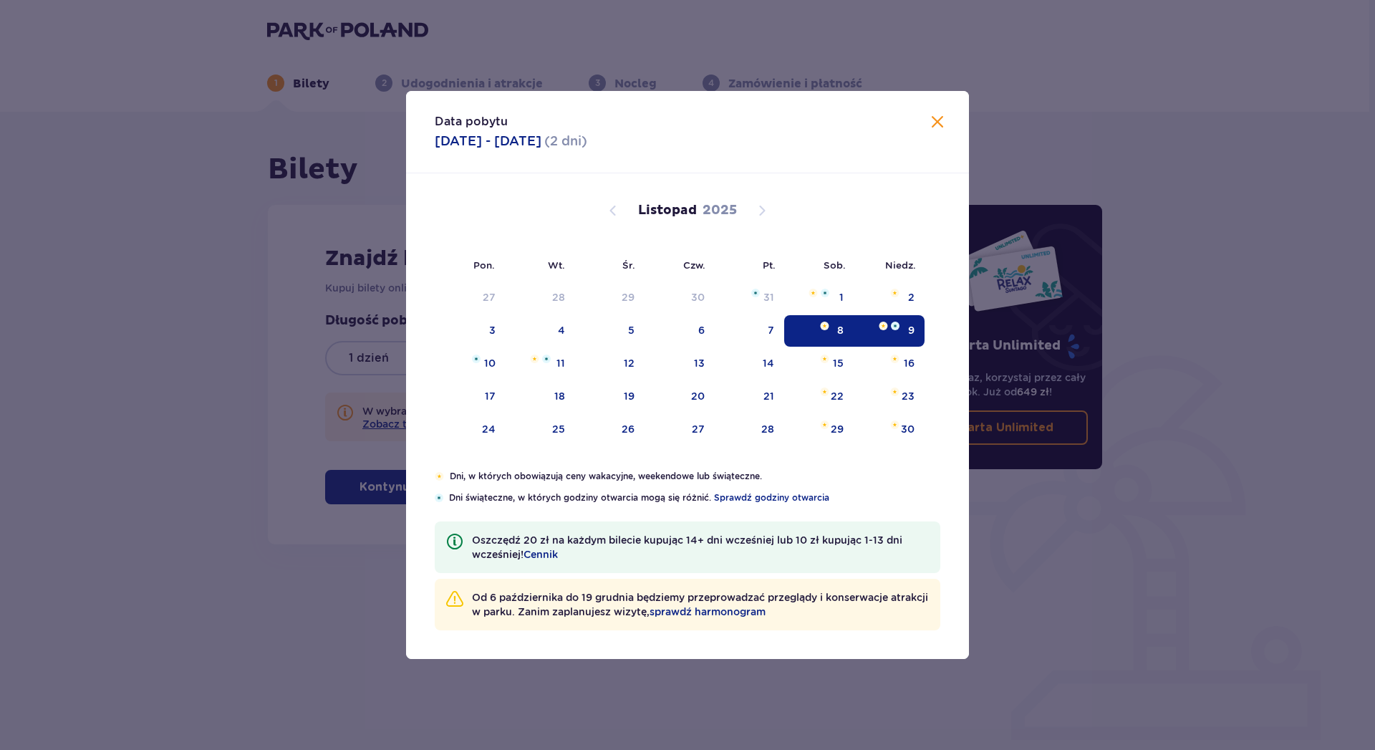
type input "[DATE] - [DATE]"
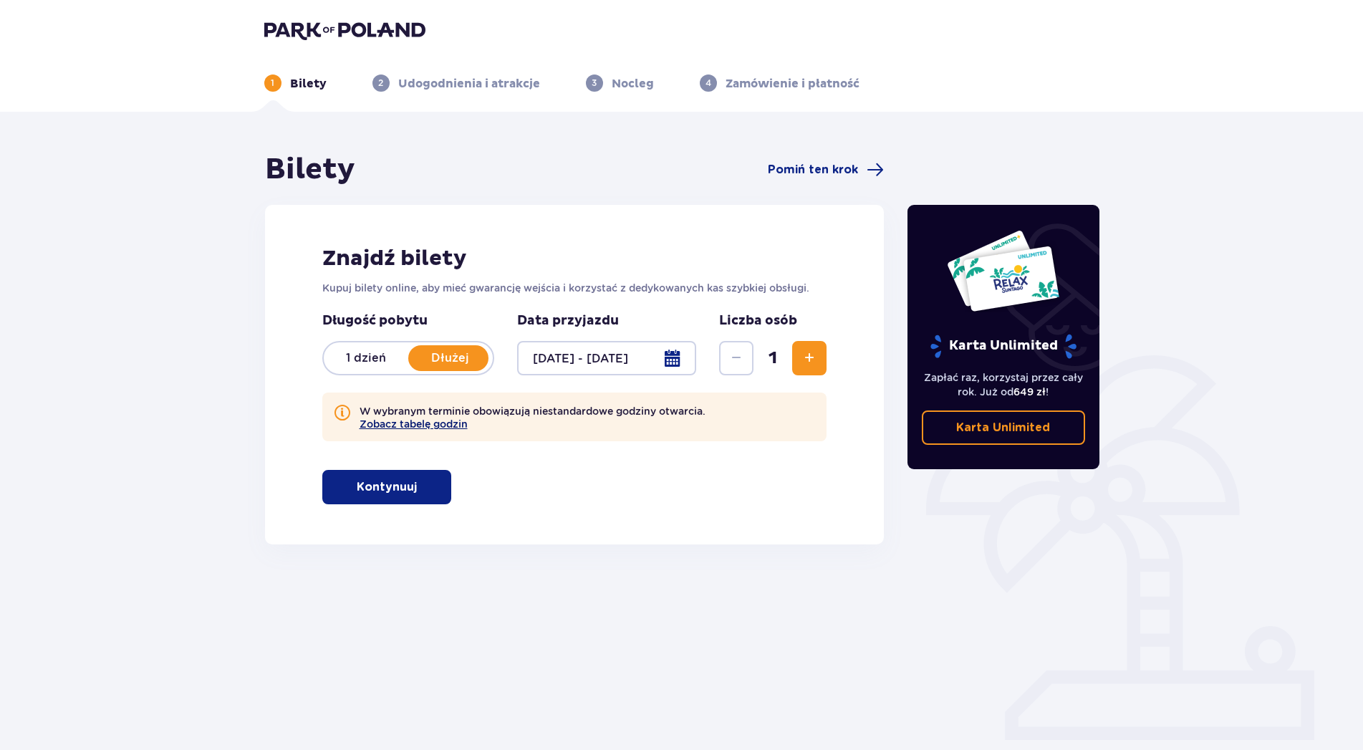
click at [450, 425] on button "Zobacz tabelę godzin" at bounding box center [414, 423] width 108 height 11
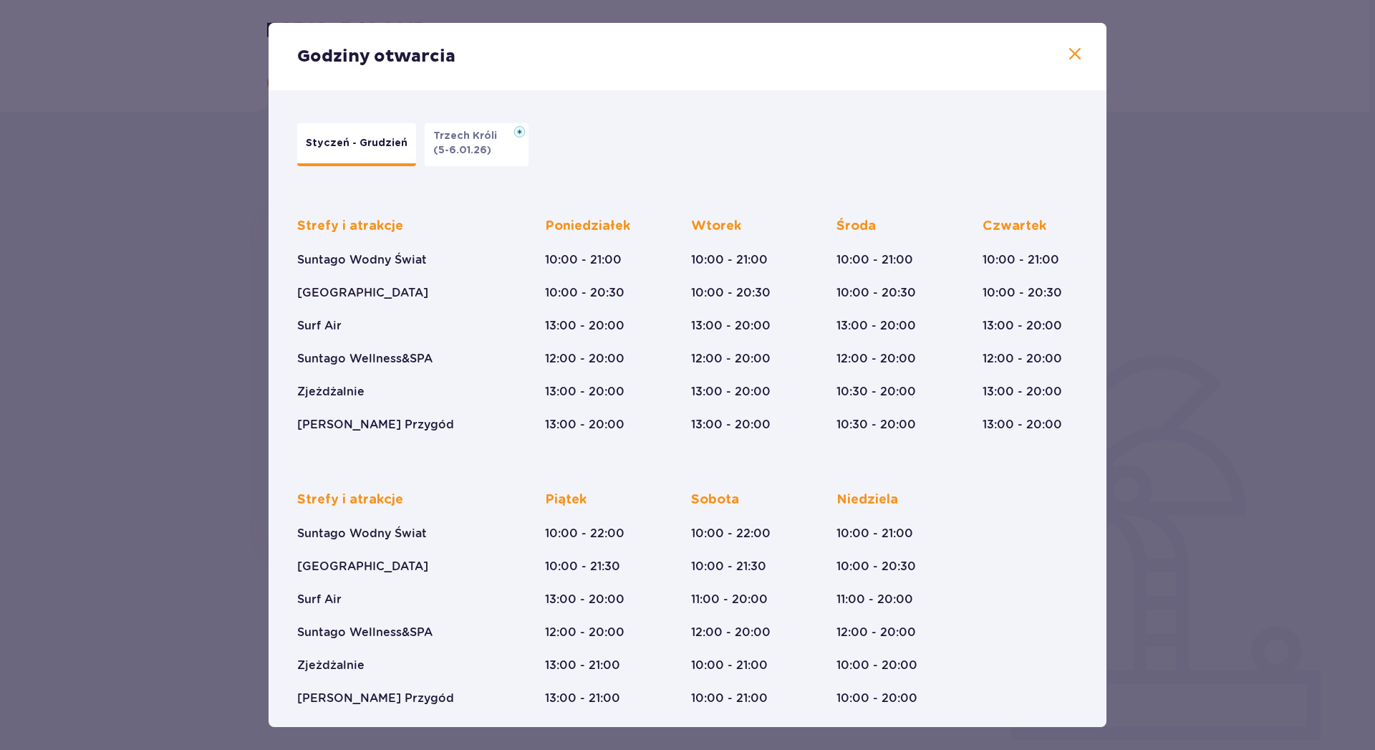
click at [1067, 57] on span at bounding box center [1075, 54] width 17 height 17
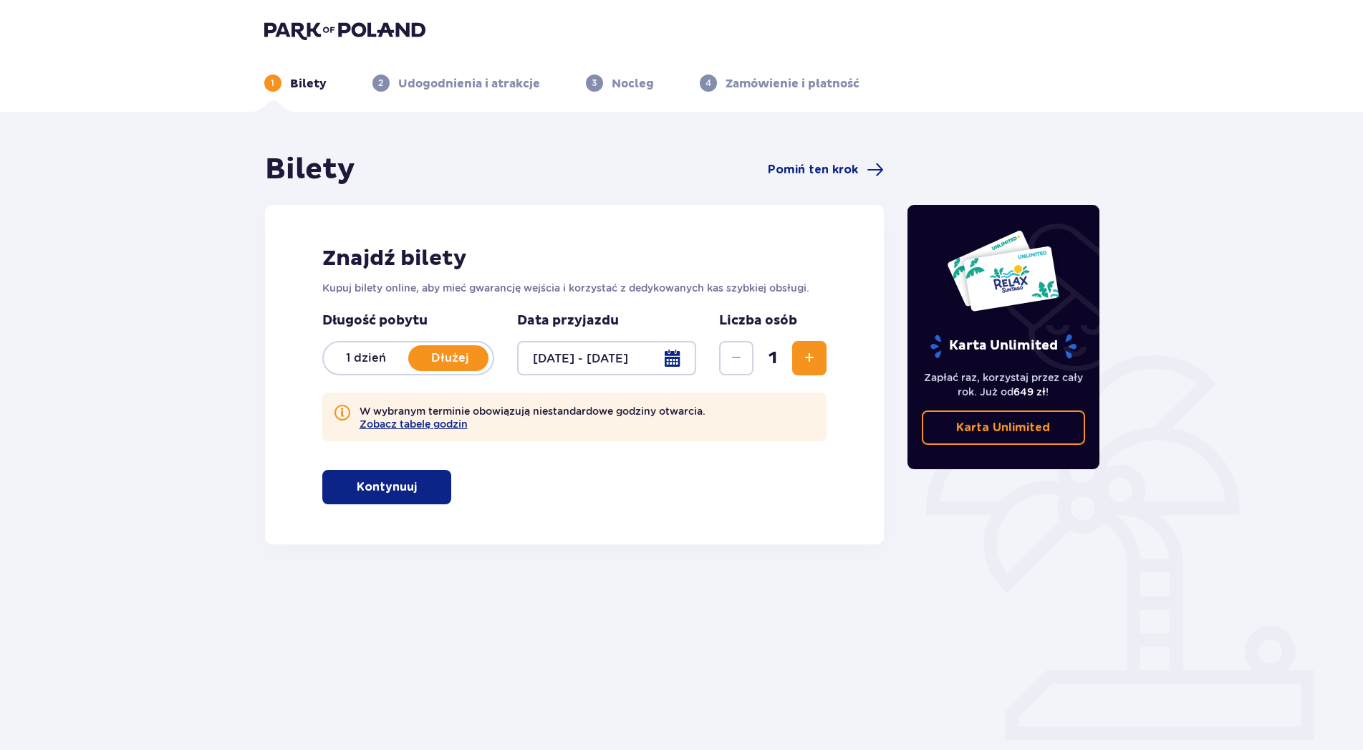
click at [403, 483] on p "Kontynuuj" at bounding box center [387, 487] width 60 height 16
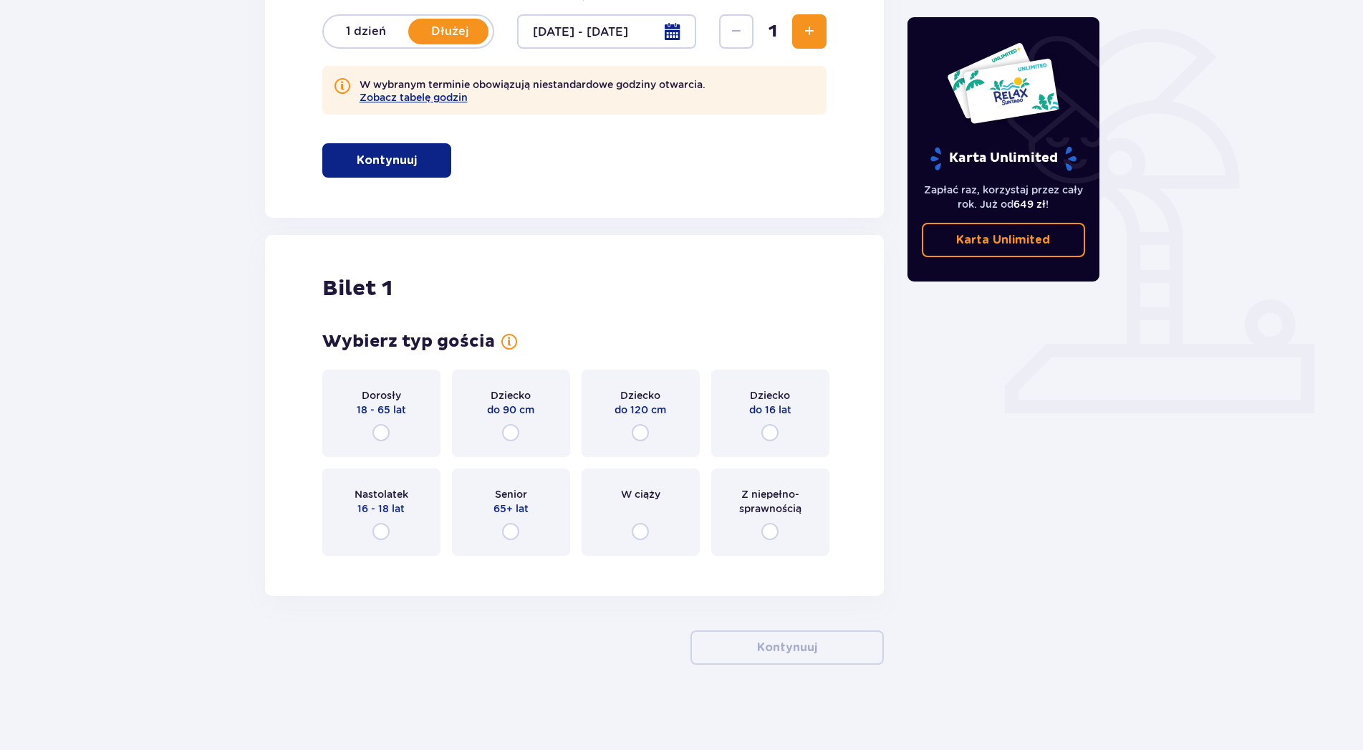
scroll to position [327, 0]
click at [375, 533] on input "radio" at bounding box center [380, 530] width 17 height 17
radio input "true"
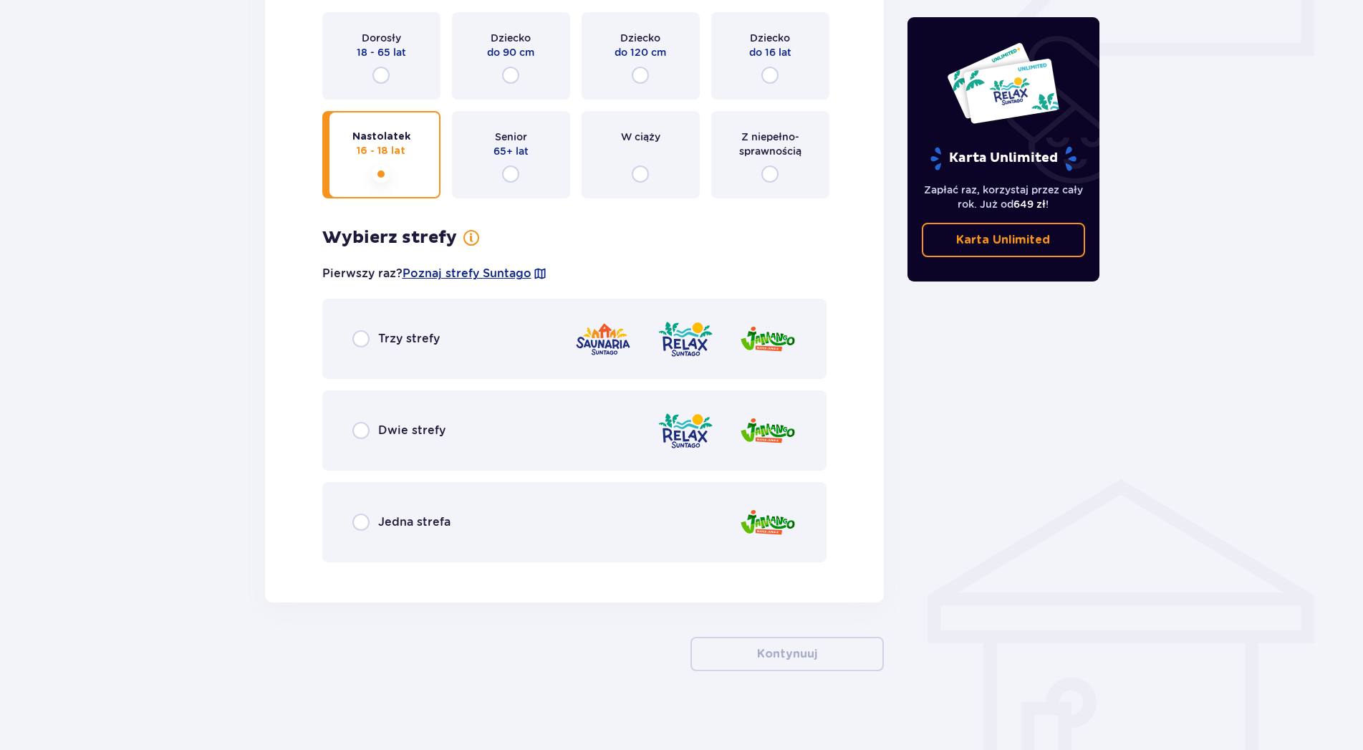
scroll to position [691, 0]
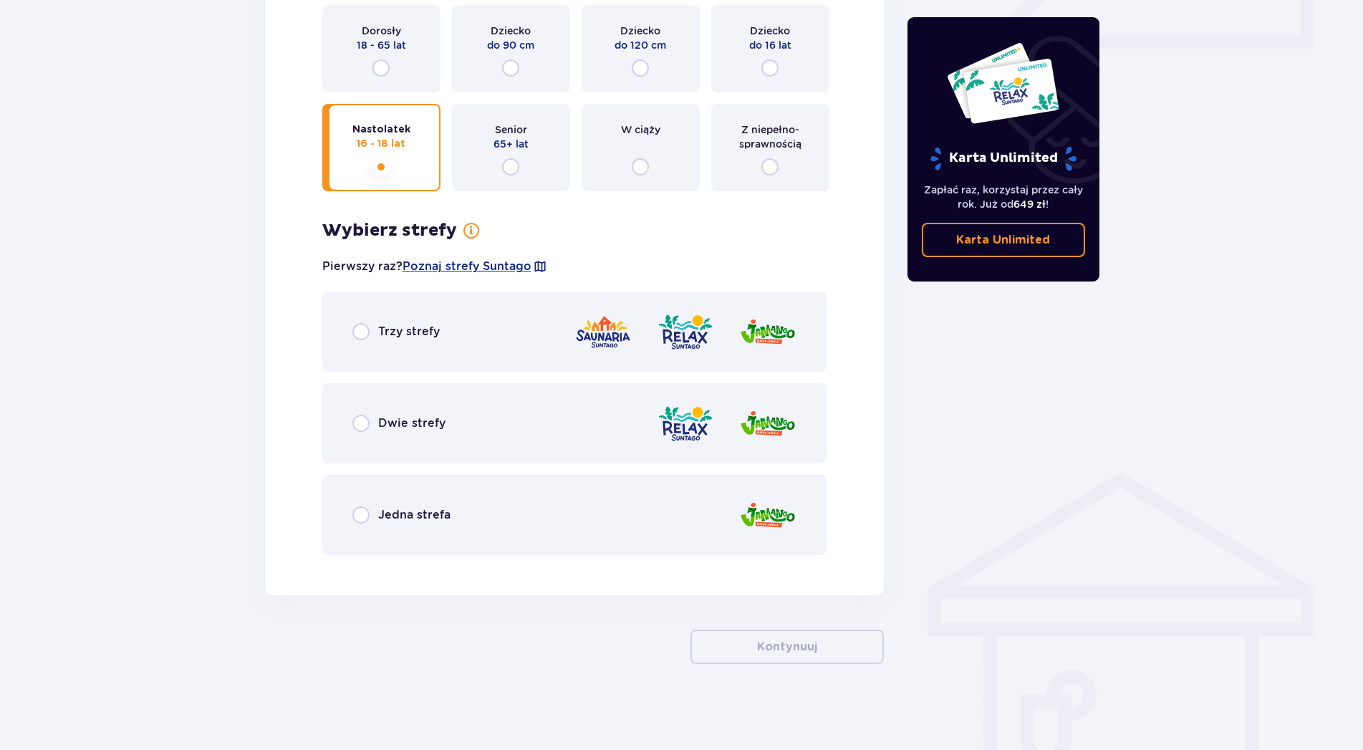
click at [398, 329] on span "Trzy strefy" at bounding box center [409, 332] width 62 height 16
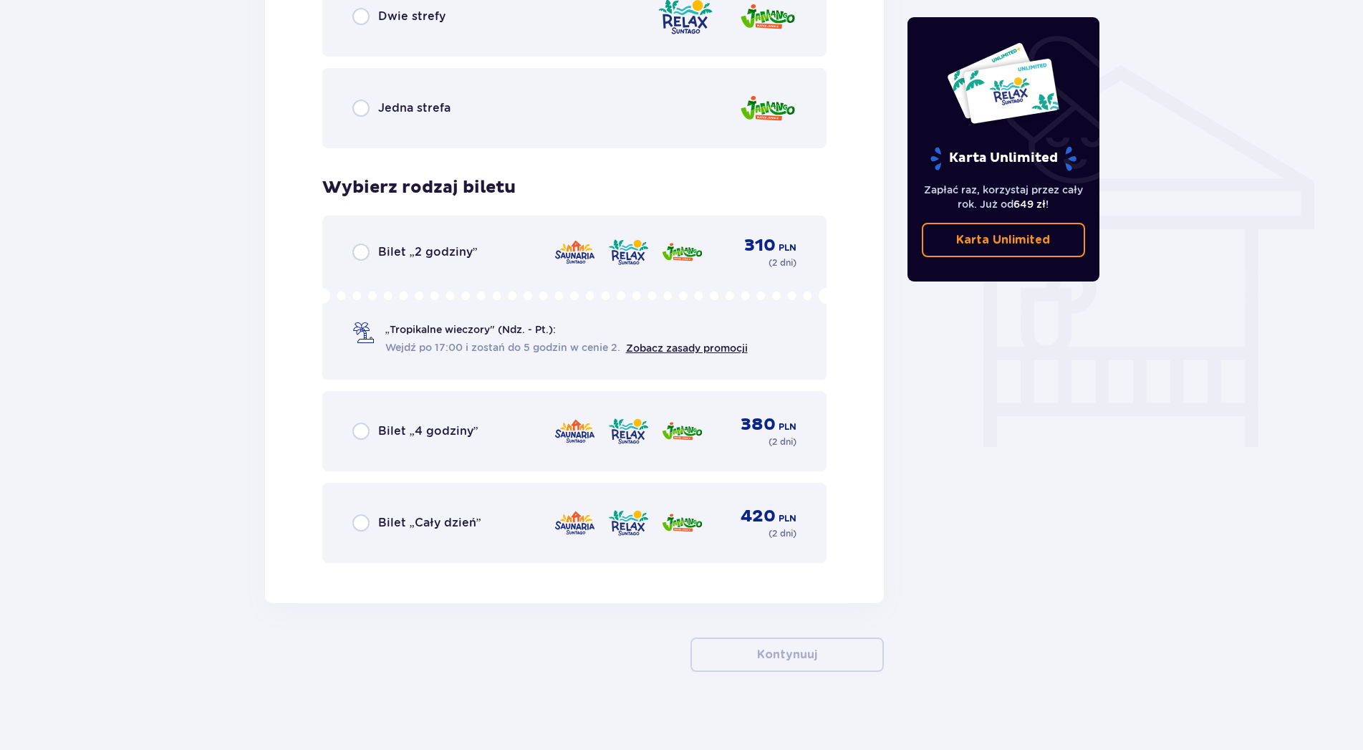
scroll to position [1106, 0]
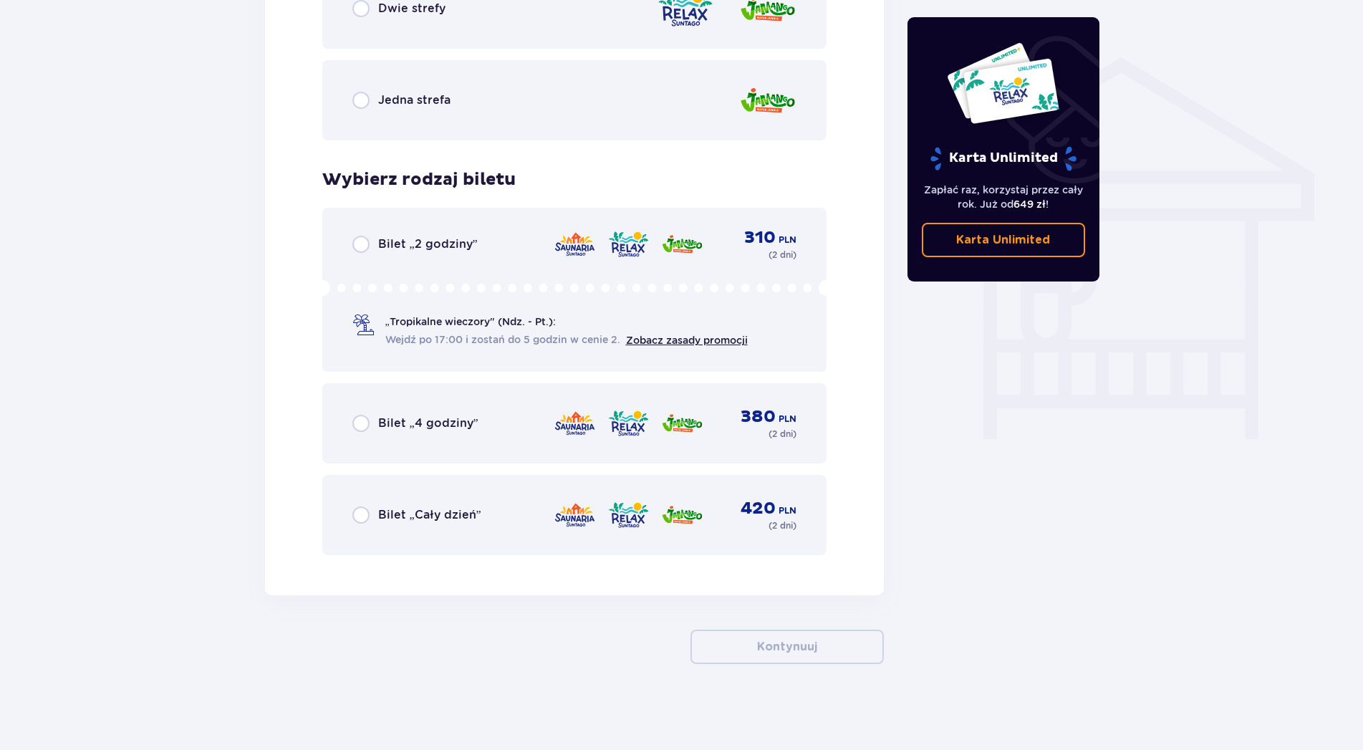
click at [460, 519] on span "Bilet „Cały dzień”" at bounding box center [429, 515] width 103 height 16
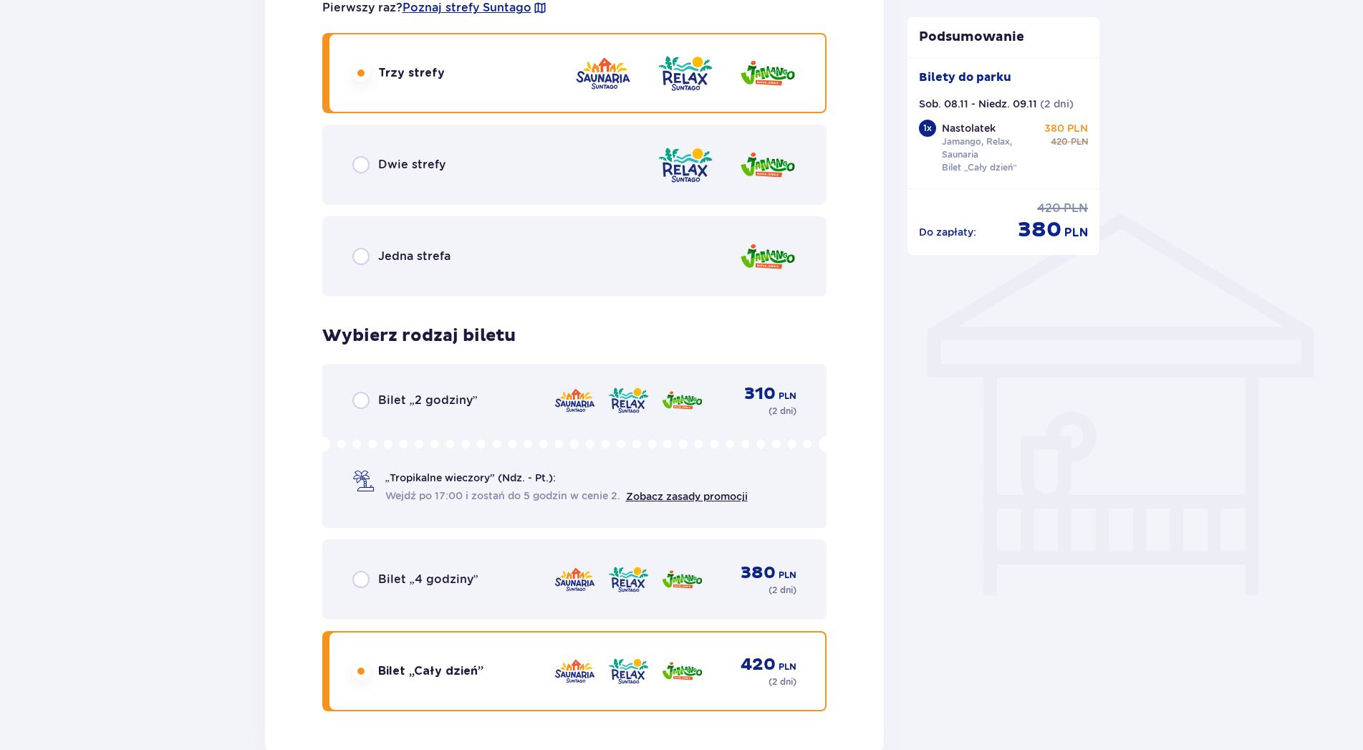
scroll to position [1252, 0]
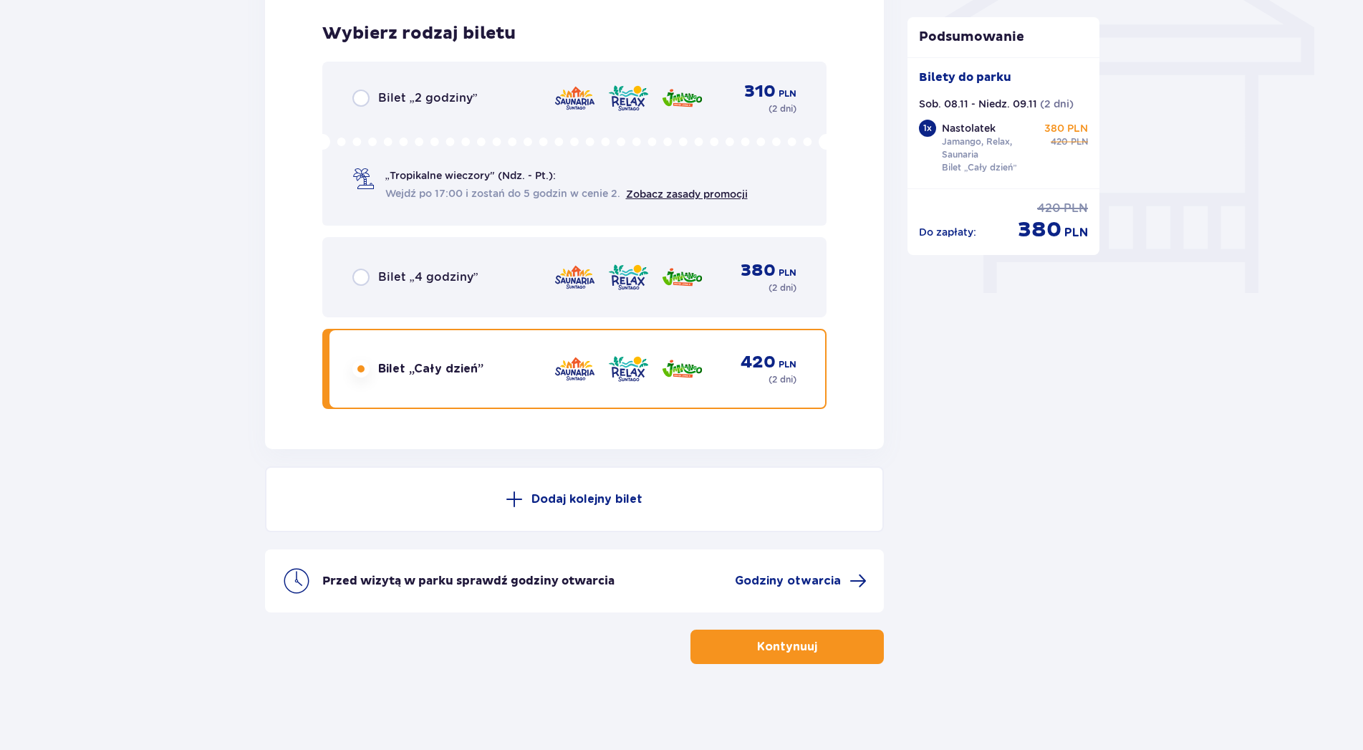
click at [557, 501] on p "Dodaj kolejny bilet" at bounding box center [586, 499] width 111 height 16
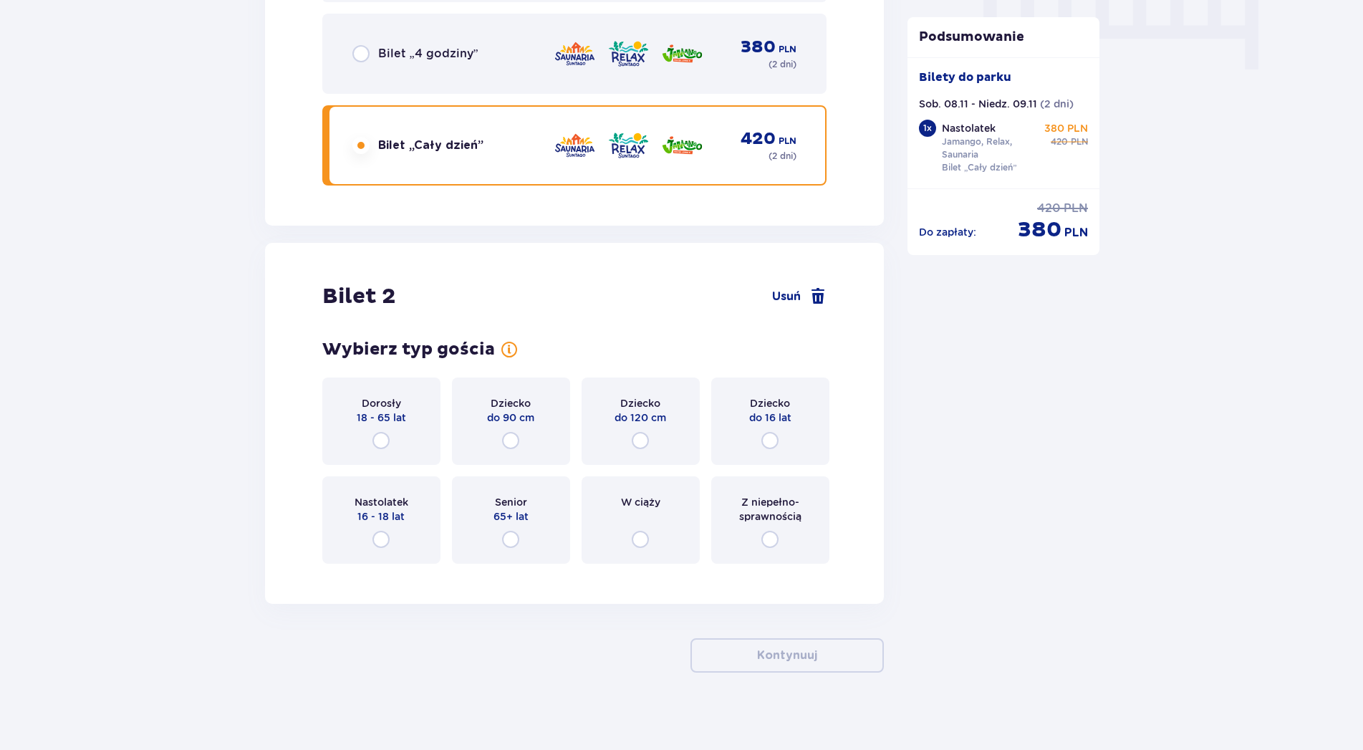
scroll to position [1484, 0]
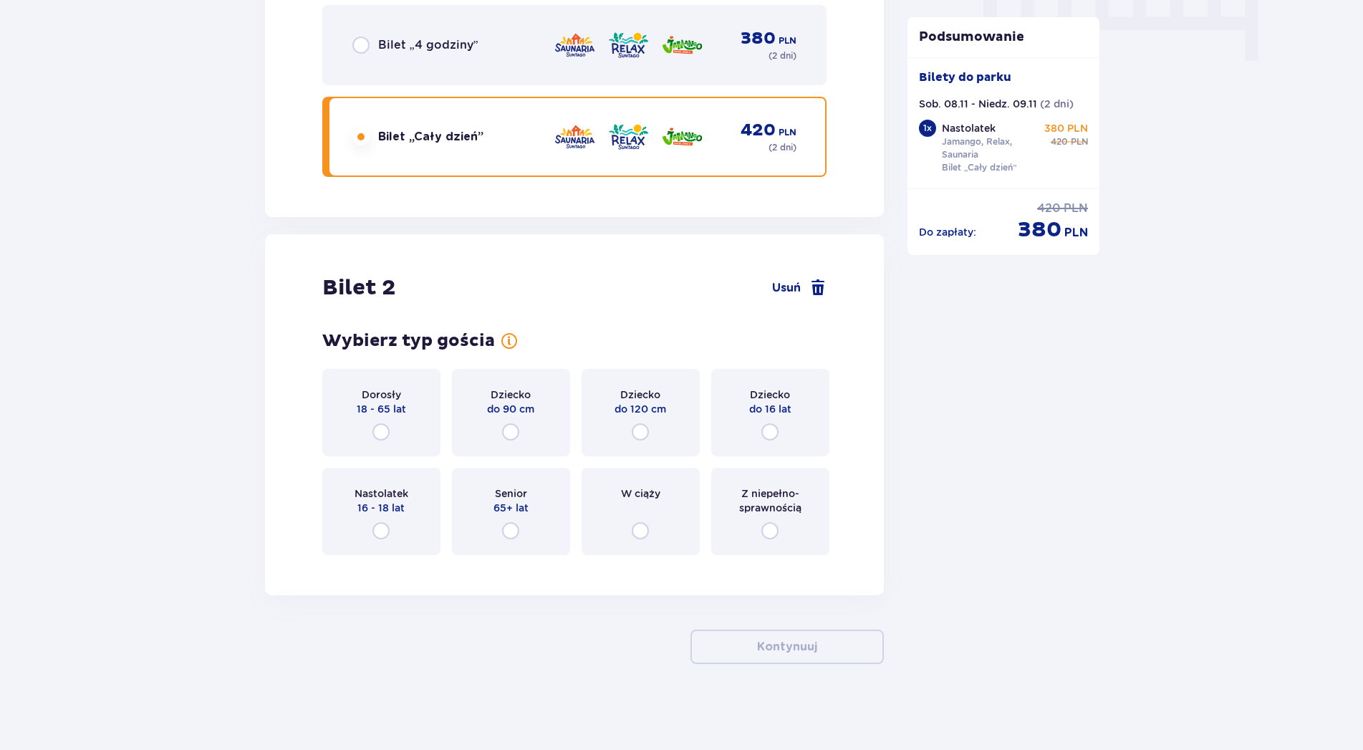
click at [778, 430] on input "radio" at bounding box center [769, 431] width 17 height 17
radio input "true"
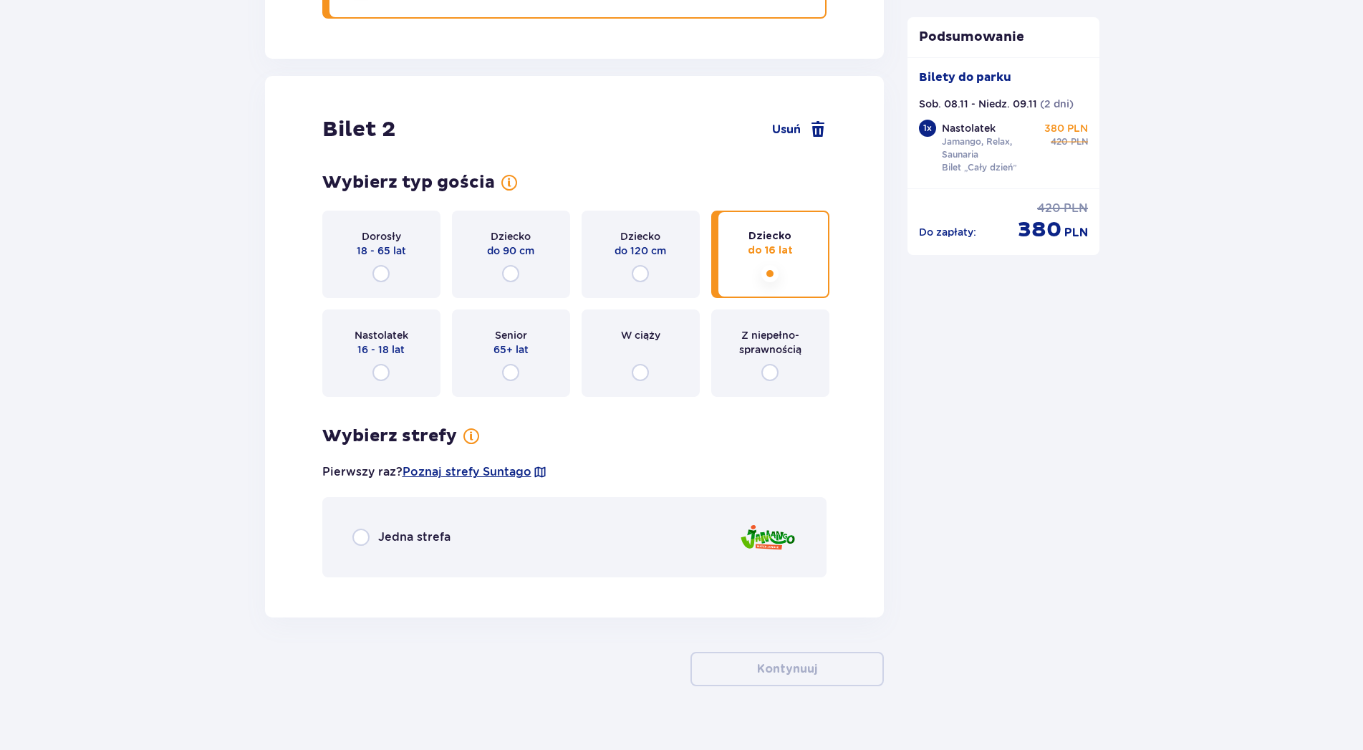
scroll to position [1665, 0]
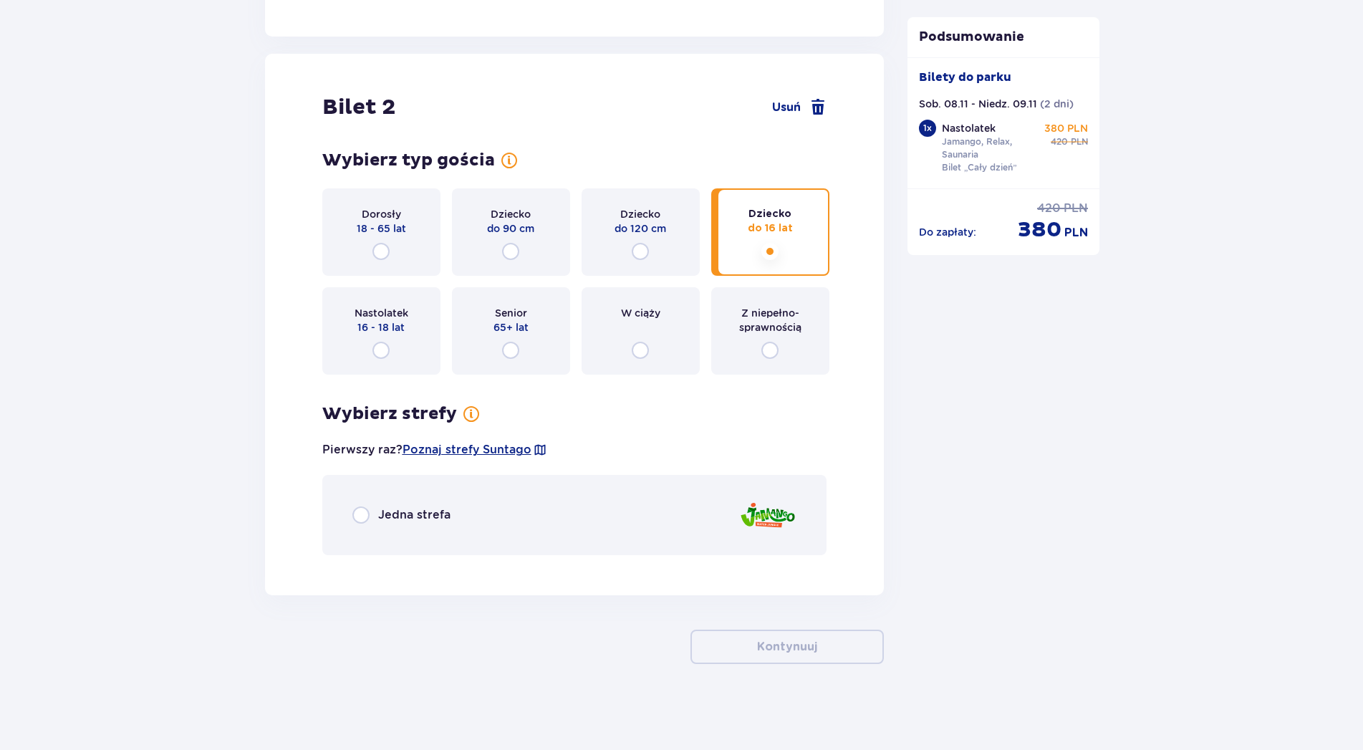
click at [431, 511] on span "Jedna strefa" at bounding box center [414, 515] width 72 height 16
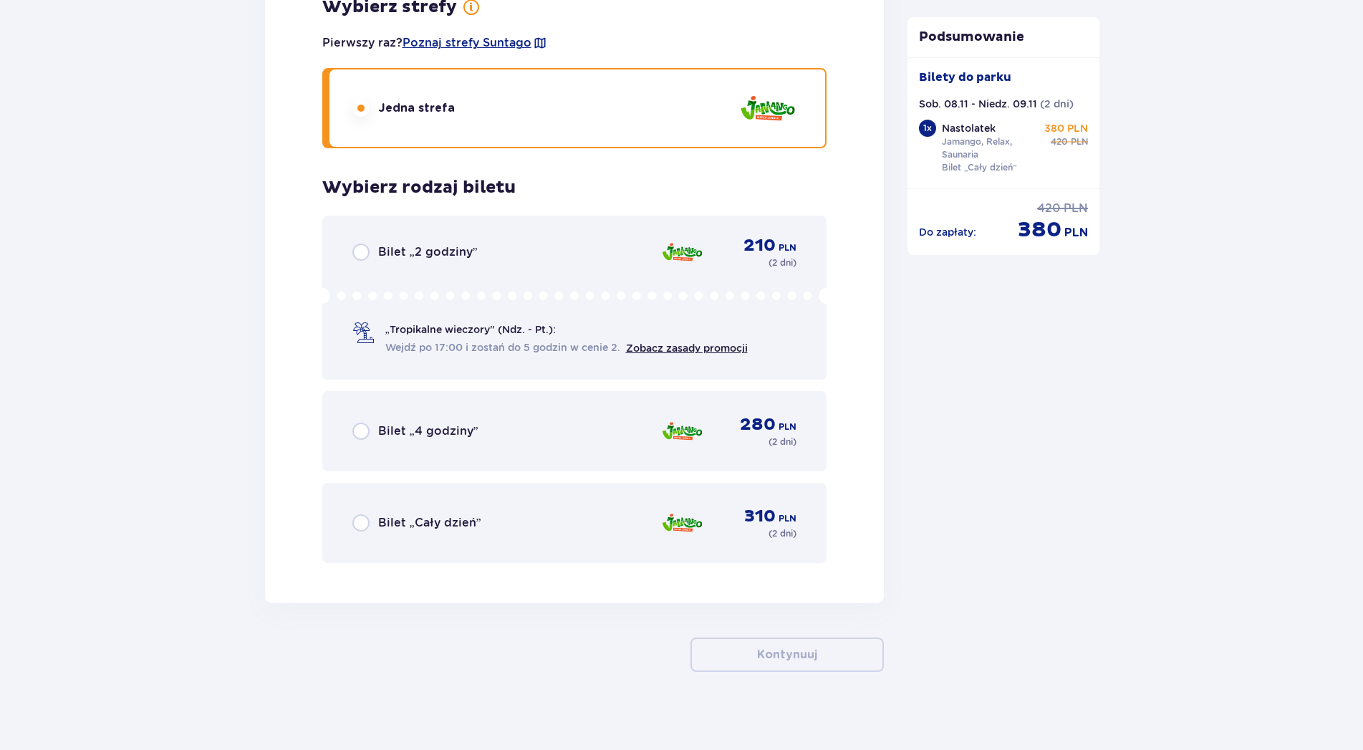
scroll to position [2079, 0]
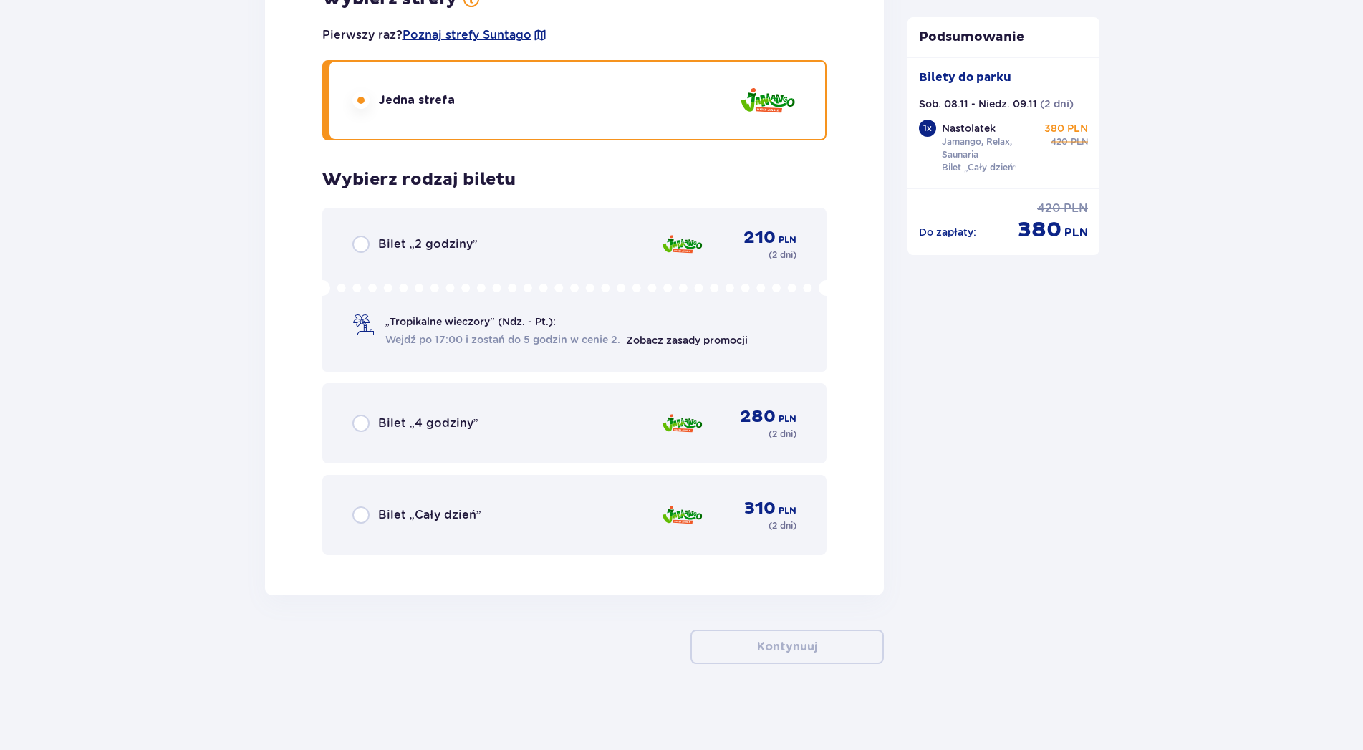
drag, startPoint x: 414, startPoint y: 518, endPoint x: 507, endPoint y: 552, distance: 99.0
click at [414, 517] on span "Bilet „Cały dzień”" at bounding box center [429, 515] width 103 height 16
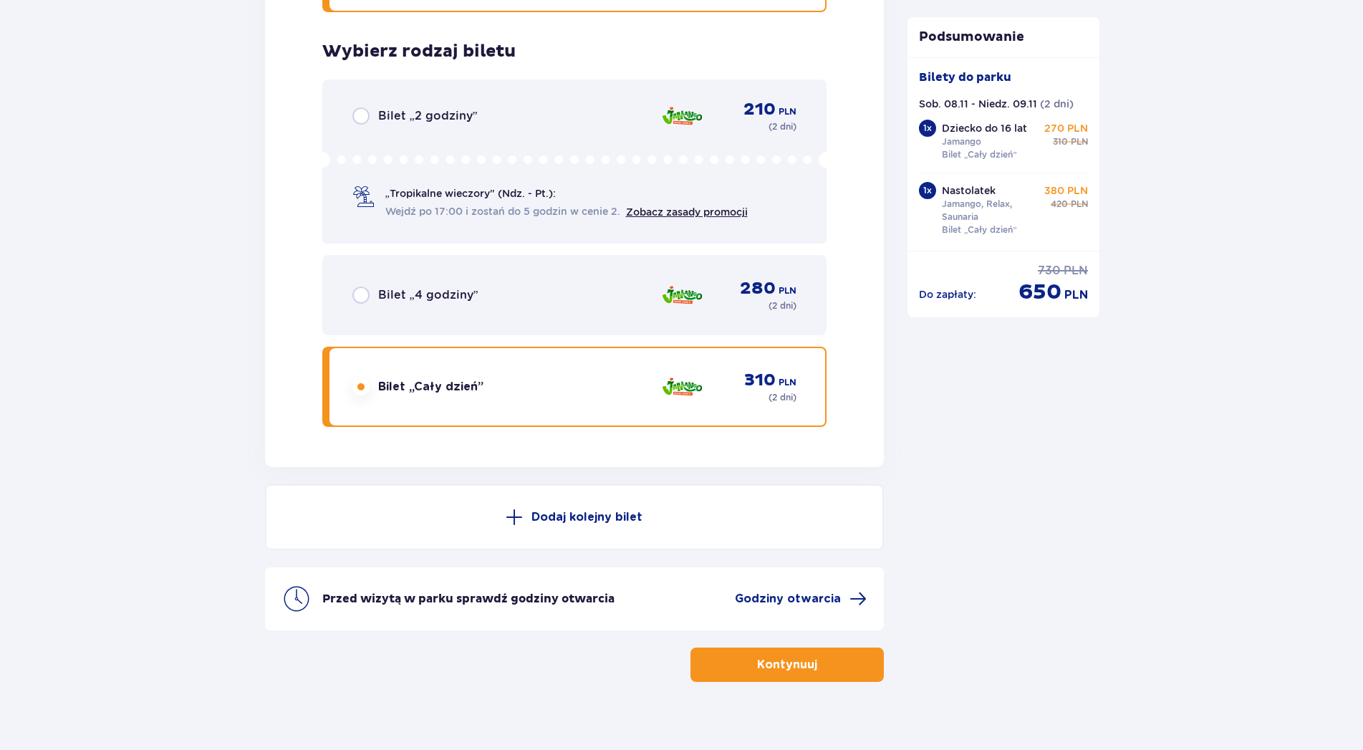
scroll to position [2226, 0]
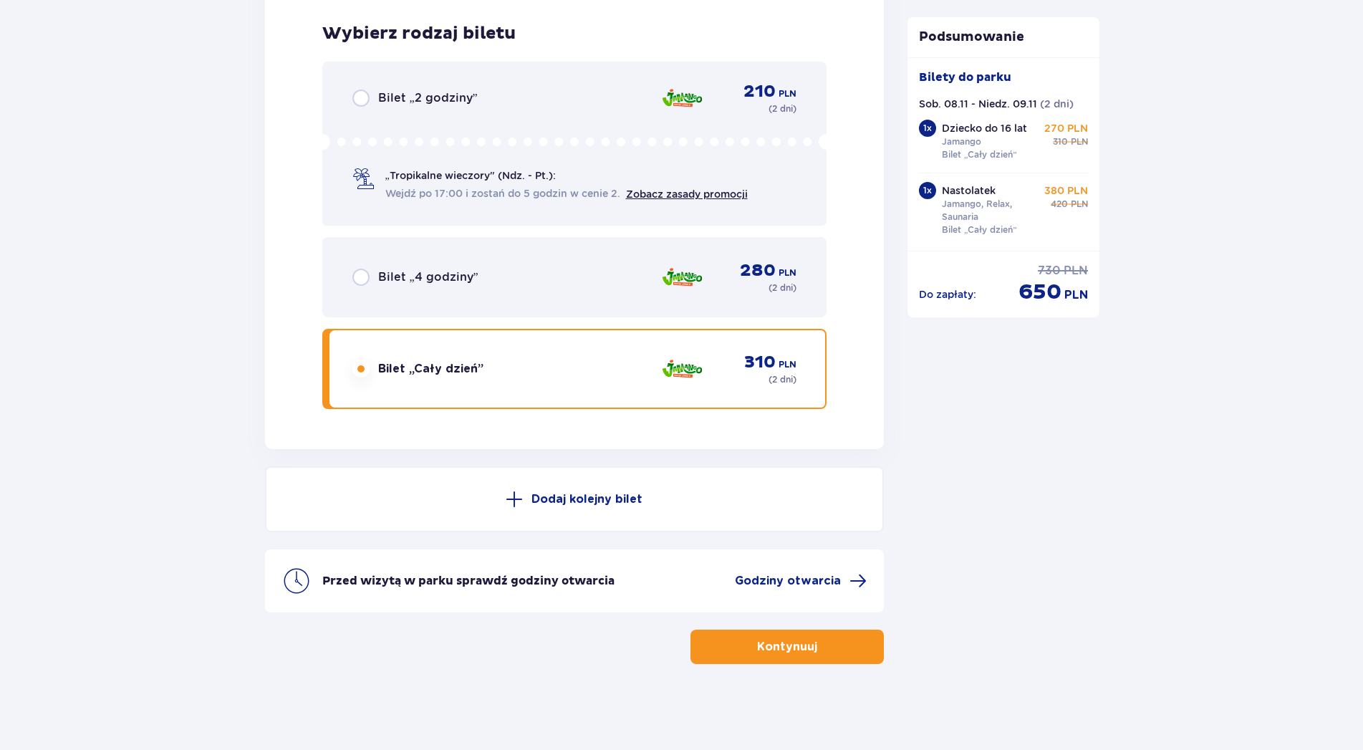
click at [602, 501] on p "Dodaj kolejny bilet" at bounding box center [586, 499] width 111 height 16
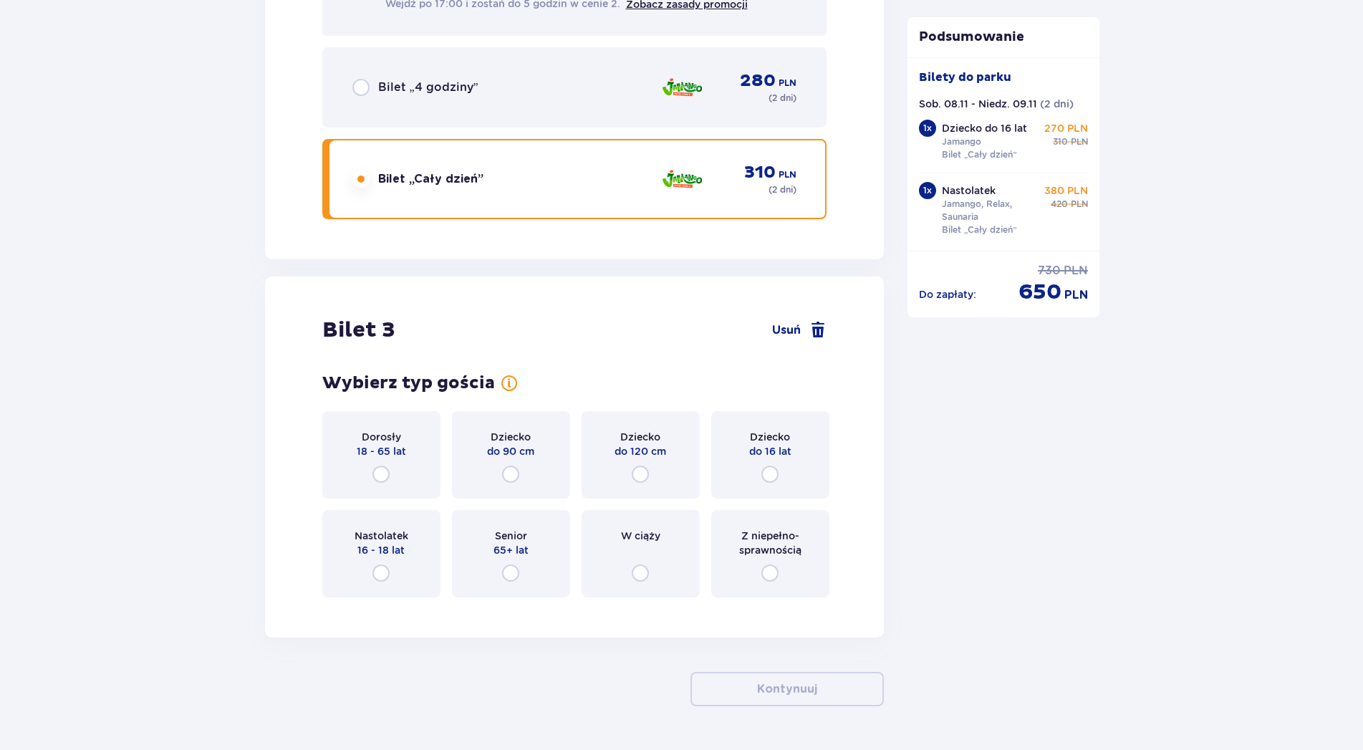
scroll to position [2631, 0]
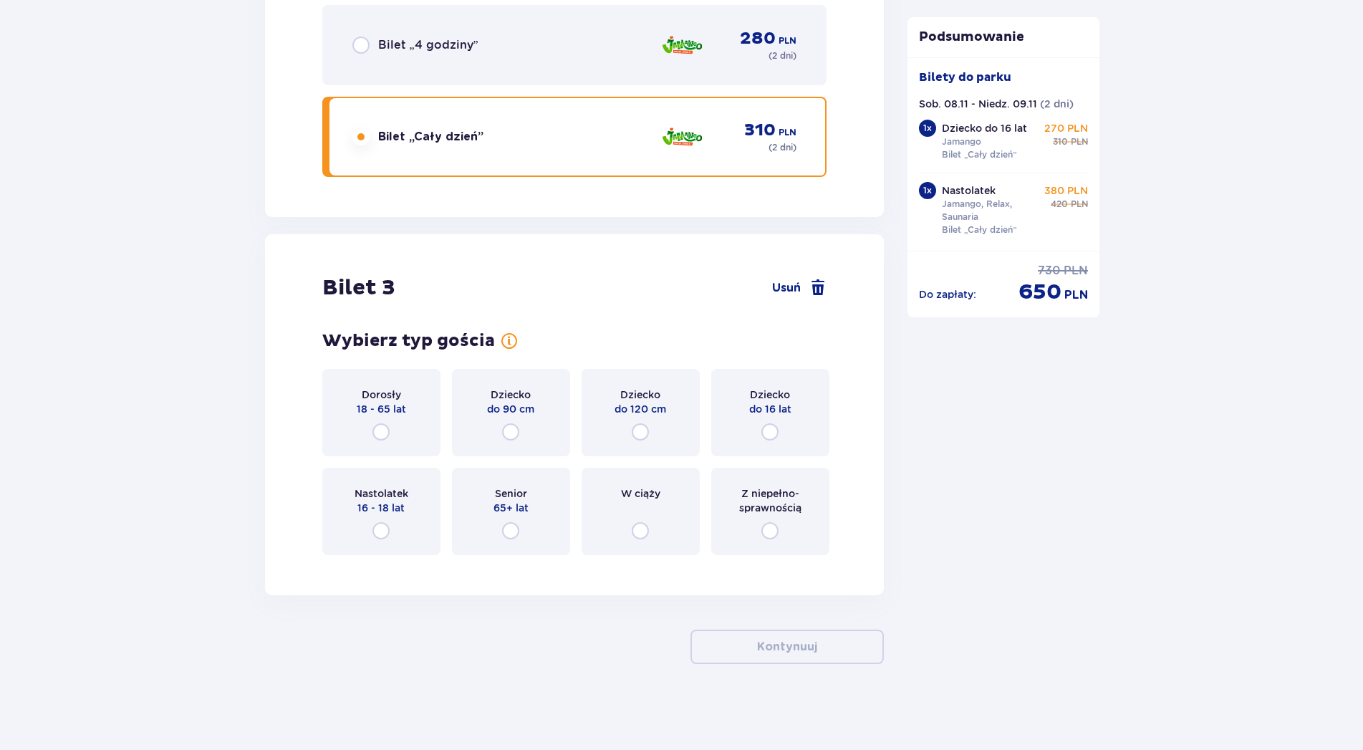
click at [410, 416] on div "Dorosły 18 - 65 lat" at bounding box center [381, 412] width 118 height 87
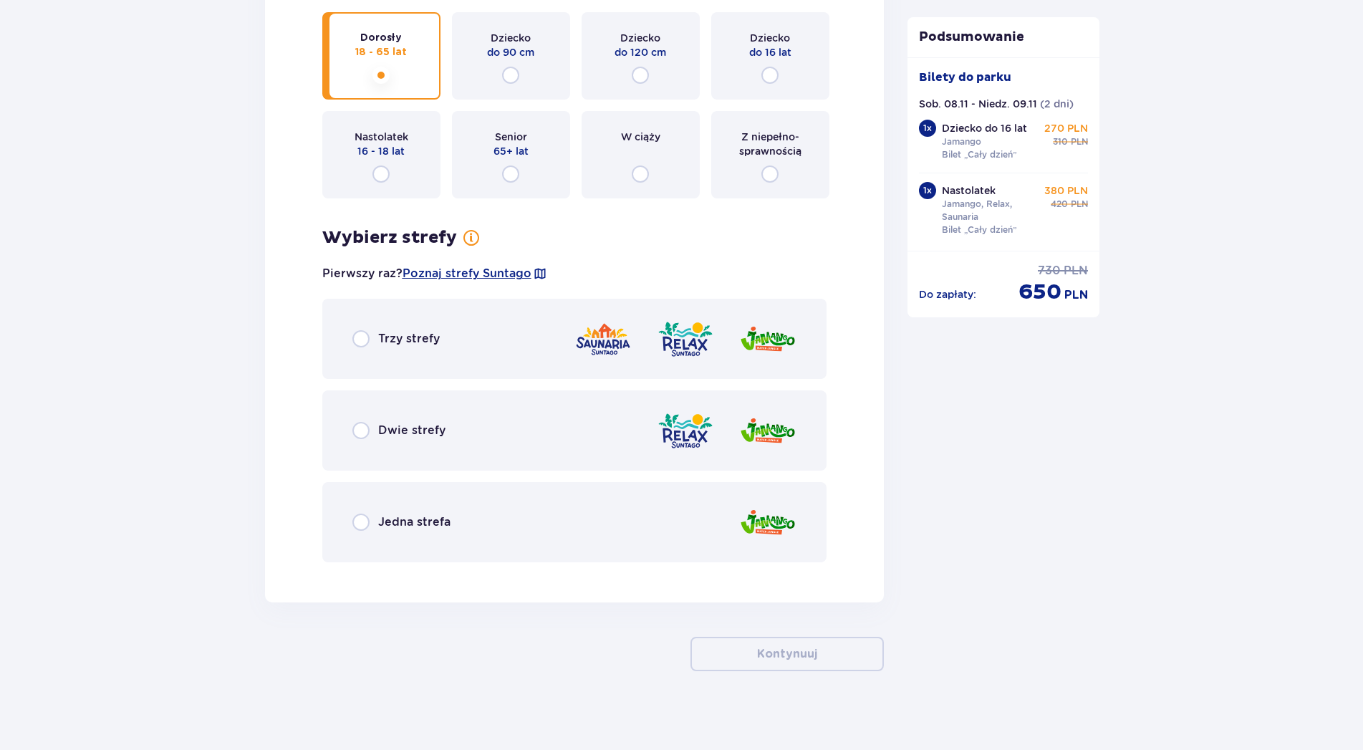
scroll to position [2995, 0]
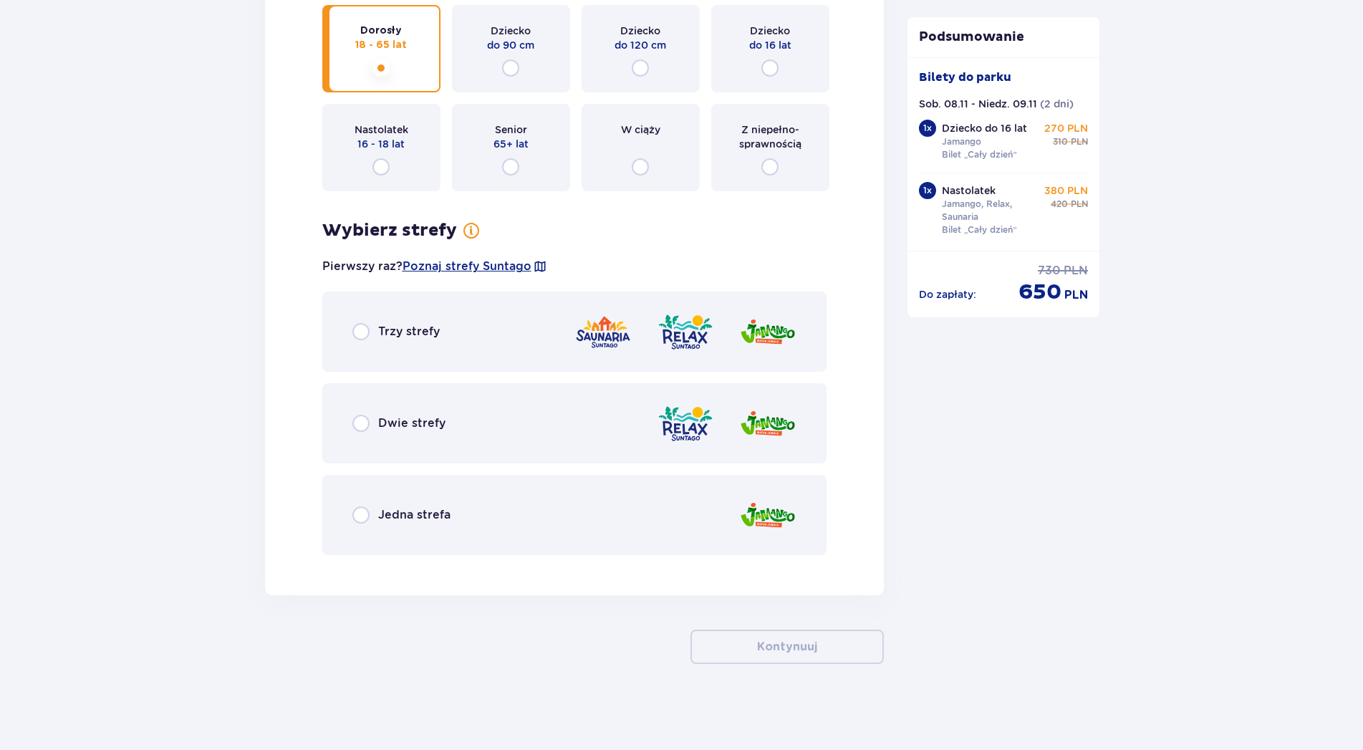
click at [393, 335] on span "Trzy strefy" at bounding box center [409, 332] width 62 height 16
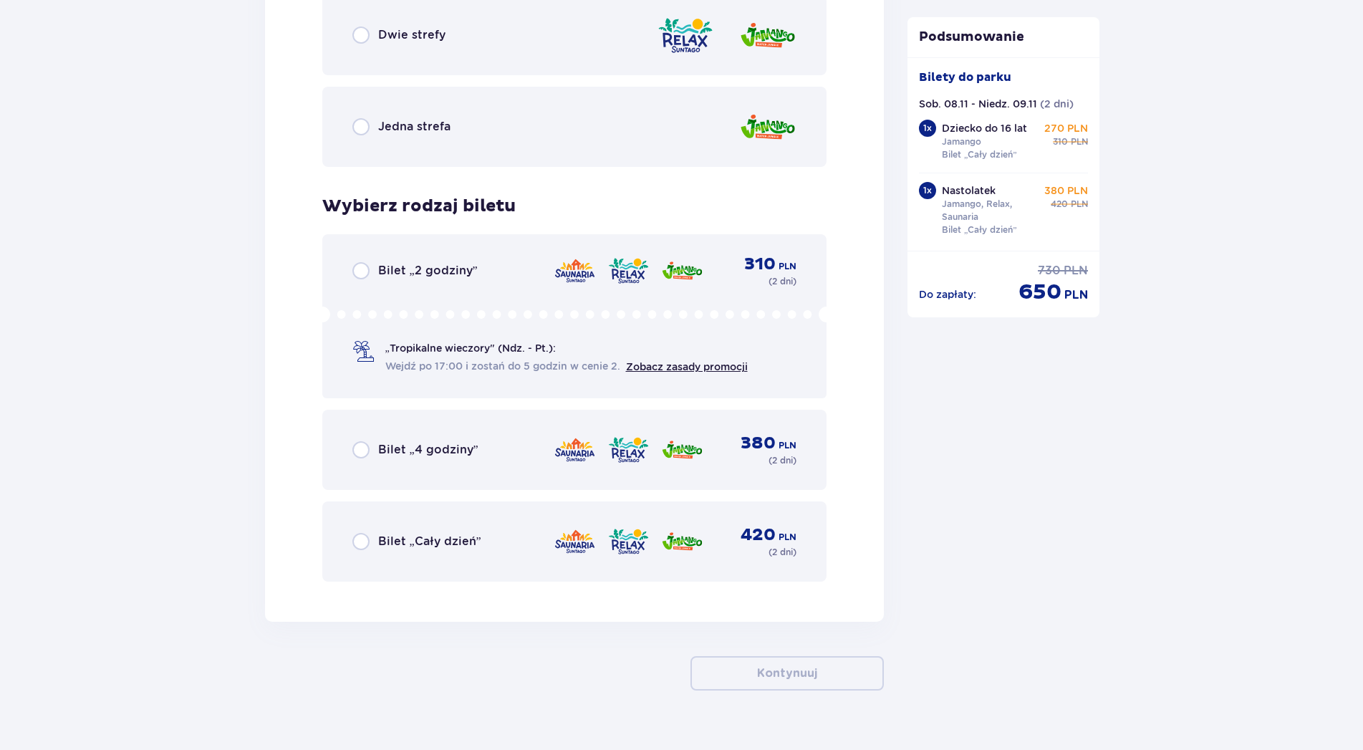
scroll to position [3410, 0]
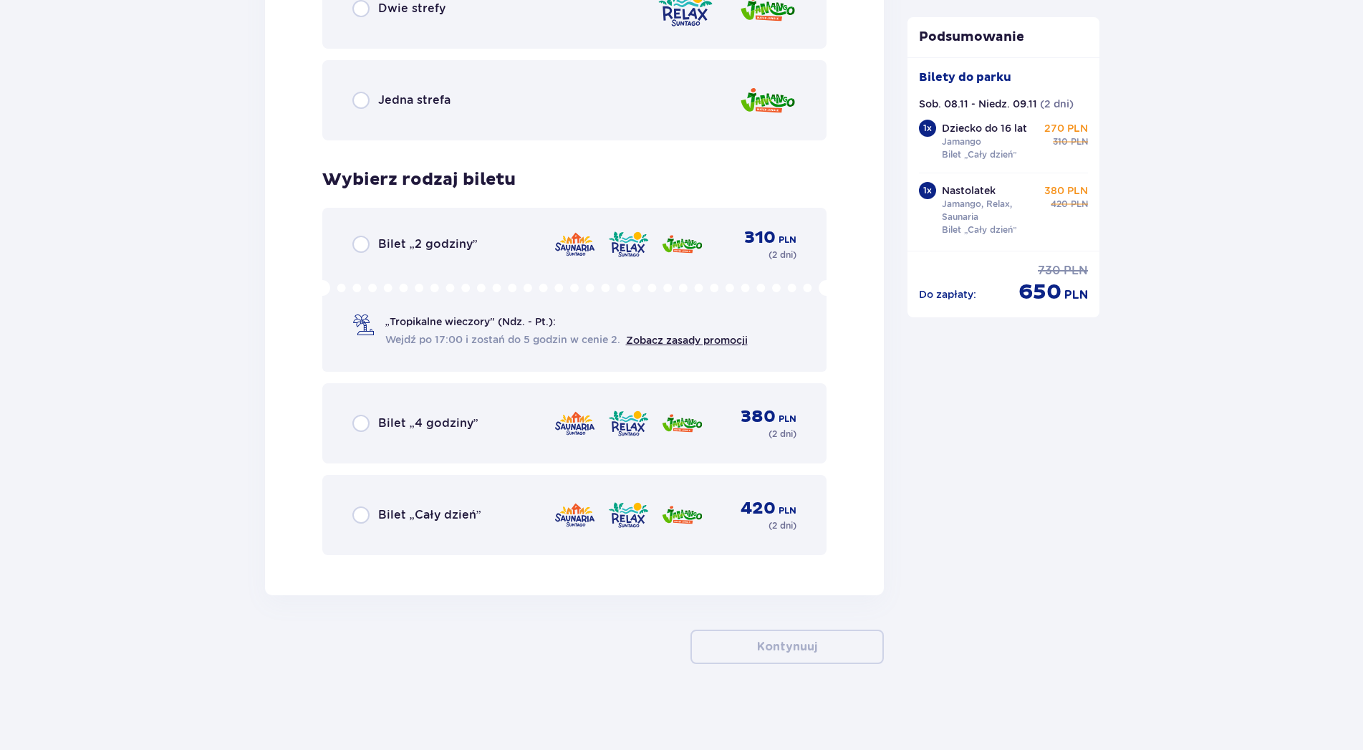
click at [436, 512] on span "Bilet „Cały dzień”" at bounding box center [429, 515] width 103 height 16
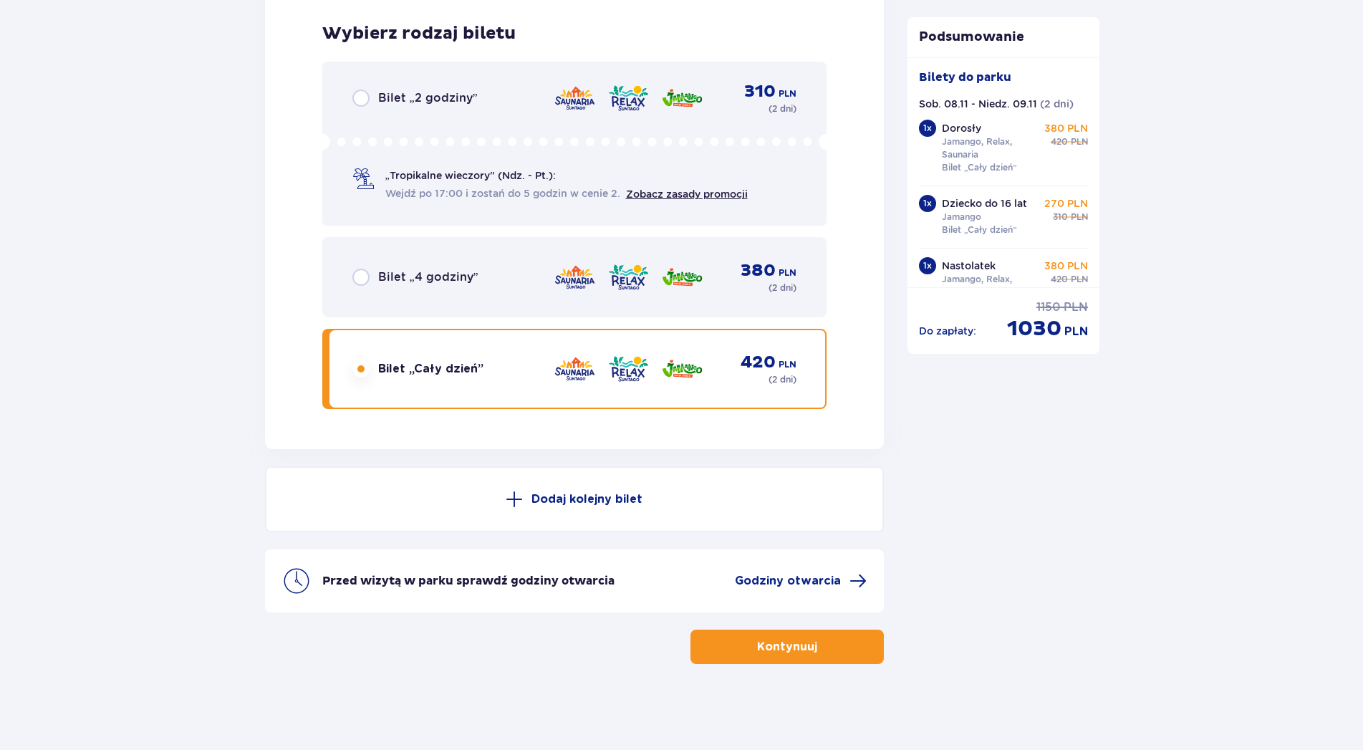
click at [573, 500] on p "Dodaj kolejny bilet" at bounding box center [586, 499] width 111 height 16
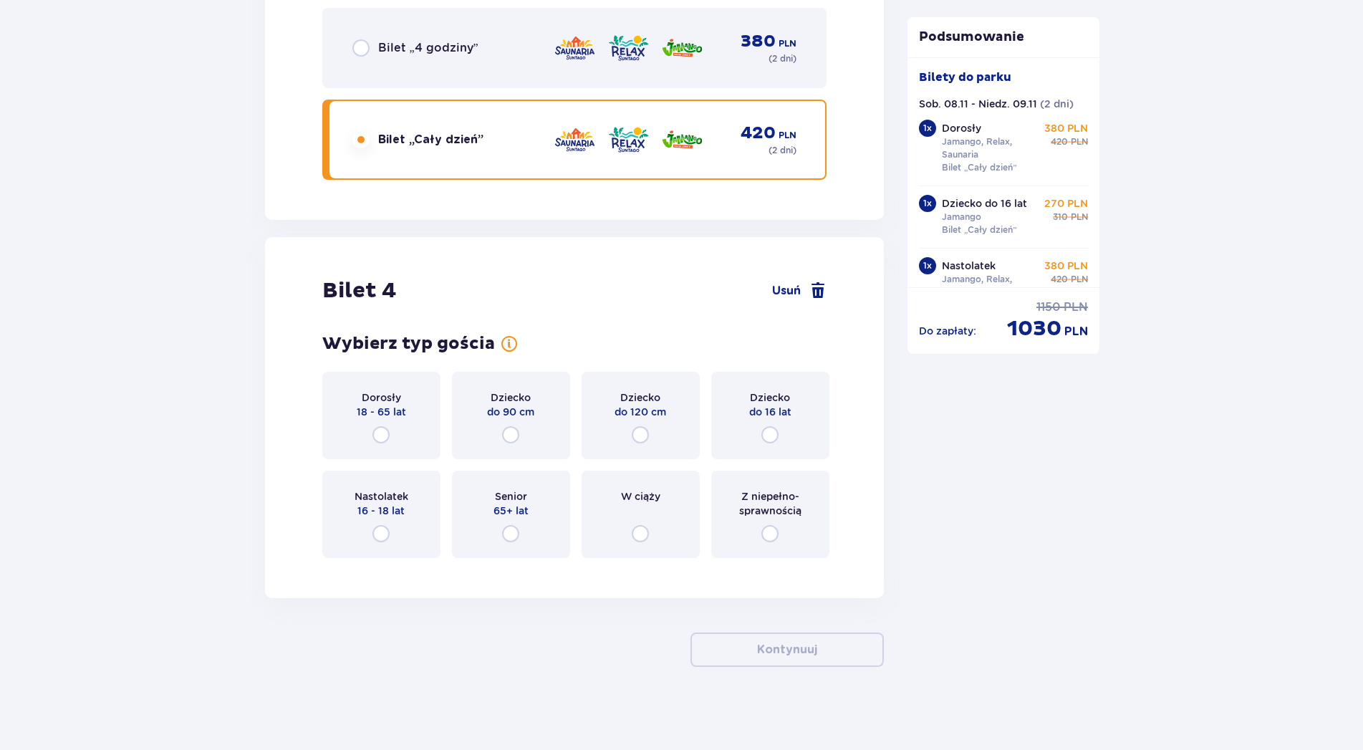
scroll to position [3788, 0]
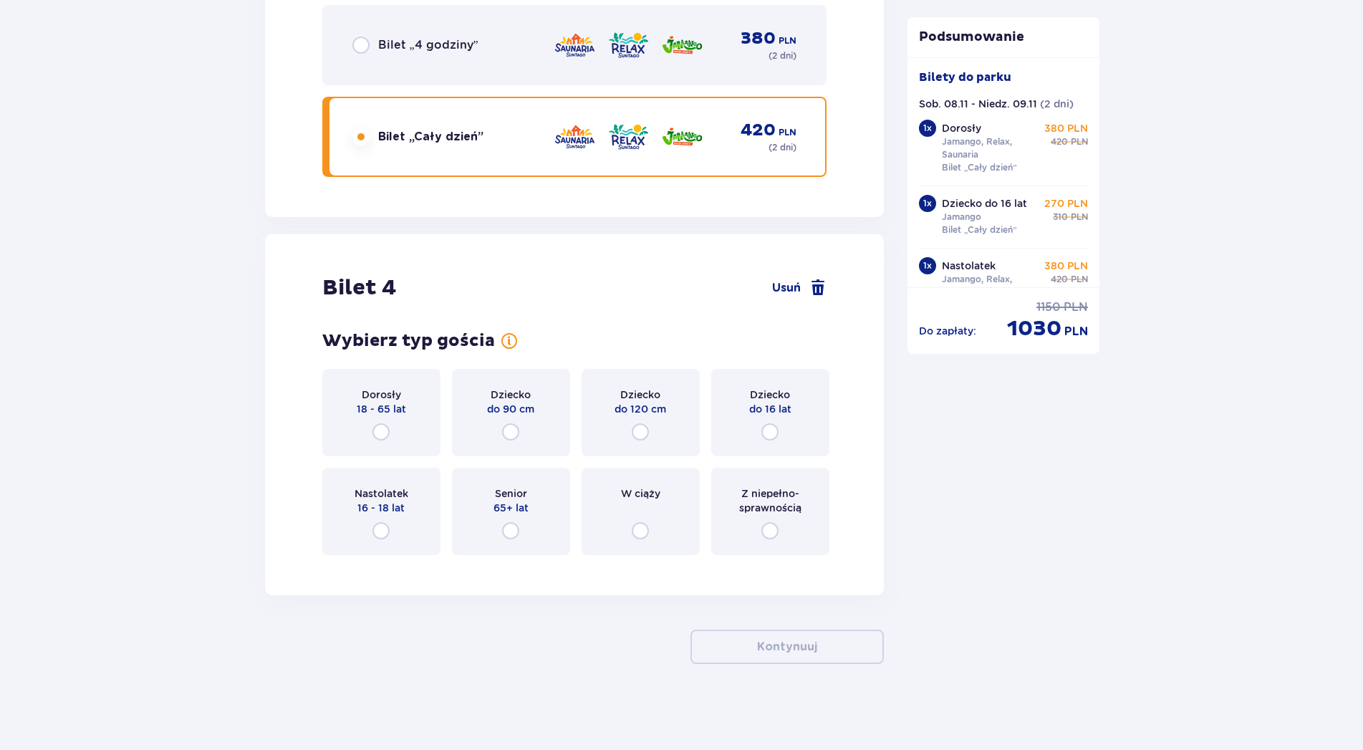
click at [403, 429] on div "Dorosły 18 - 65 lat" at bounding box center [381, 412] width 118 height 87
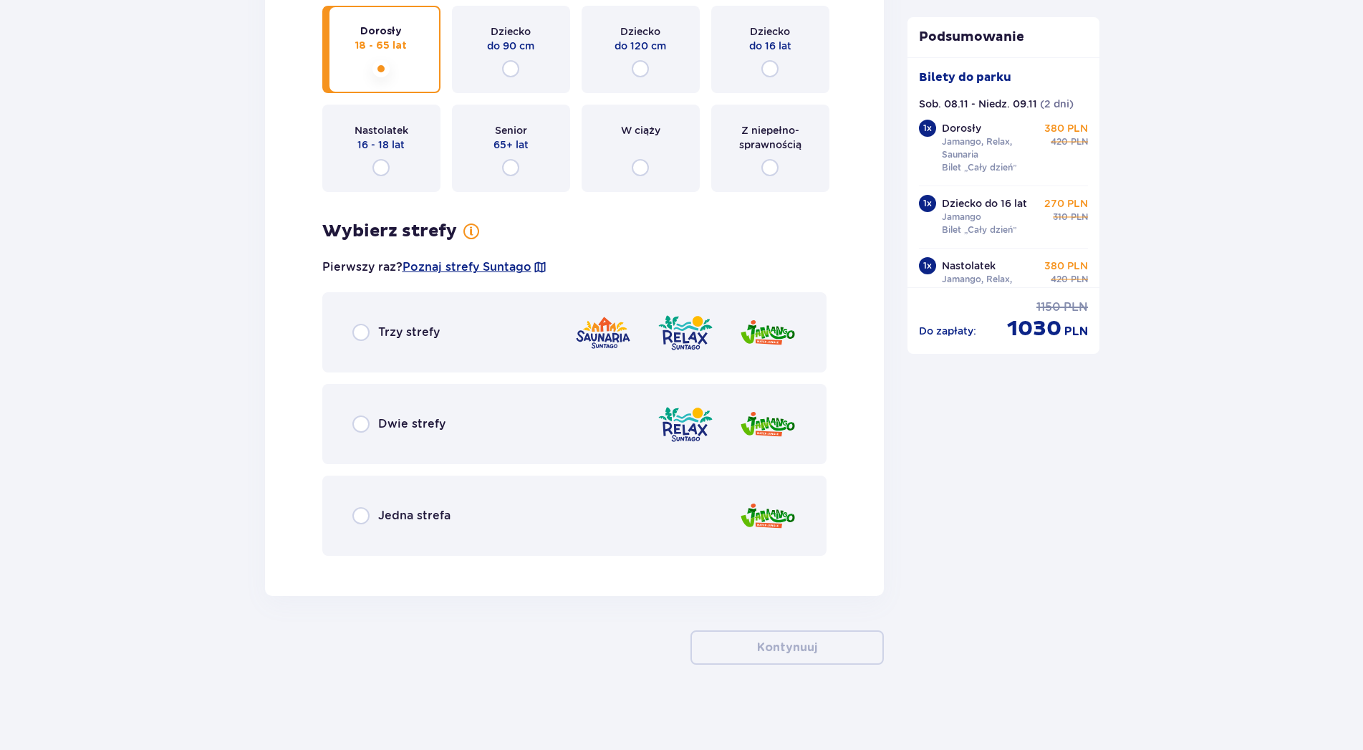
scroll to position [4152, 0]
click at [425, 333] on span "Trzy strefy" at bounding box center [409, 332] width 62 height 16
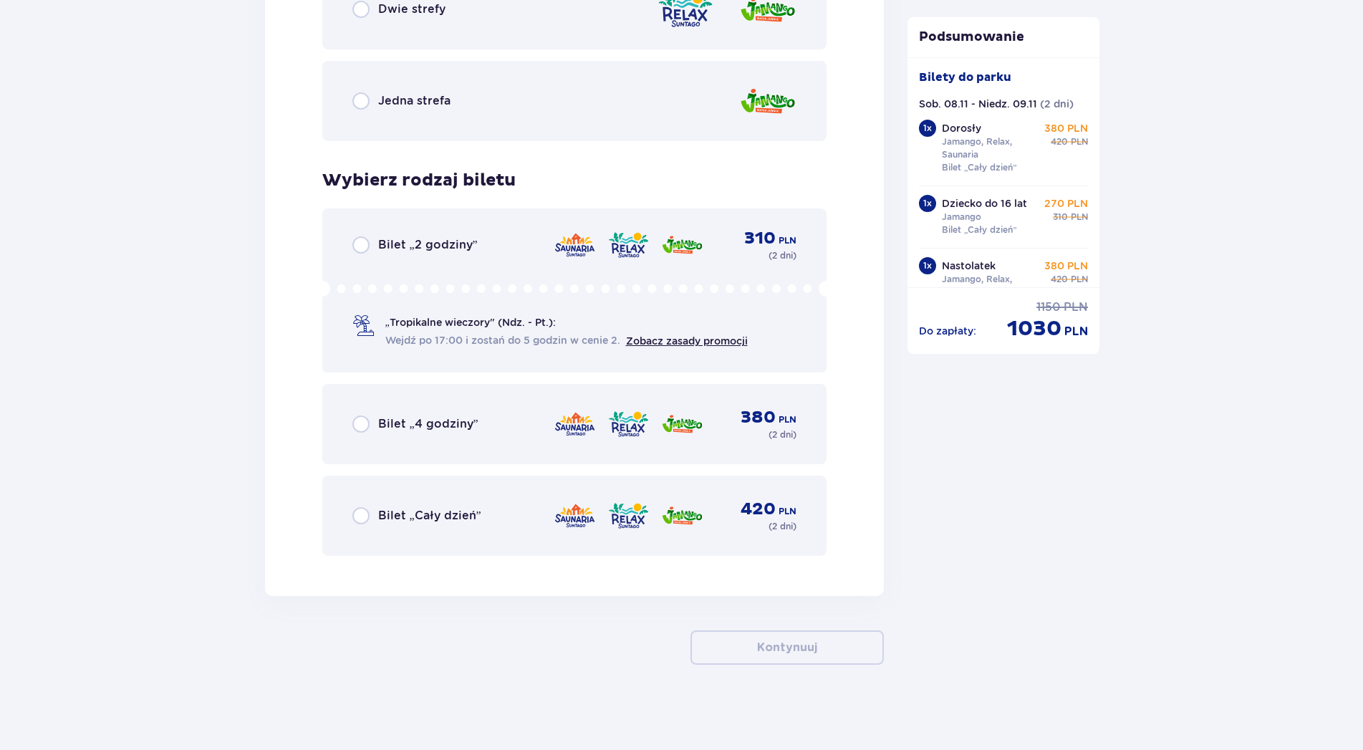
scroll to position [4566, 0]
drag, startPoint x: 655, startPoint y: 503, endPoint x: 698, endPoint y: 553, distance: 66.0
click at [655, 504] on div "420 PLN ( 2 dni )" at bounding box center [675, 515] width 243 height 34
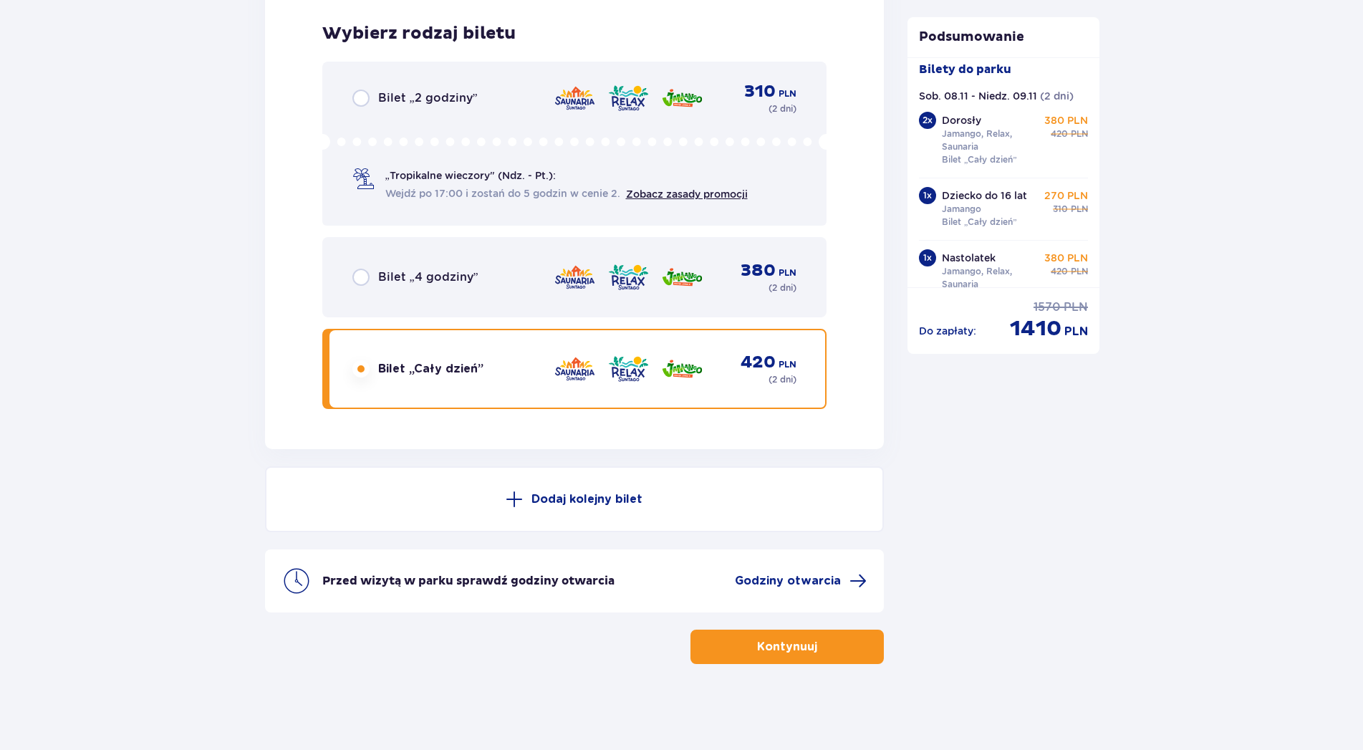
scroll to position [39, 0]
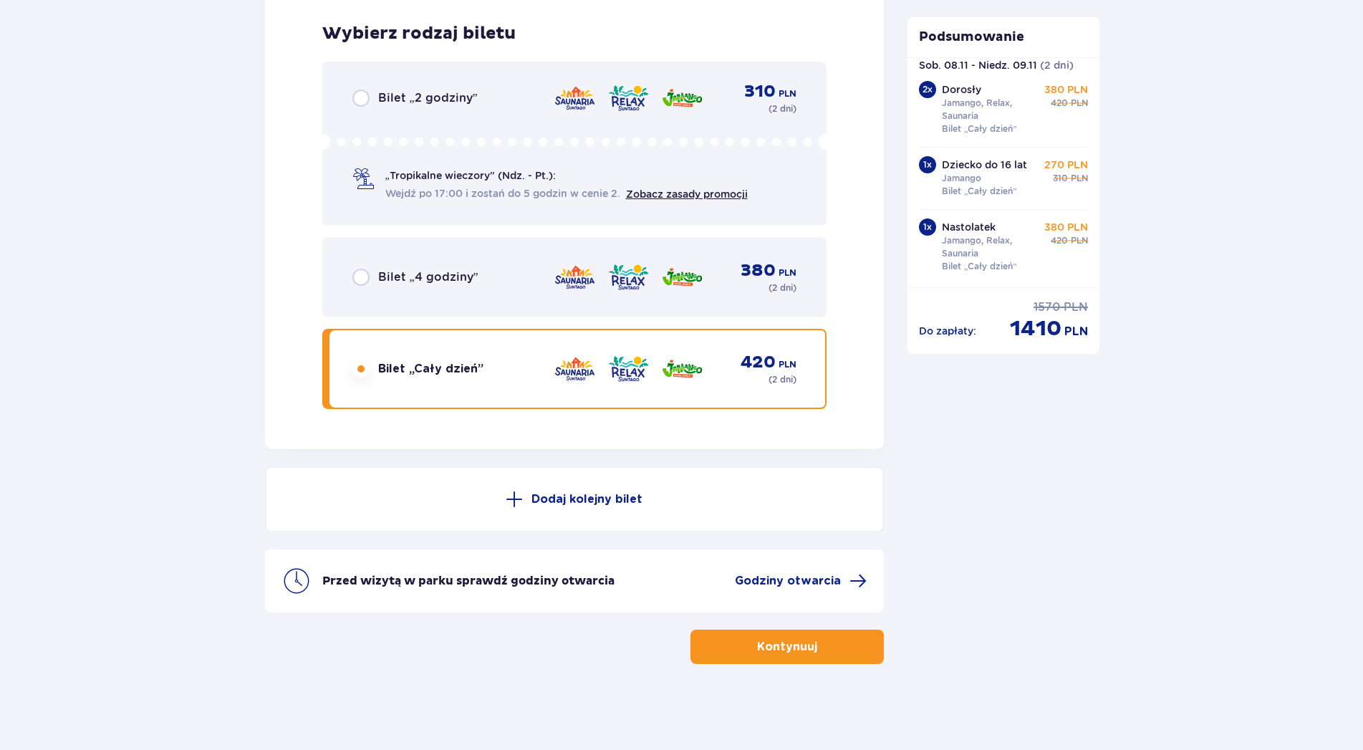
drag, startPoint x: 864, startPoint y: 648, endPoint x: 1120, endPoint y: 425, distance: 339.1
click at [863, 648] on button "Kontynuuj" at bounding box center [787, 647] width 193 height 34
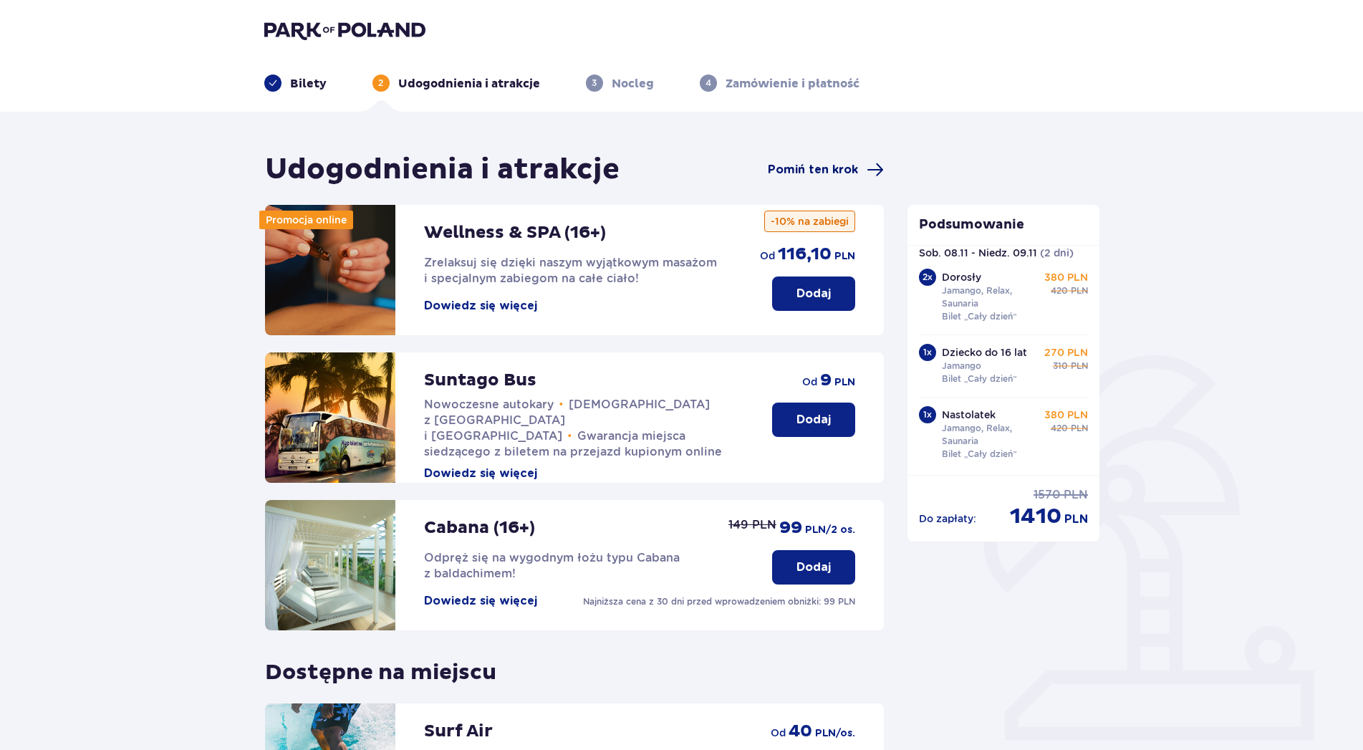
click at [824, 165] on span "Pomiń ten krok" at bounding box center [813, 170] width 90 height 16
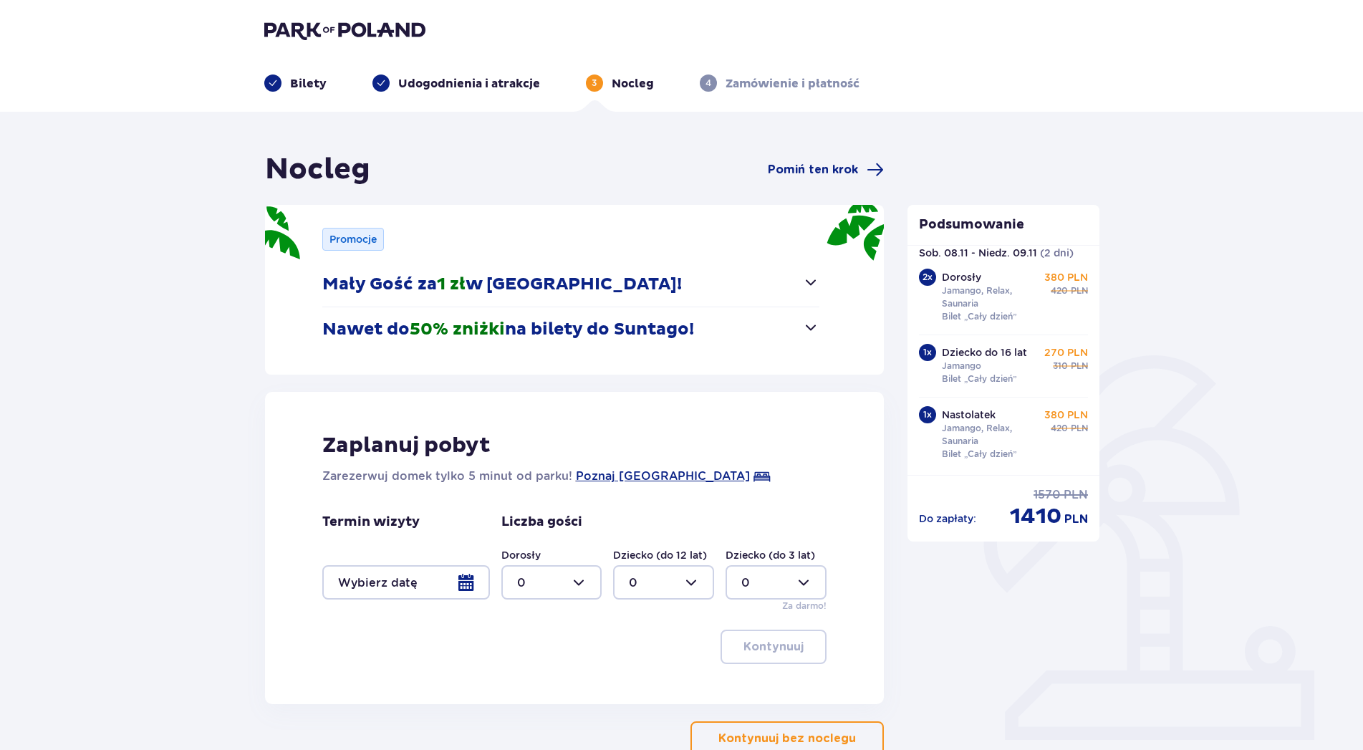
click at [809, 329] on span "button" at bounding box center [810, 327] width 17 height 17
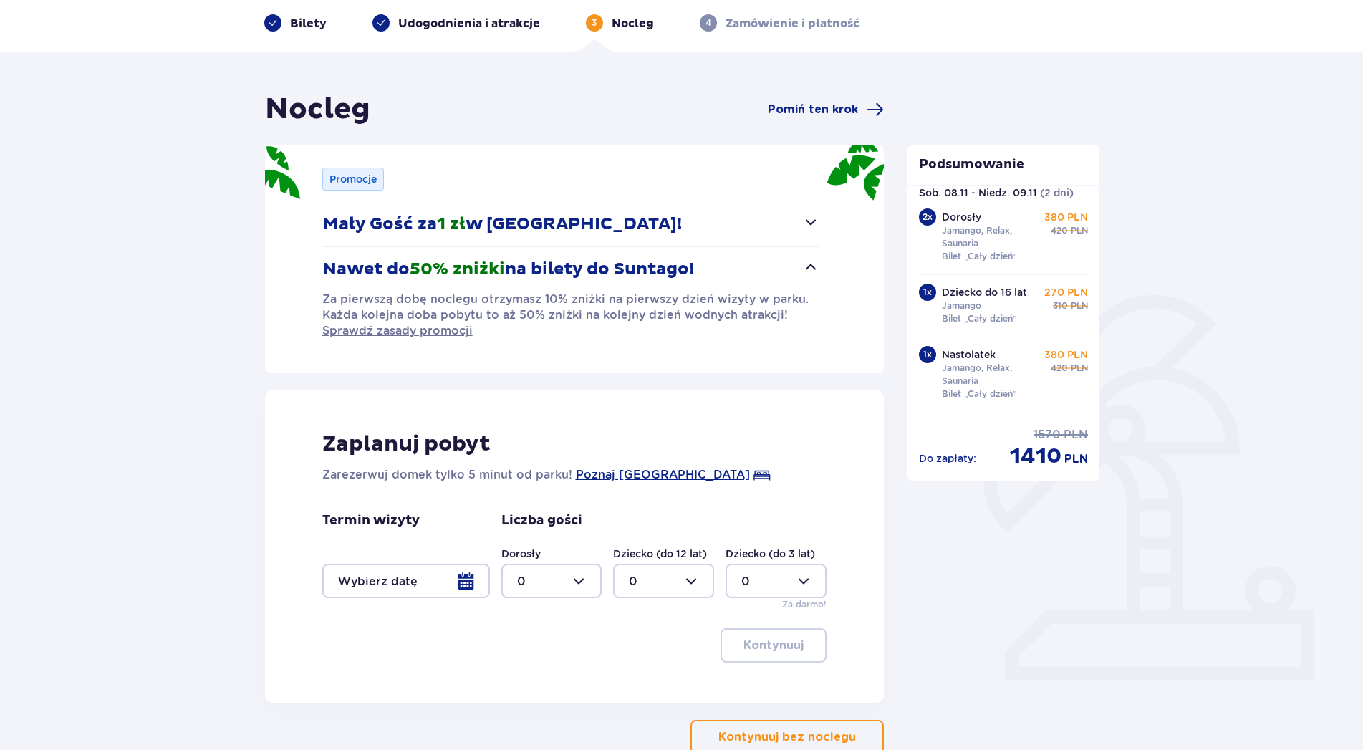
scroll to position [146, 0]
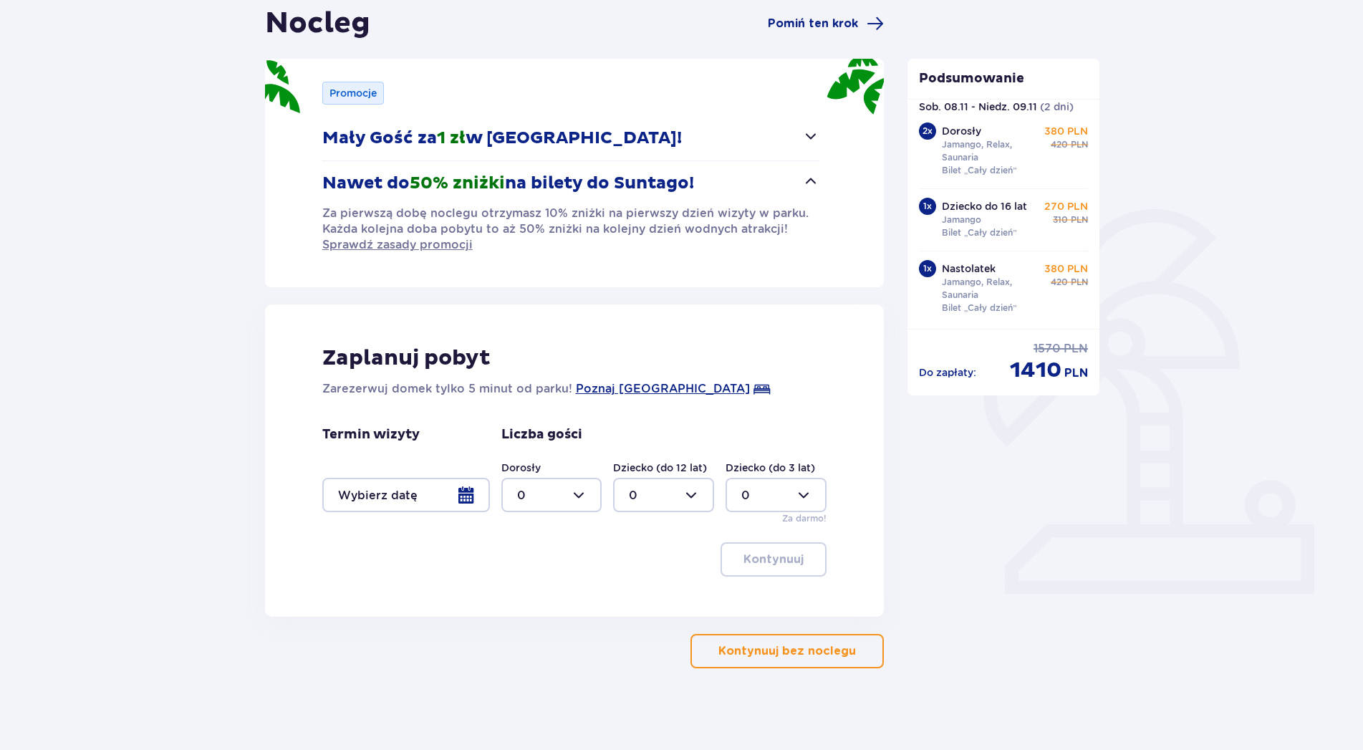
click at [472, 496] on div at bounding box center [406, 495] width 168 height 34
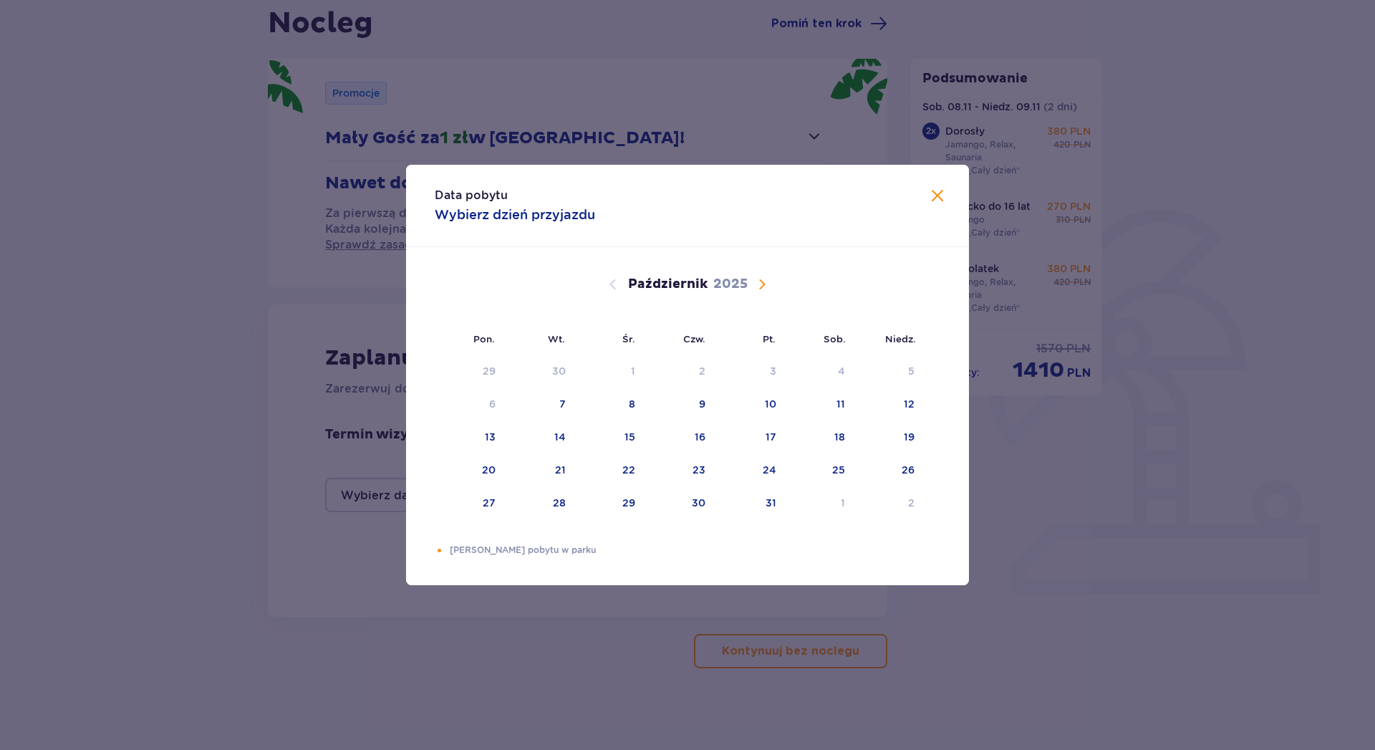
click at [753, 290] on div "[DATE]" at bounding box center [688, 284] width 474 height 17
click at [756, 282] on span "Następny miesiąc" at bounding box center [762, 284] width 17 height 17
click at [845, 403] on div "8" at bounding box center [818, 405] width 69 height 32
click at [478, 438] on div "10" at bounding box center [470, 438] width 71 height 32
type input "[DATE] - [DATE]"
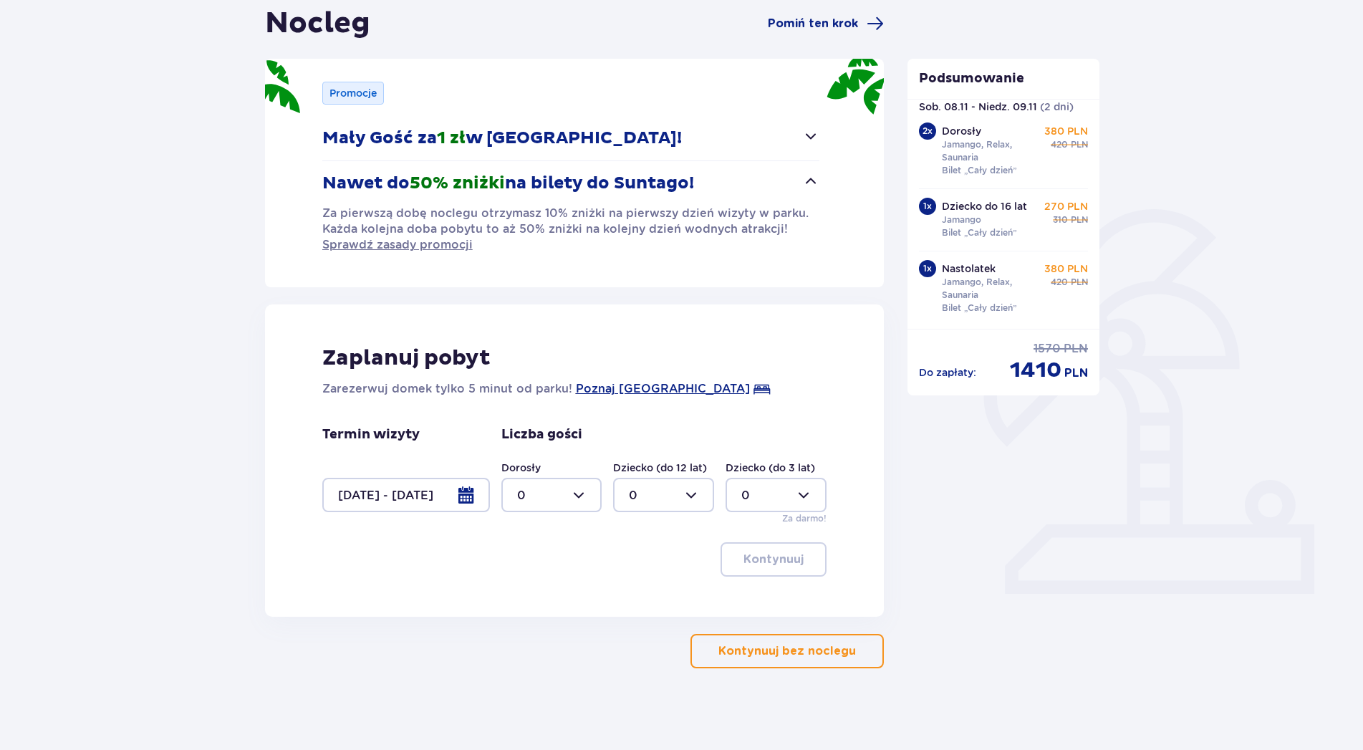
click at [584, 497] on div at bounding box center [551, 495] width 101 height 34
click at [553, 578] on div "4" at bounding box center [551, 577] width 69 height 16
type input "4"
click at [769, 657] on p "Kontynuuj bez noclegu" at bounding box center [787, 651] width 138 height 16
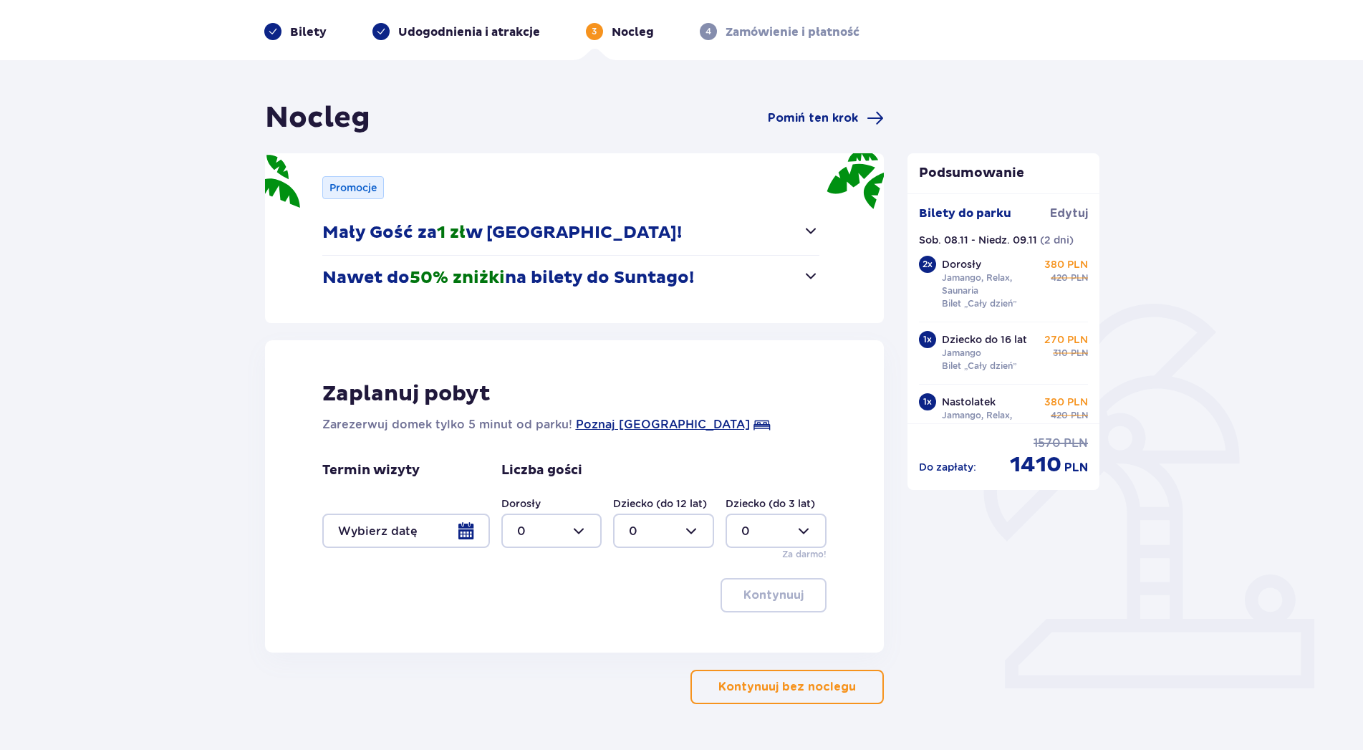
scroll to position [52, 0]
click at [590, 526] on div at bounding box center [551, 530] width 101 height 34
click at [544, 612] on div "4" at bounding box center [551, 613] width 69 height 16
type input "4"
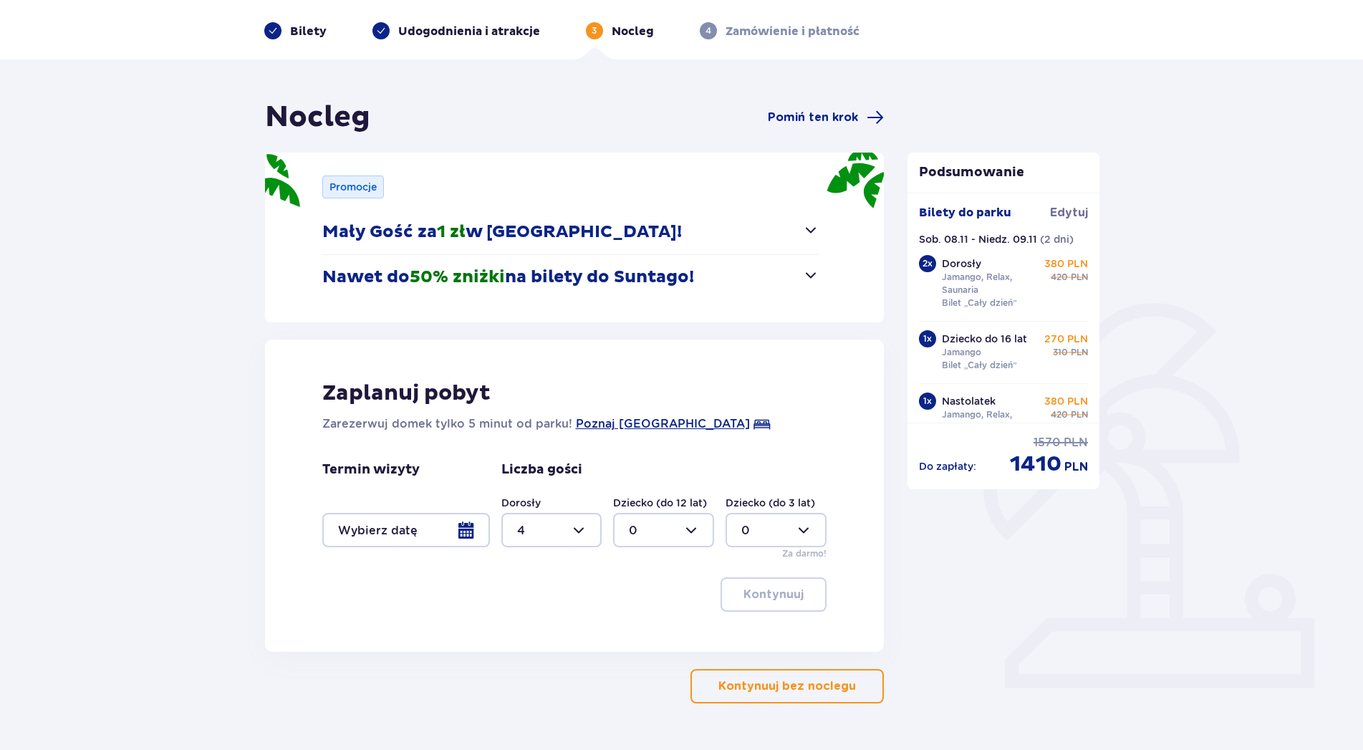
click at [473, 528] on div at bounding box center [406, 530] width 168 height 34
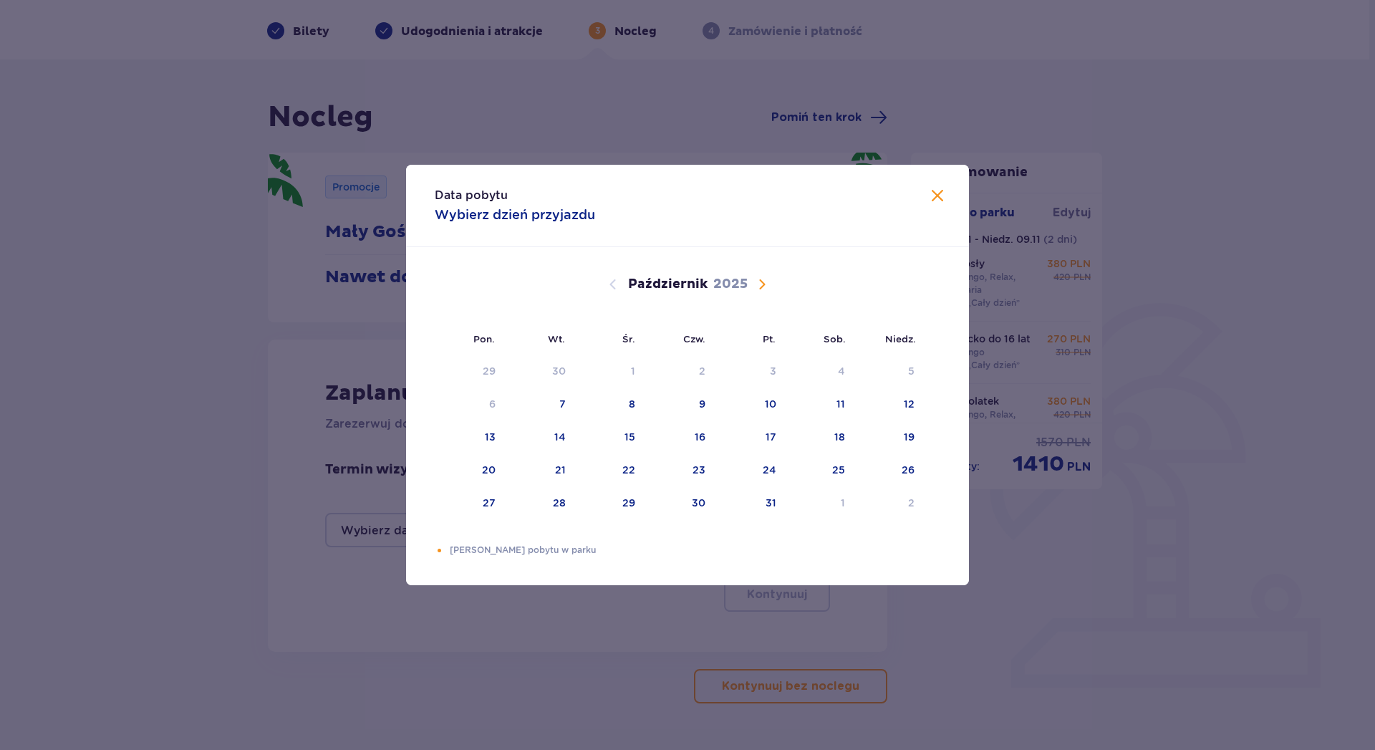
click at [760, 281] on span "Następny miesiąc" at bounding box center [762, 284] width 17 height 17
click at [829, 403] on div "Pomarańczowa kropka" at bounding box center [824, 404] width 9 height 9
click at [478, 433] on div "10" at bounding box center [470, 438] width 71 height 32
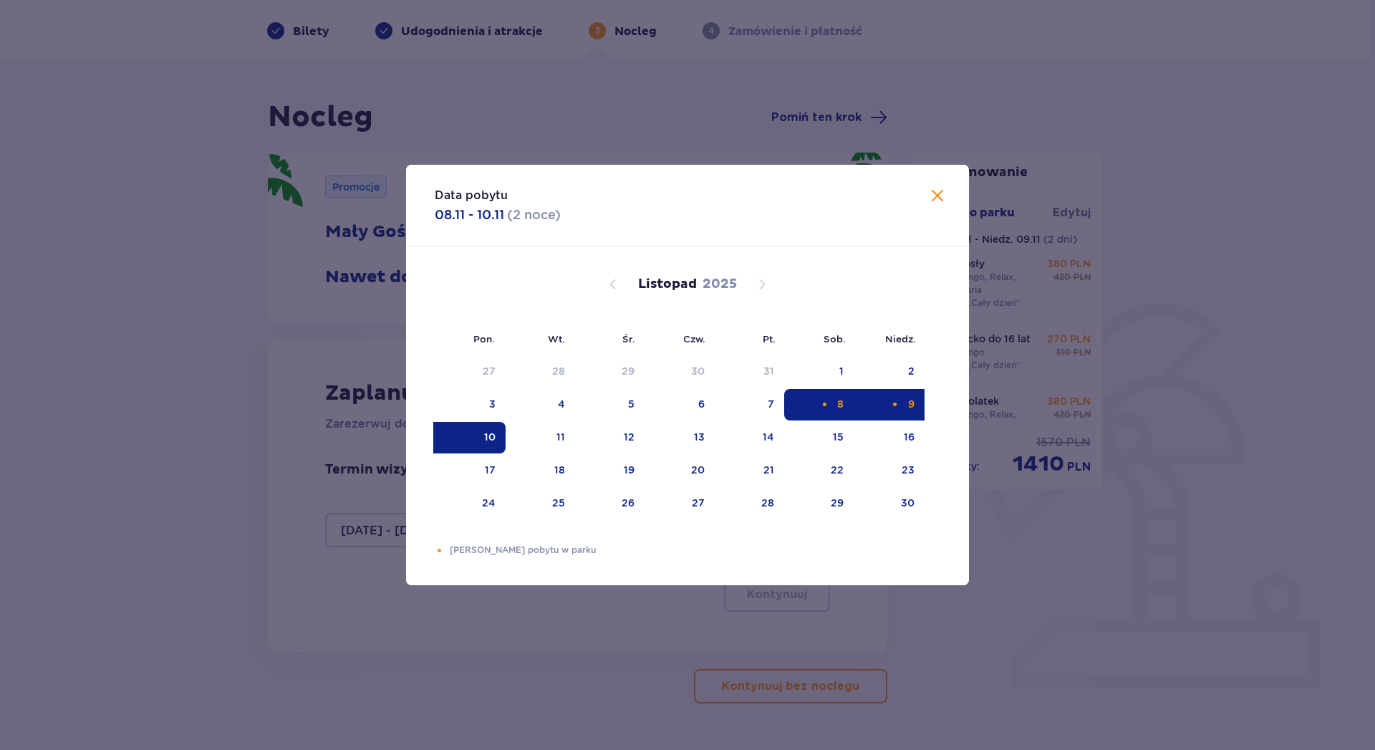
type input "[DATE] - [DATE]"
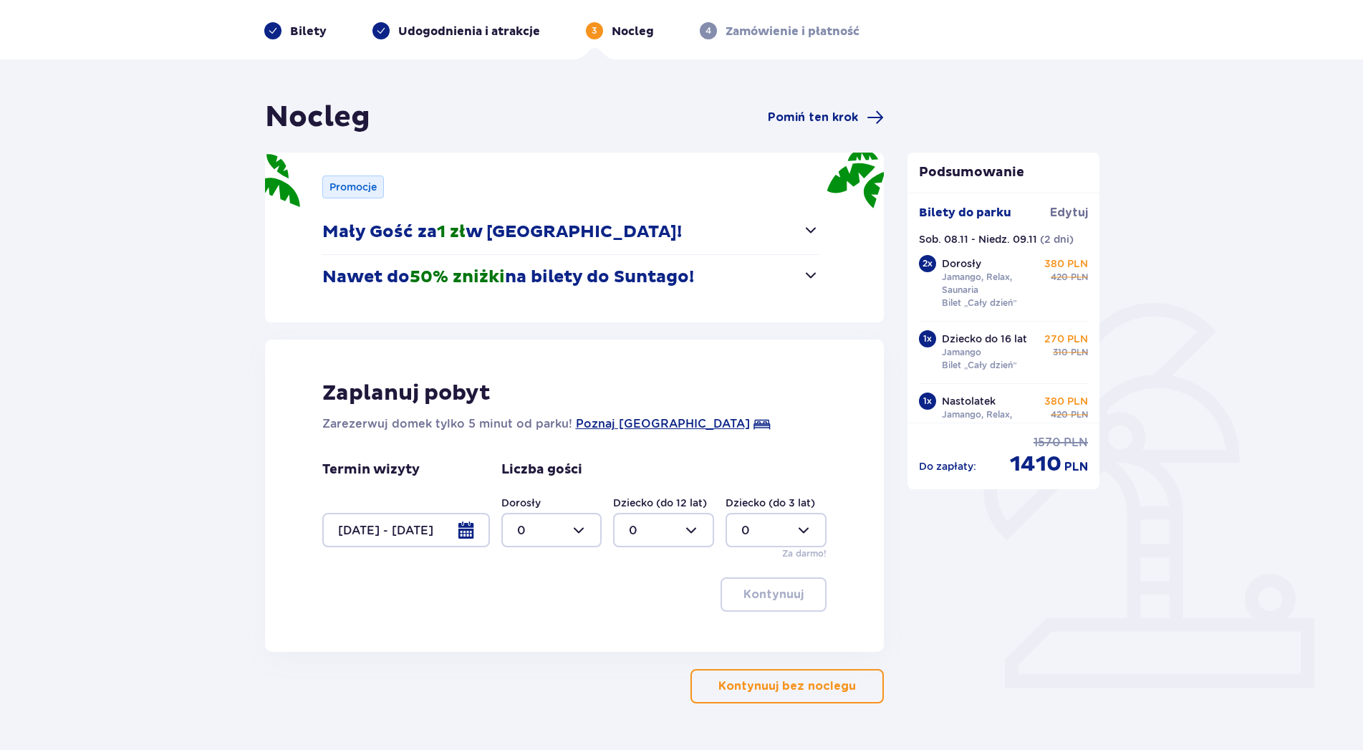
click at [590, 525] on div at bounding box center [551, 530] width 101 height 34
click at [525, 610] on div "4" at bounding box center [551, 613] width 69 height 16
type input "4"
click at [757, 597] on p "Kontynuuj" at bounding box center [774, 595] width 60 height 16
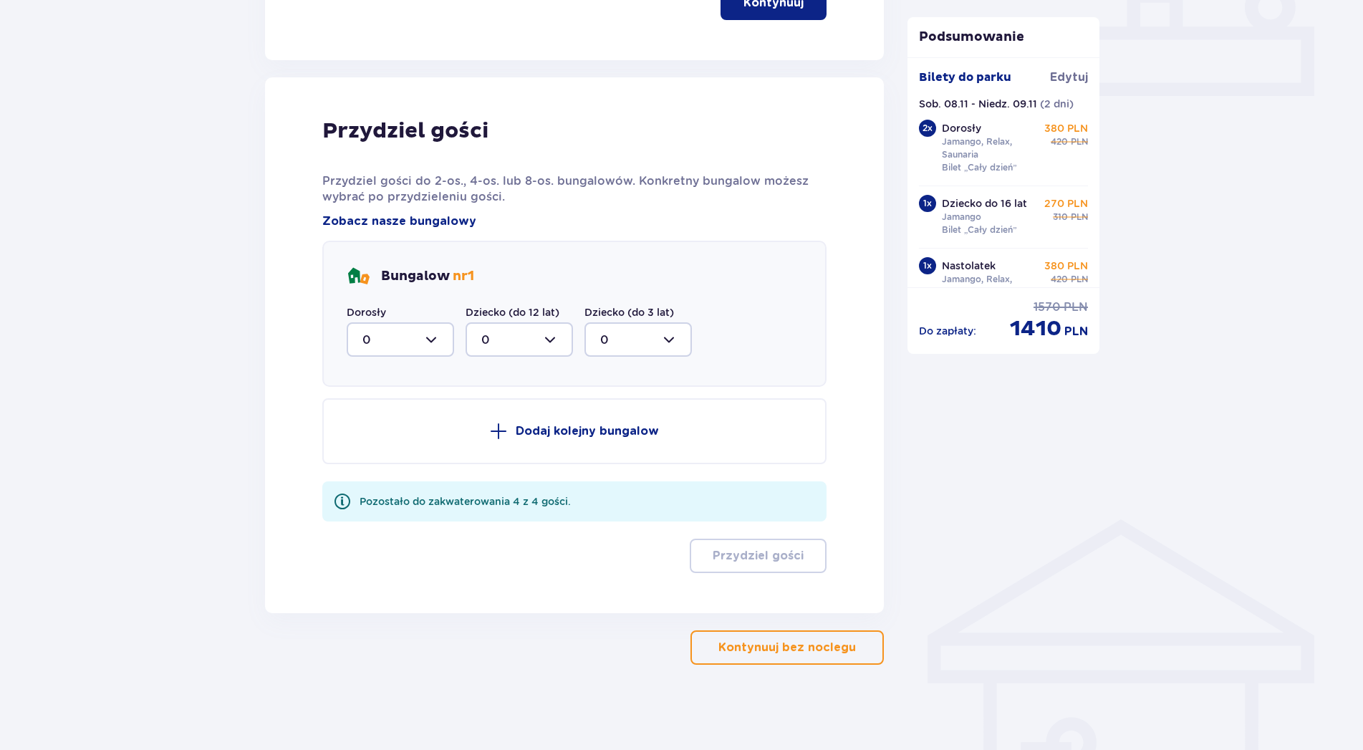
scroll to position [645, 0]
click at [434, 340] on div at bounding box center [400, 339] width 107 height 34
click at [386, 478] on div "4" at bounding box center [400, 479] width 76 height 16
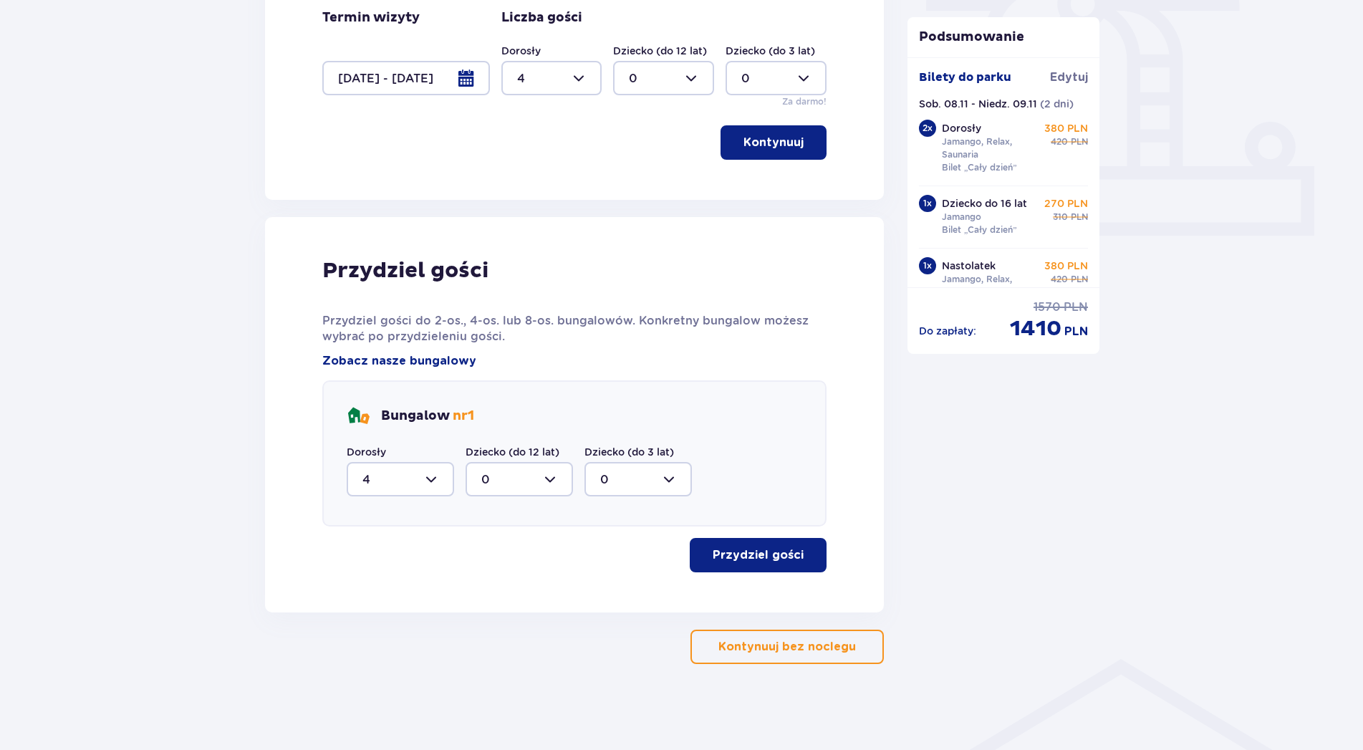
type input "4"
click at [764, 559] on p "Przydziel gości" at bounding box center [758, 555] width 91 height 16
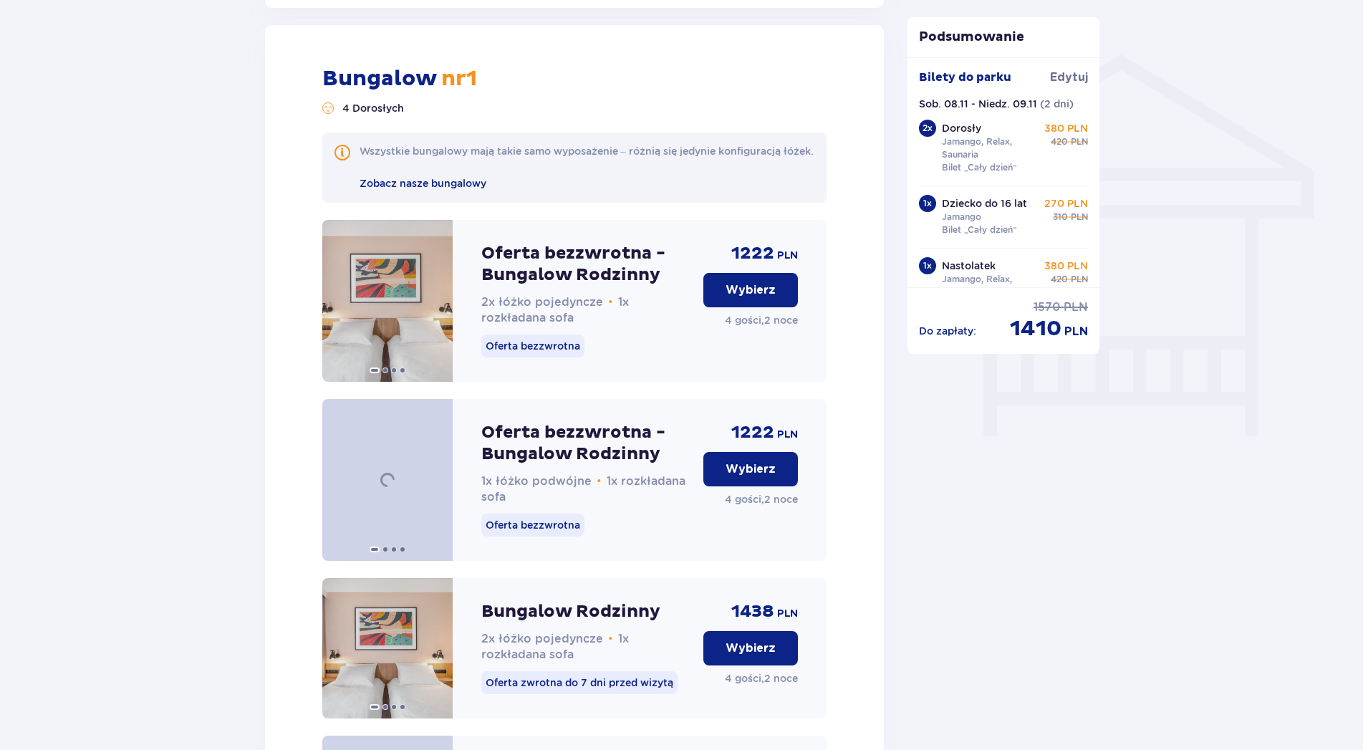
scroll to position [1117, 0]
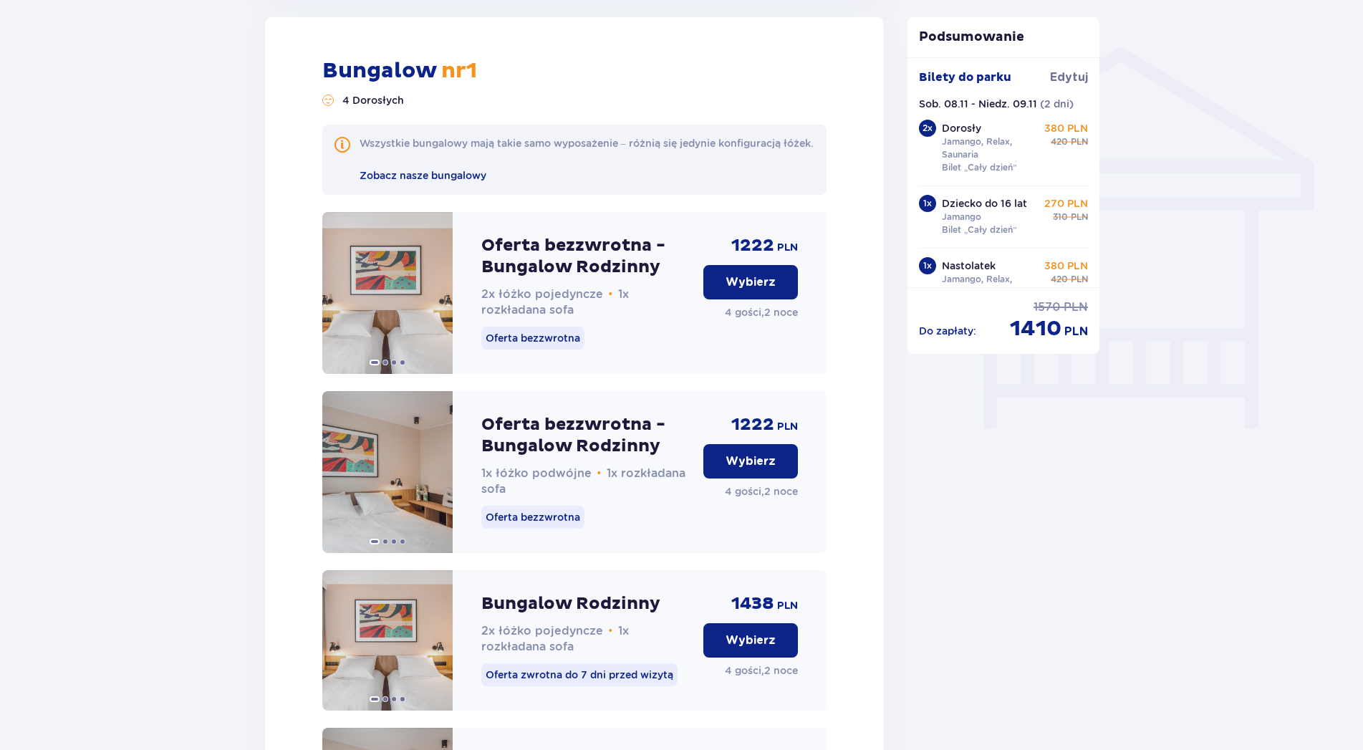
click at [753, 469] on p "Wybierz" at bounding box center [751, 461] width 50 height 16
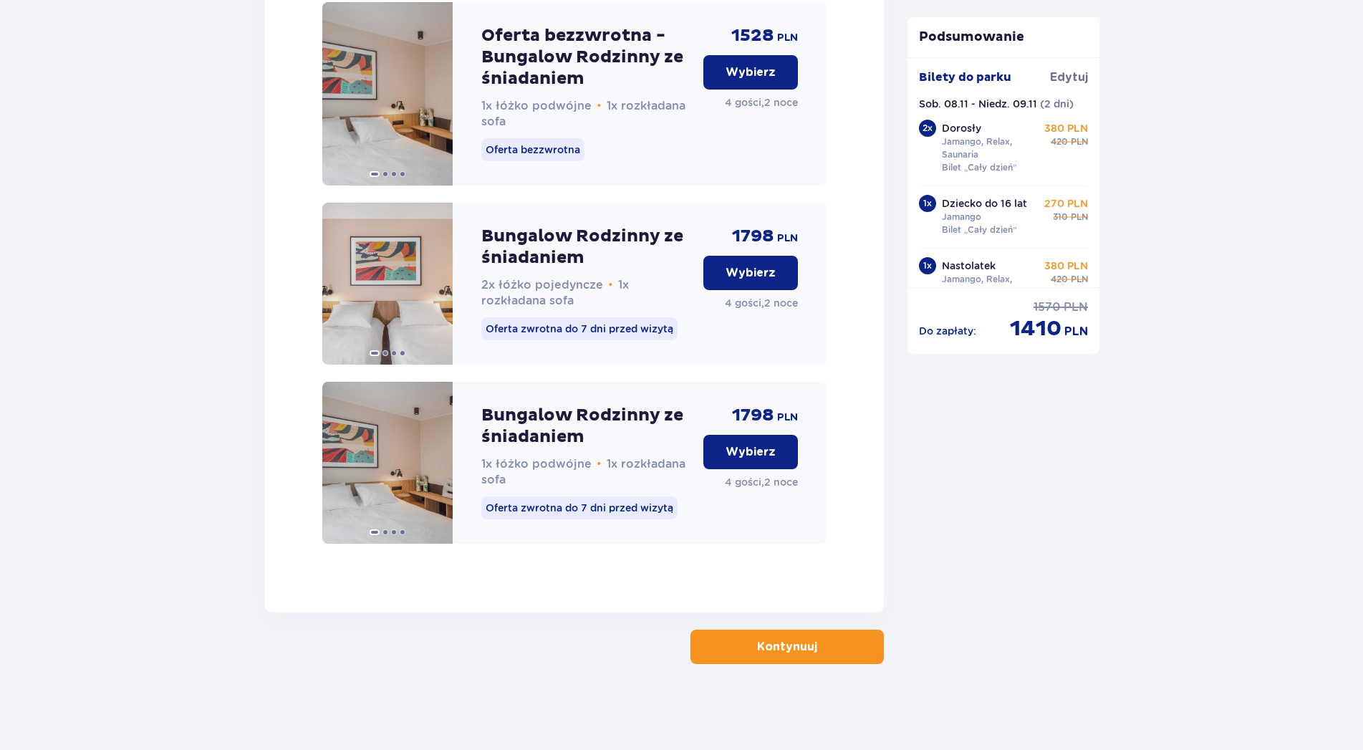
scroll to position [2218, 0]
click at [781, 650] on p "Kontynuuj" at bounding box center [787, 647] width 60 height 16
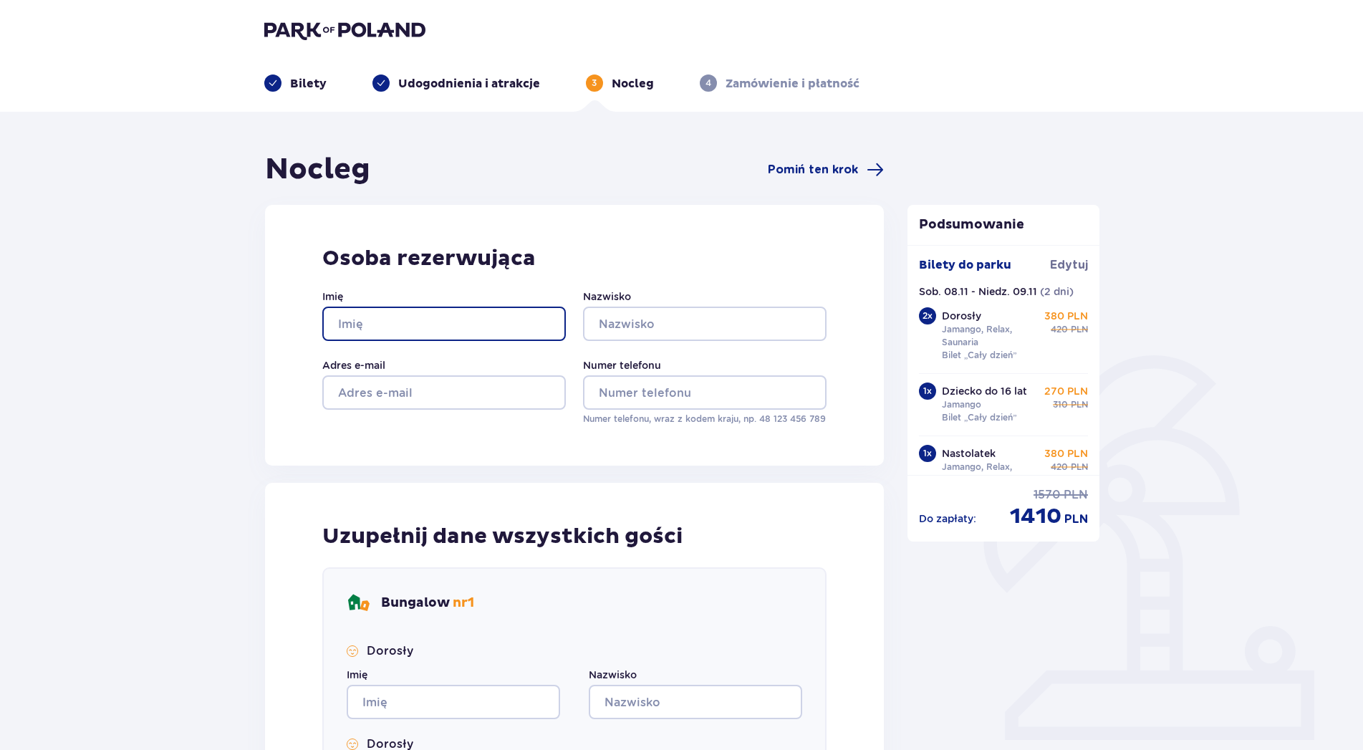
click at [441, 324] on input "Imię" at bounding box center [444, 324] width 244 height 34
type input "[PERSON_NAME]"
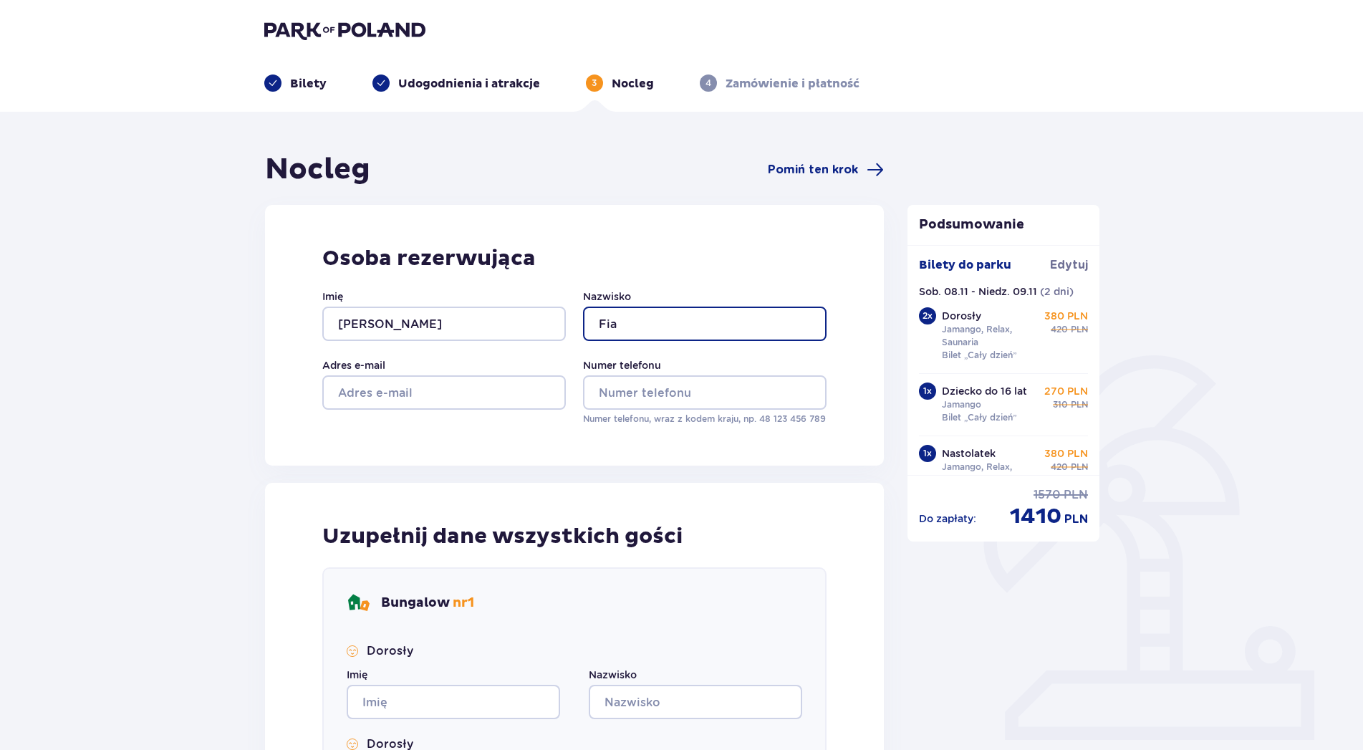
type input "Fia"
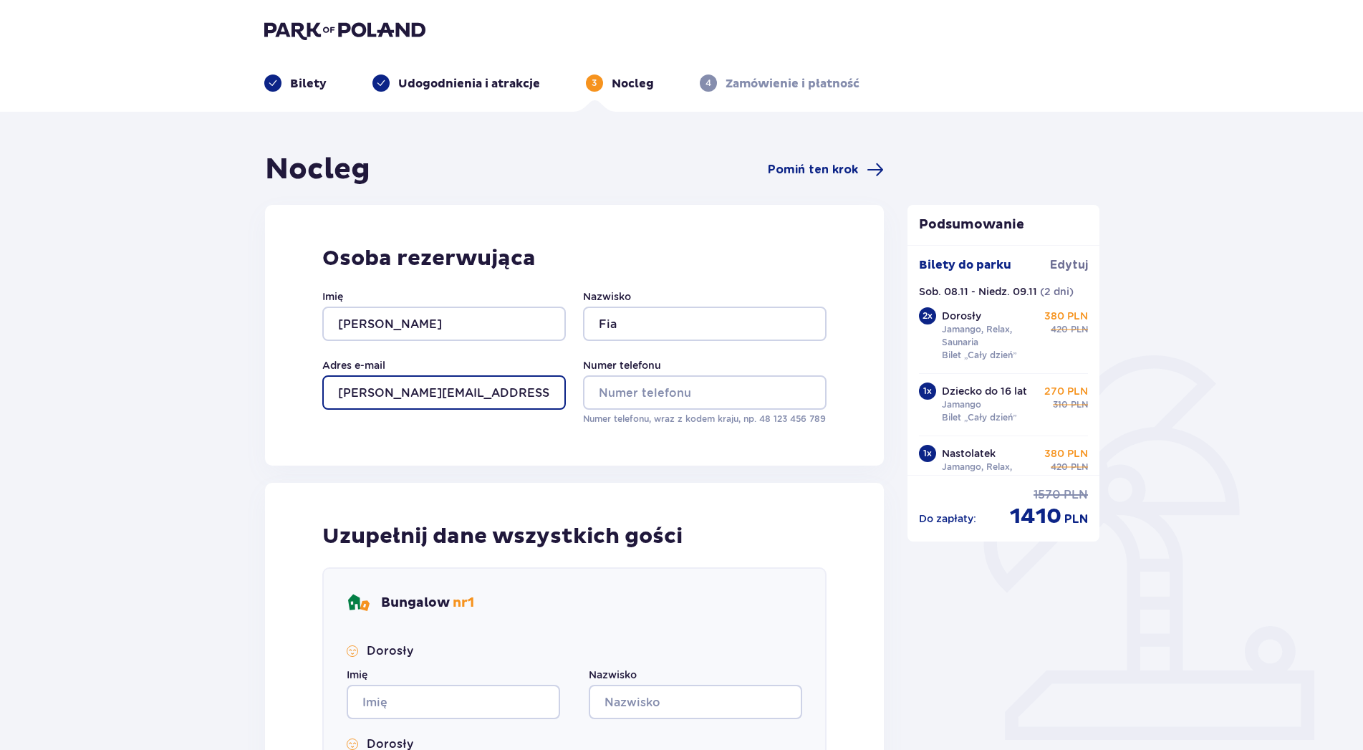
type input "[PERSON_NAME][EMAIL_ADDRESS][DOMAIN_NAME]"
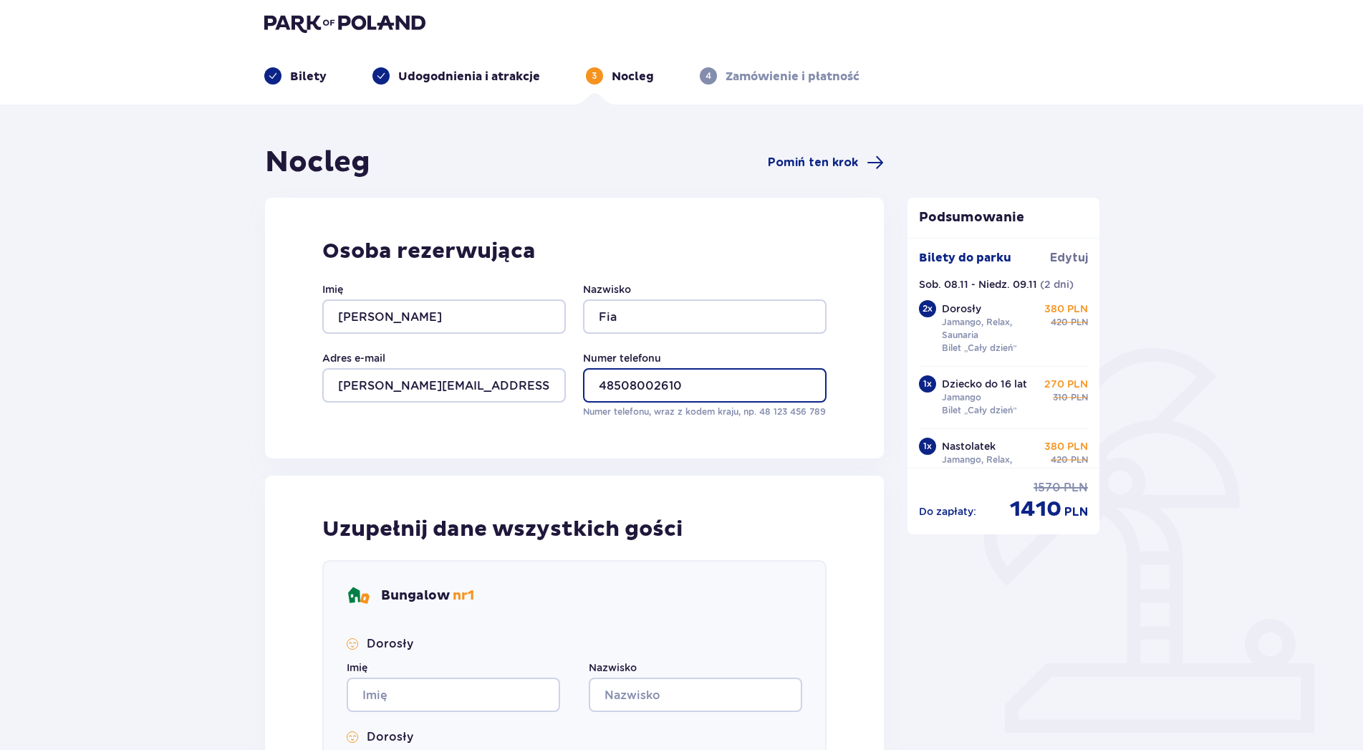
scroll to position [146, 0]
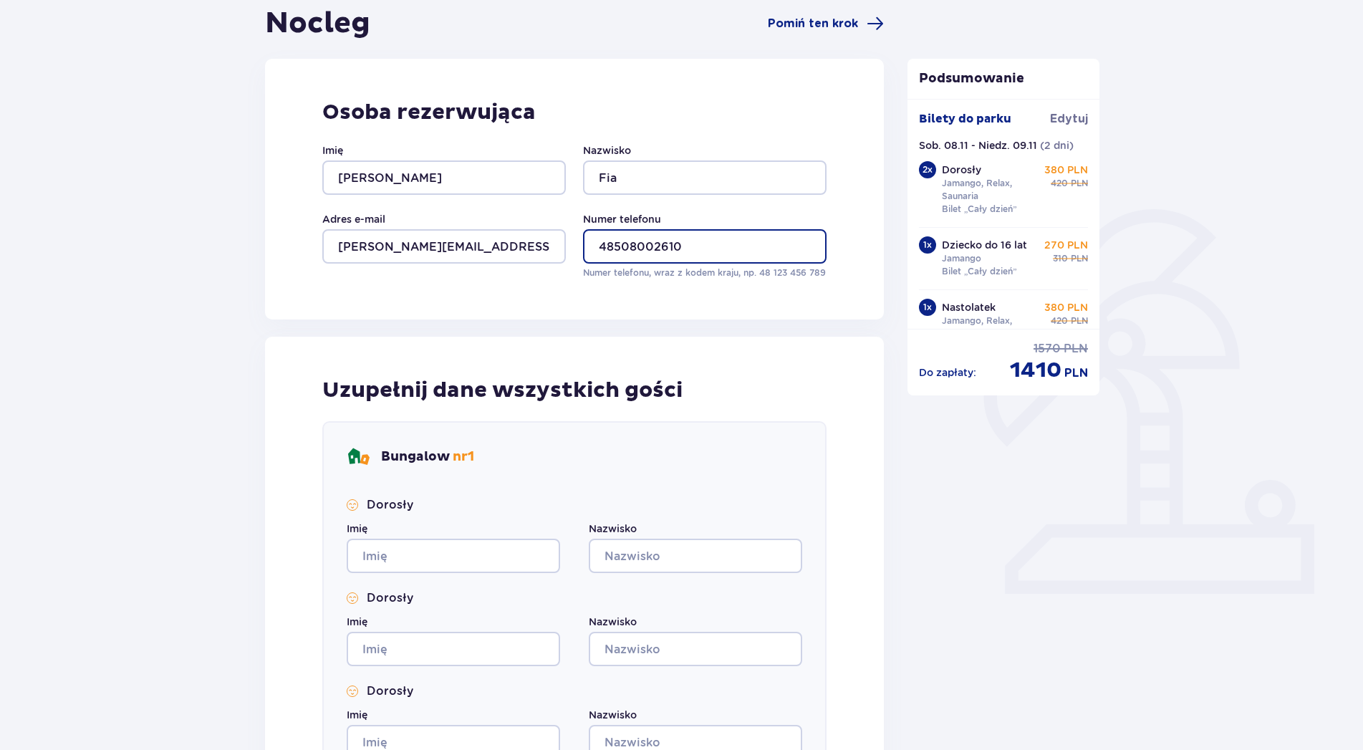
type input "48508002610"
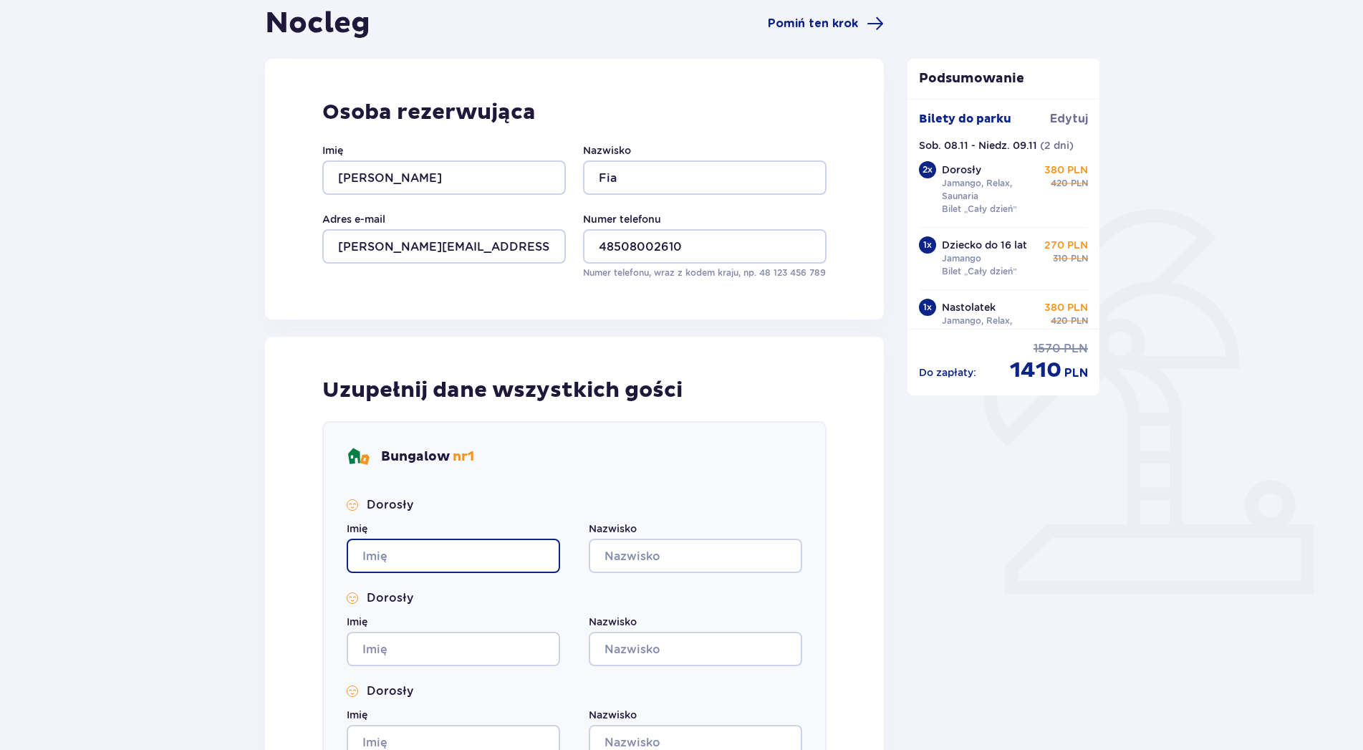
click at [356, 549] on input "Imię" at bounding box center [453, 556] width 213 height 34
type input "[PERSON_NAME]"
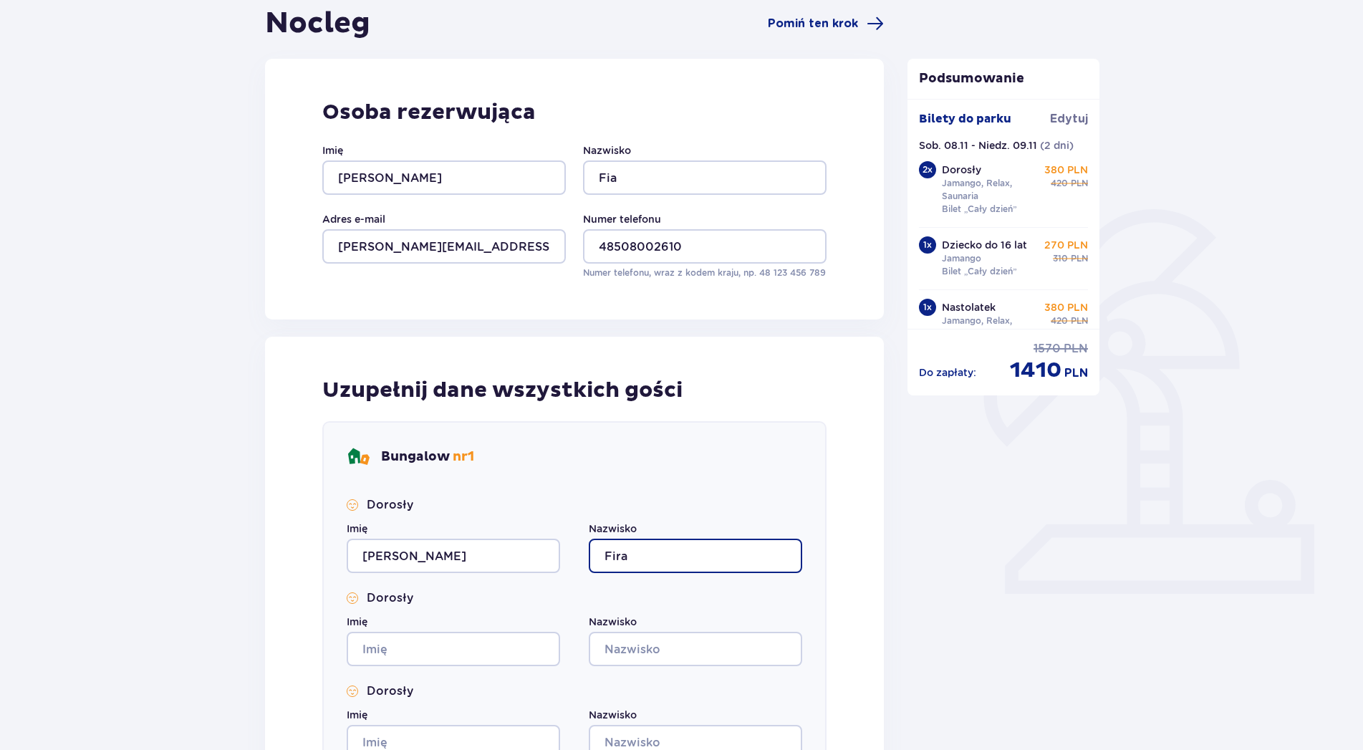
type input "Fira"
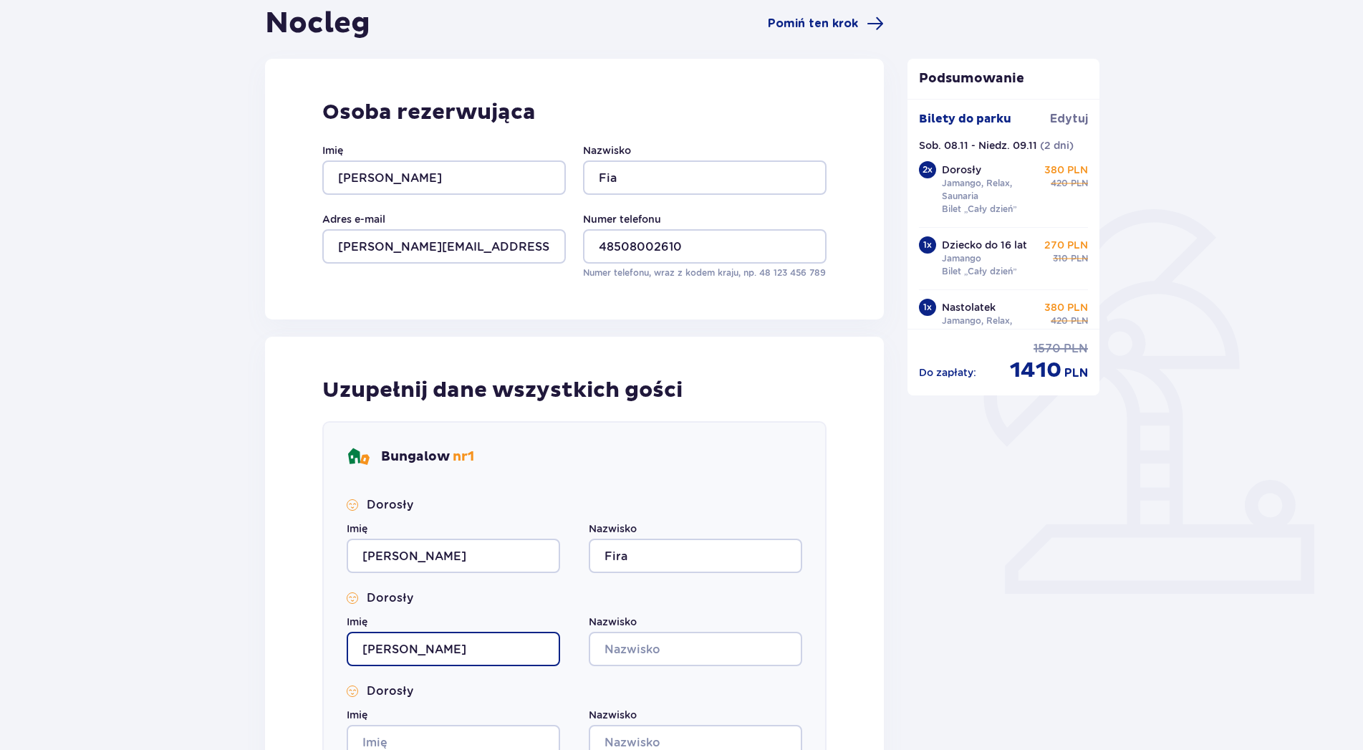
type input "[PERSON_NAME]"
type input "Fira"
type input "[PERSON_NAME]"
type input "Fira"
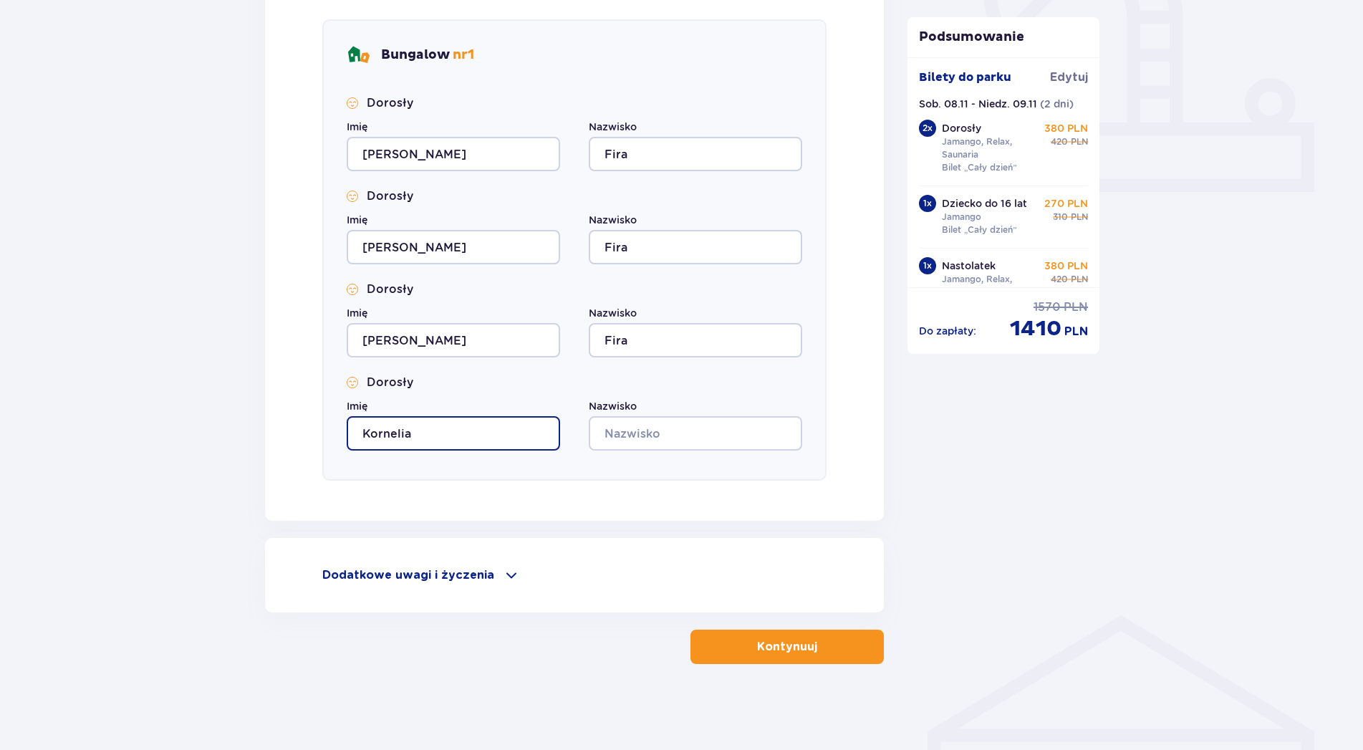
type input "Kornelia"
type input "Fira"
click at [772, 637] on button "Kontynuuj" at bounding box center [787, 647] width 193 height 34
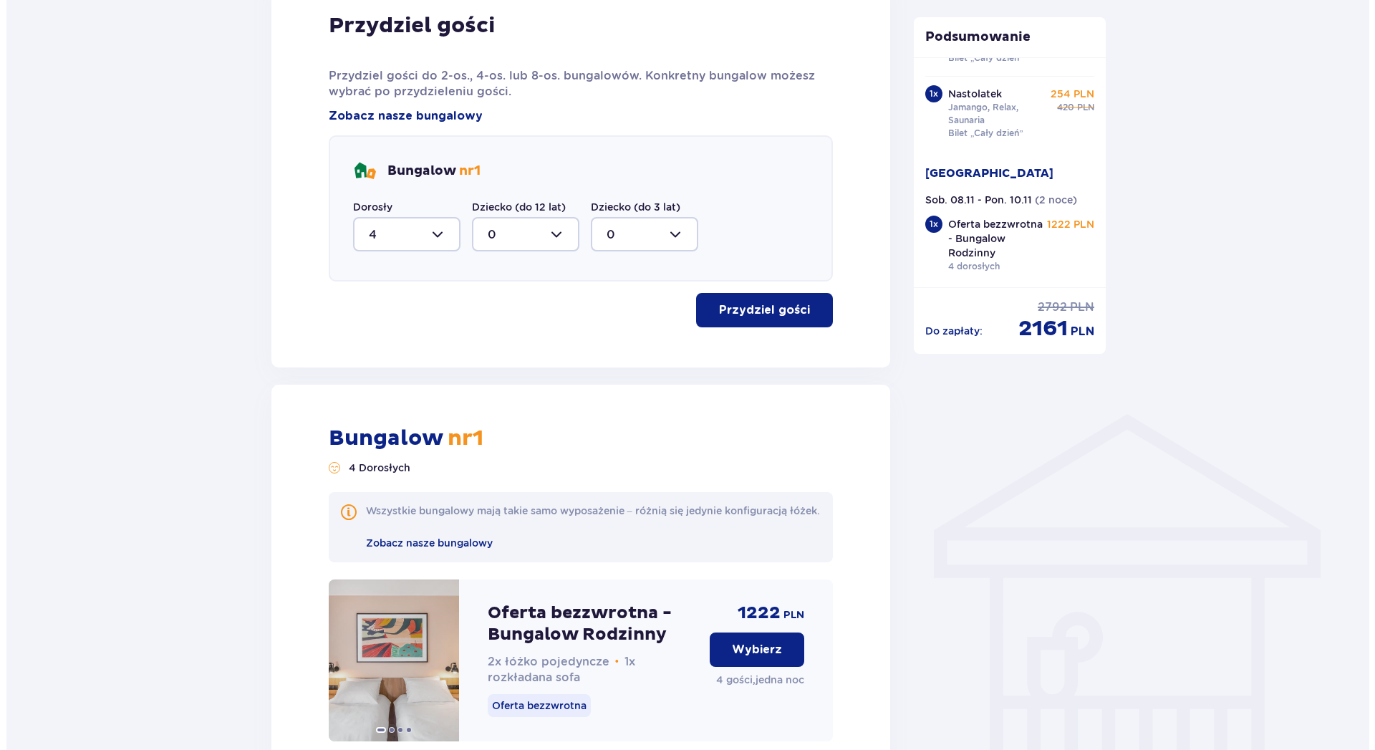
scroll to position [537, 0]
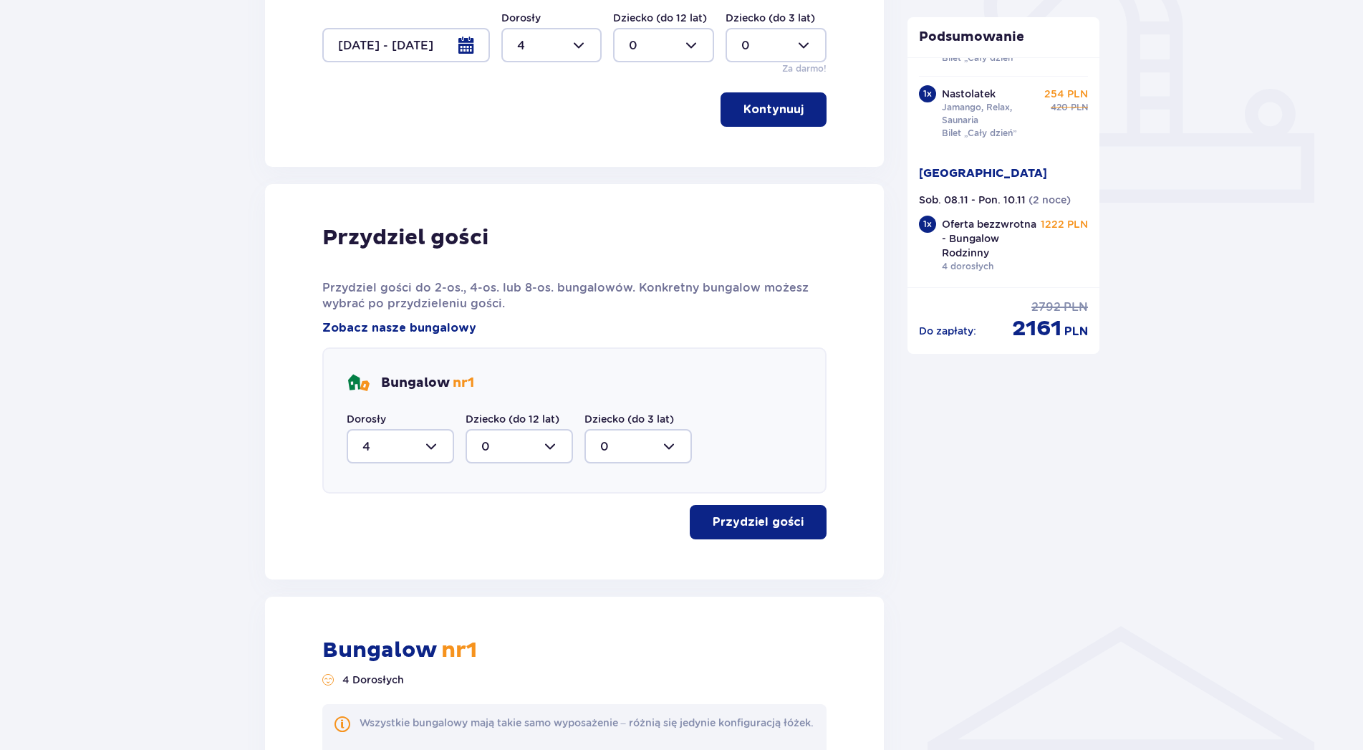
click at [460, 44] on div at bounding box center [406, 45] width 168 height 34
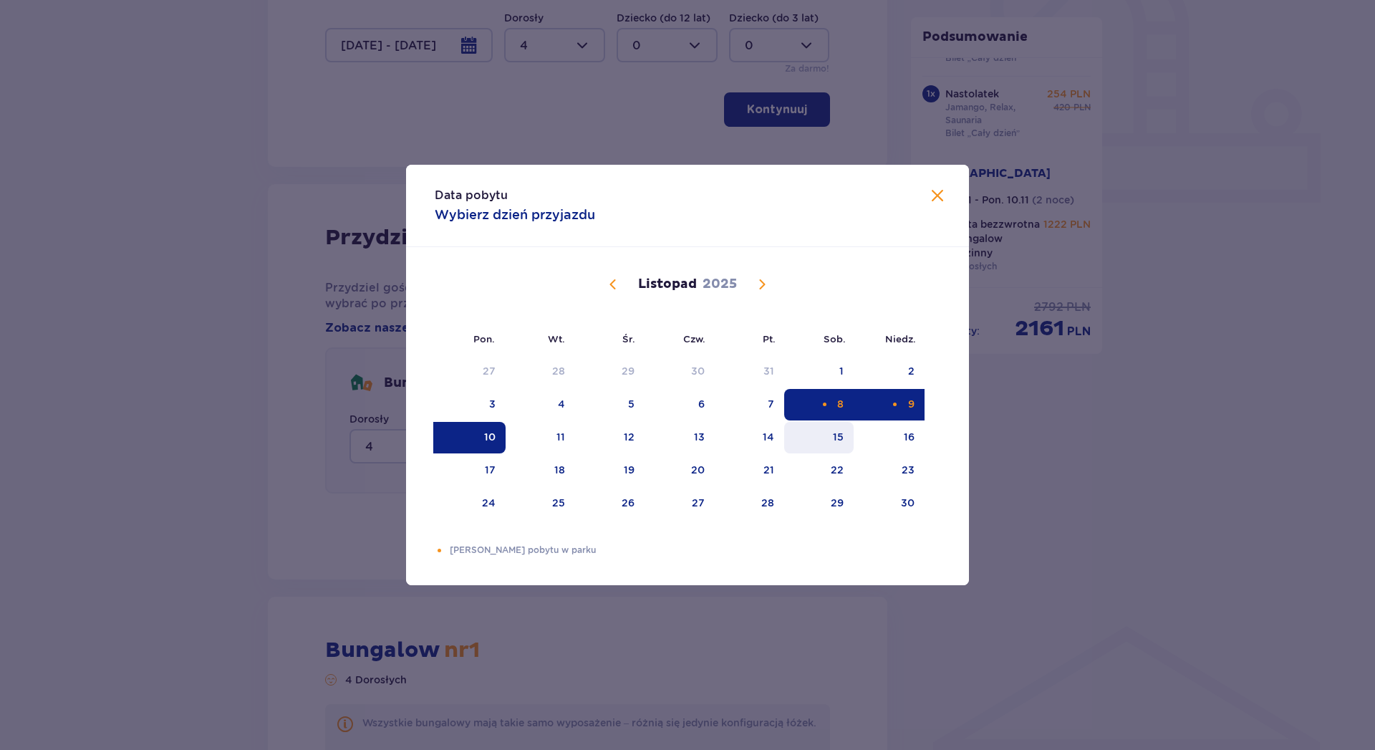
click at [837, 434] on div "15" at bounding box center [838, 437] width 11 height 14
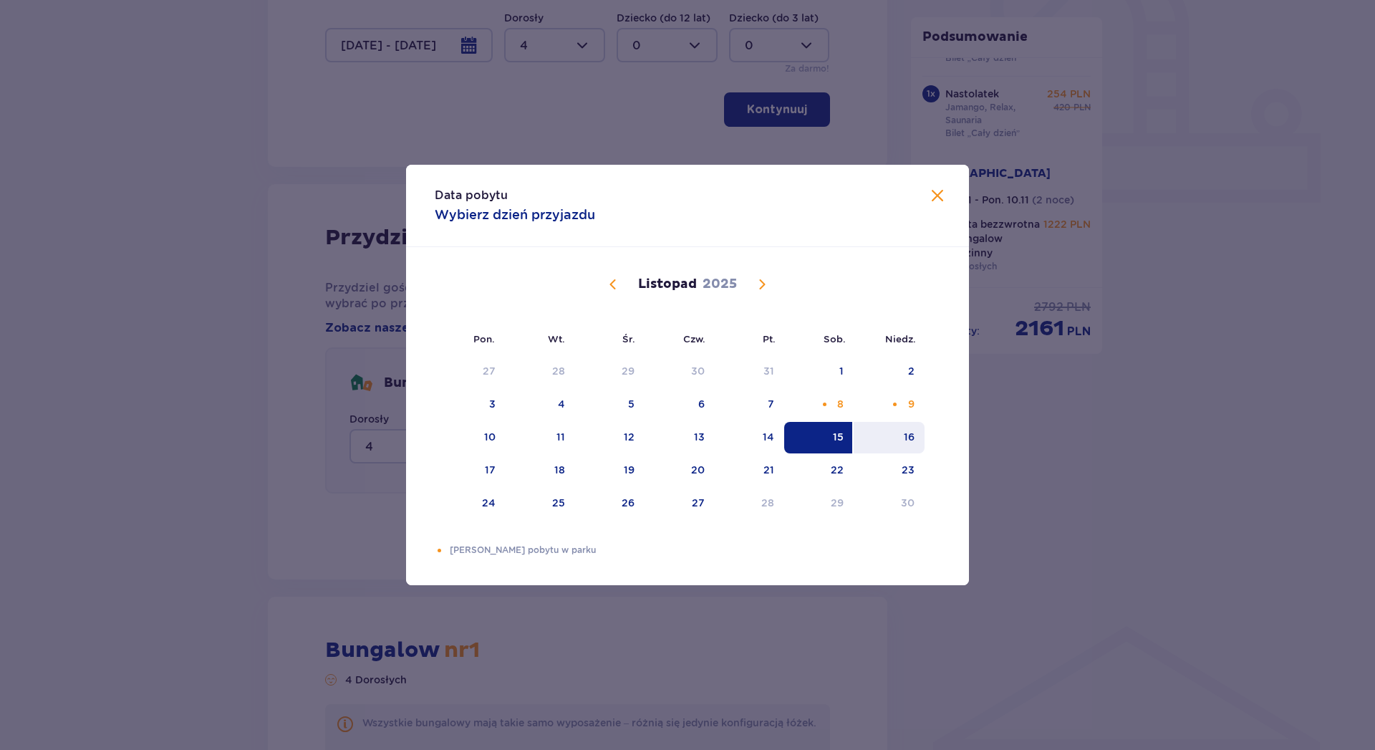
click at [907, 441] on div "16" at bounding box center [909, 437] width 11 height 14
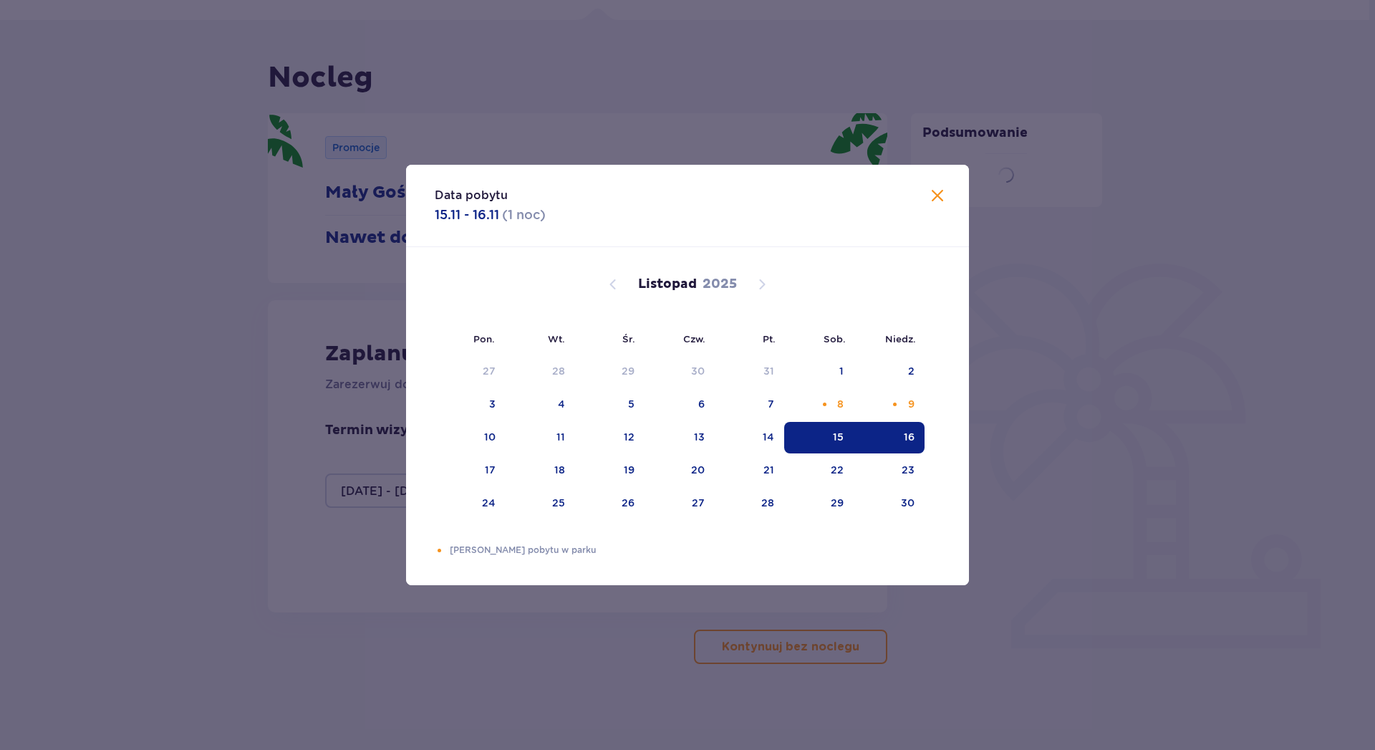
type input "[DATE] - [DATE]"
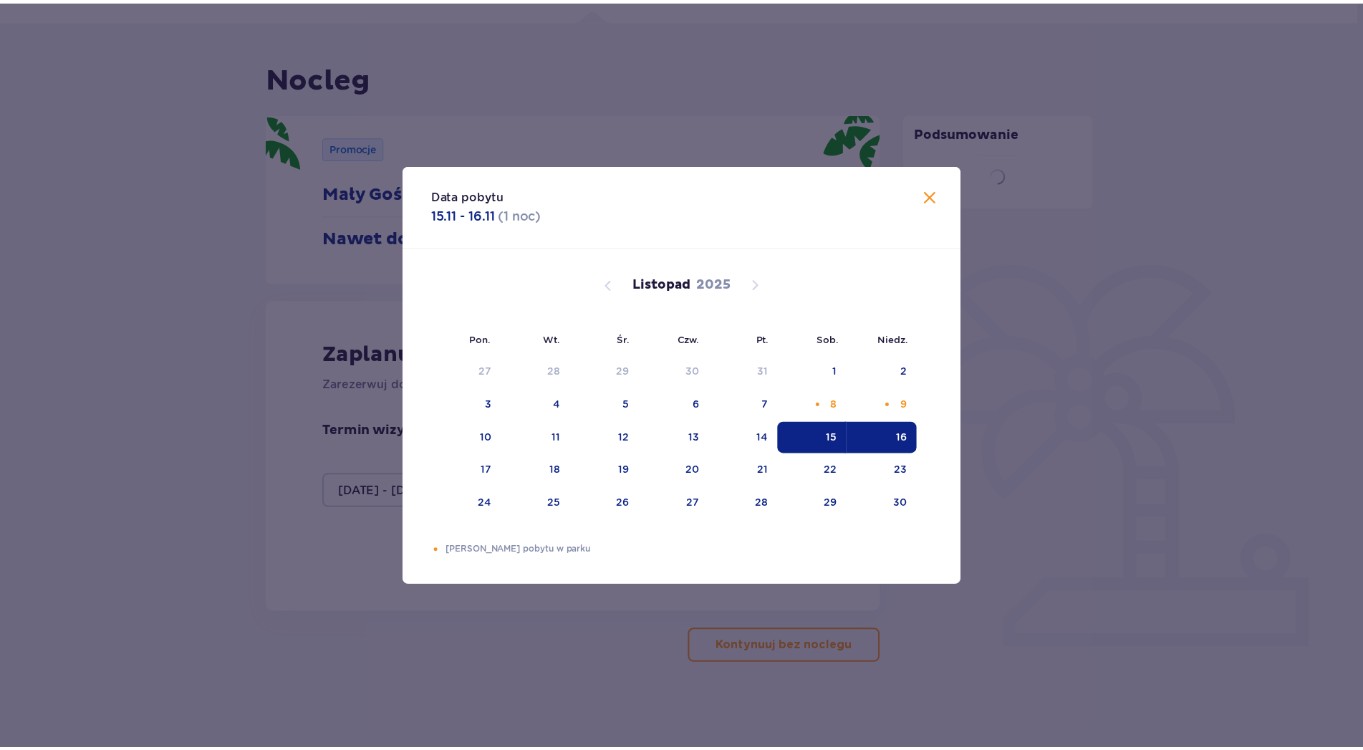
scroll to position [92, 0]
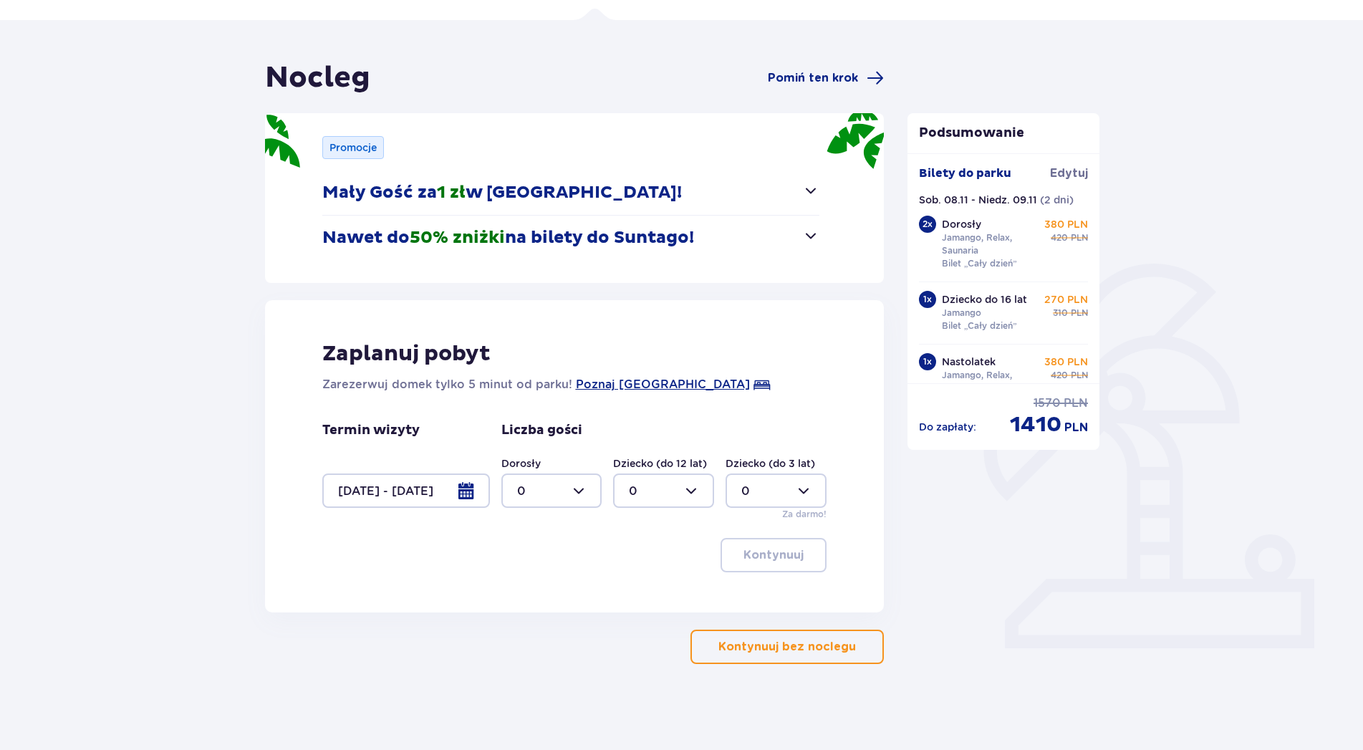
click at [592, 491] on div at bounding box center [551, 490] width 101 height 34
click at [532, 576] on div "4" at bounding box center [551, 573] width 69 height 16
type input "4"
click at [462, 488] on div at bounding box center [406, 490] width 168 height 34
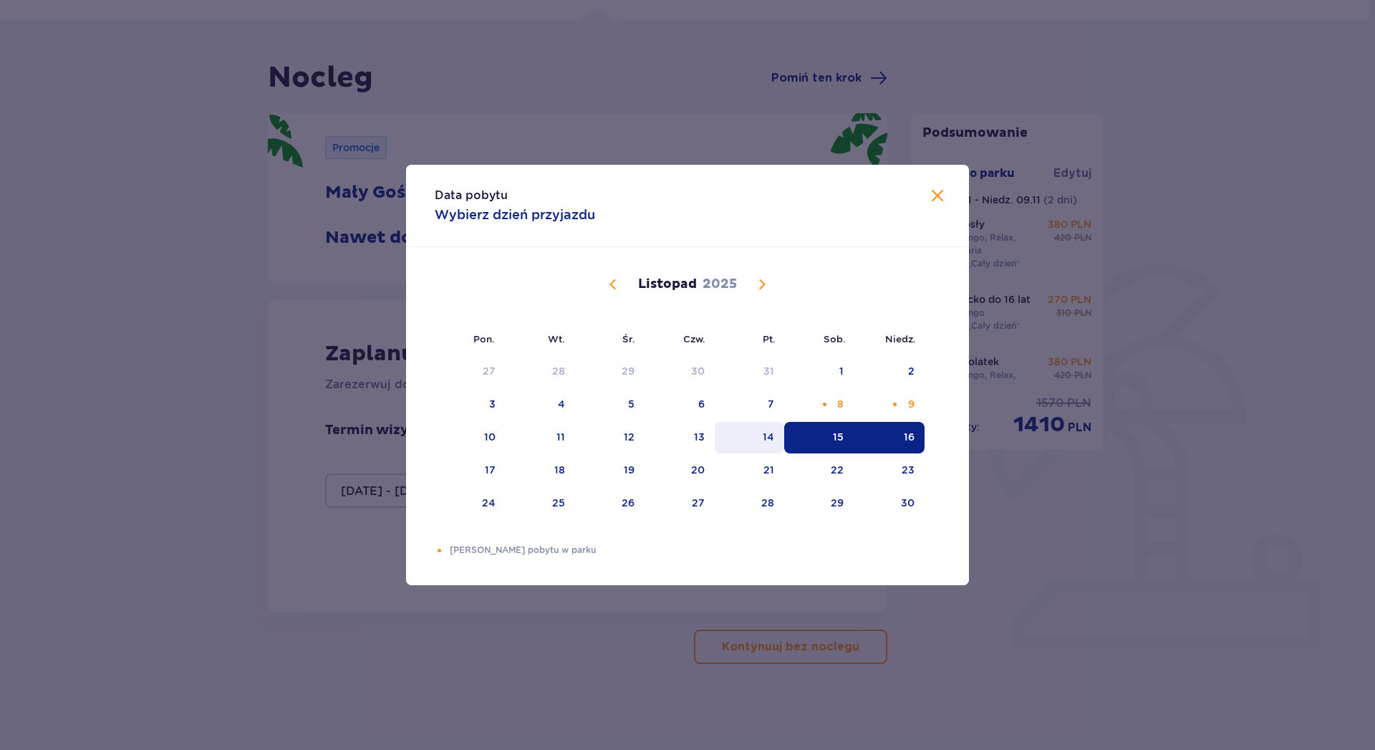
click at [763, 434] on div "14" at bounding box center [749, 438] width 69 height 32
click at [911, 436] on div "16" at bounding box center [909, 437] width 11 height 14
type input "[DATE] - [DATE]"
type input "0"
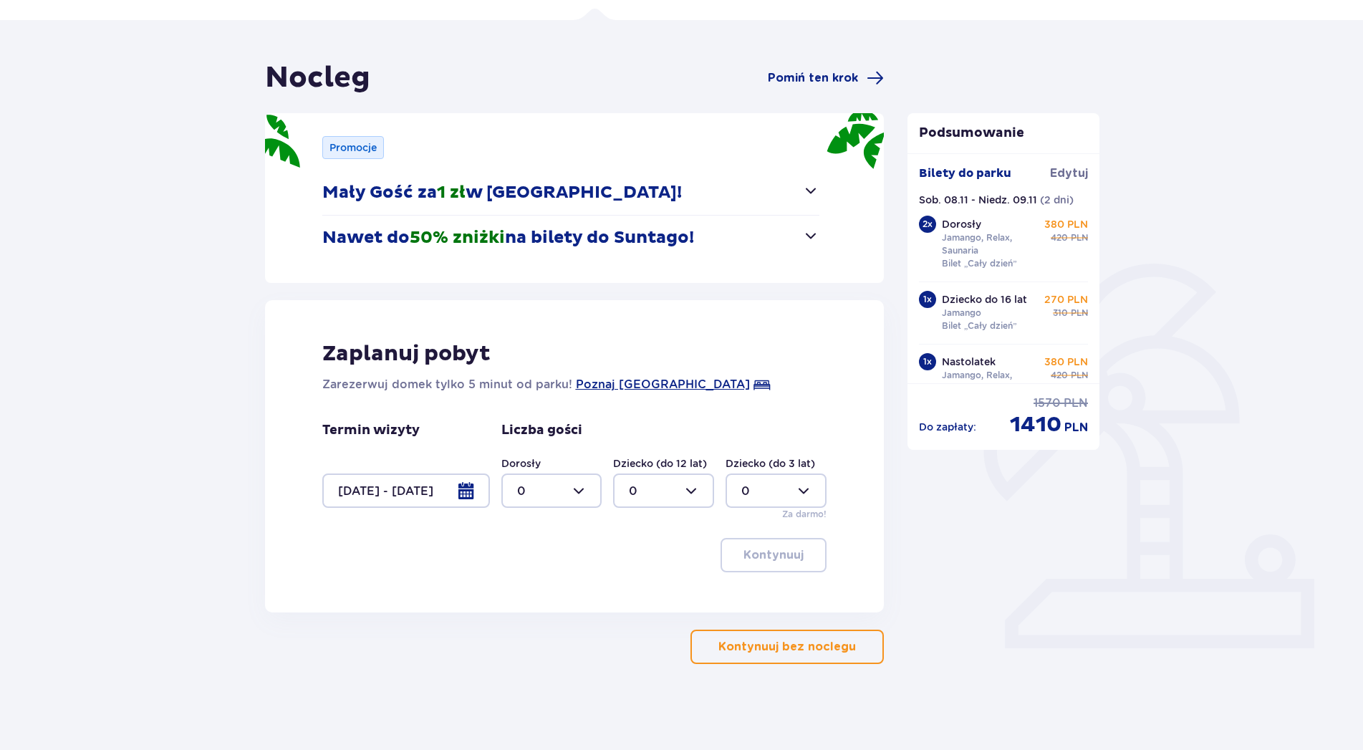
click at [872, 554] on div "Zaplanuj pobyt Zarezerwuj domek tylko 5 minut od parku! Poznaj [GEOGRAPHIC_DATA…" at bounding box center [575, 456] width 620 height 312
